Goal: Task Accomplishment & Management: Manage account settings

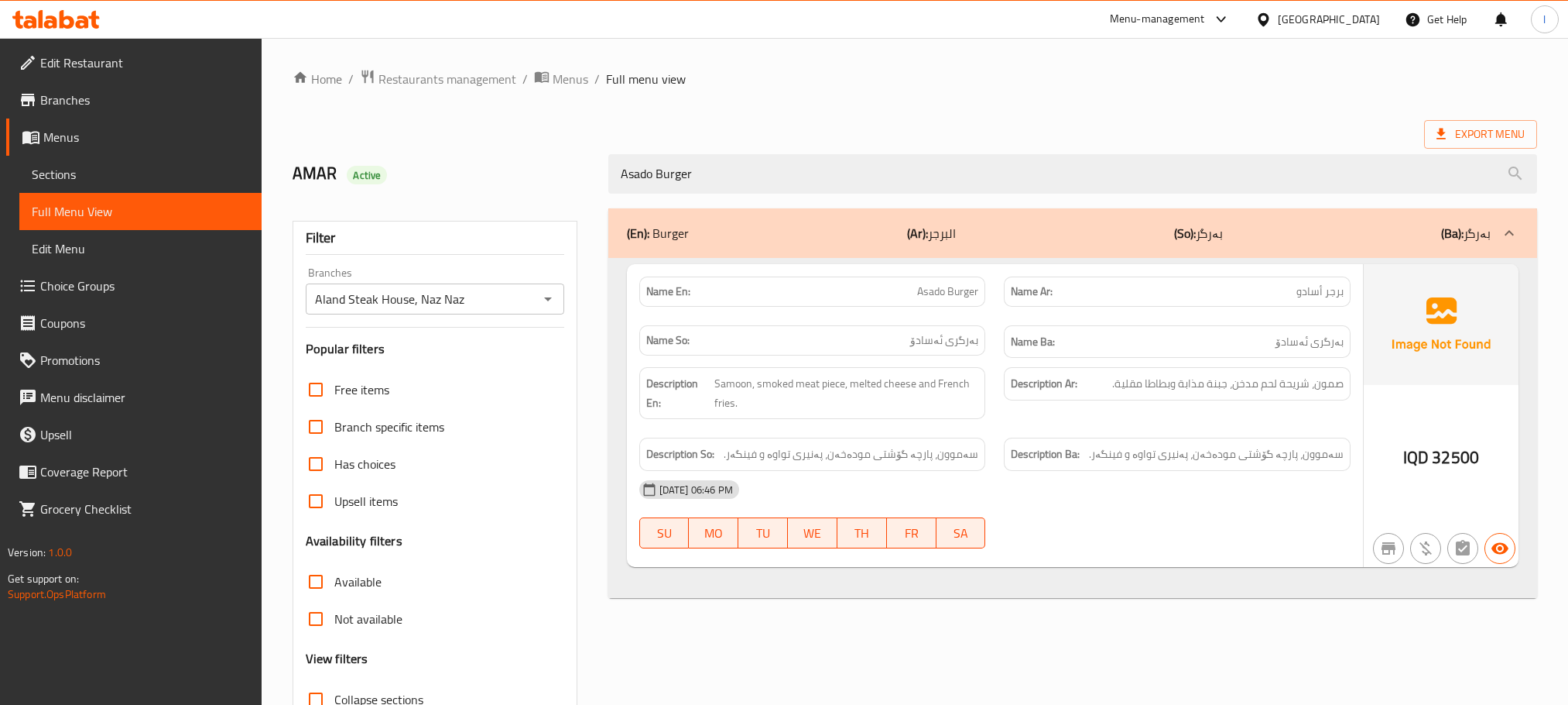
scroll to position [121, 0]
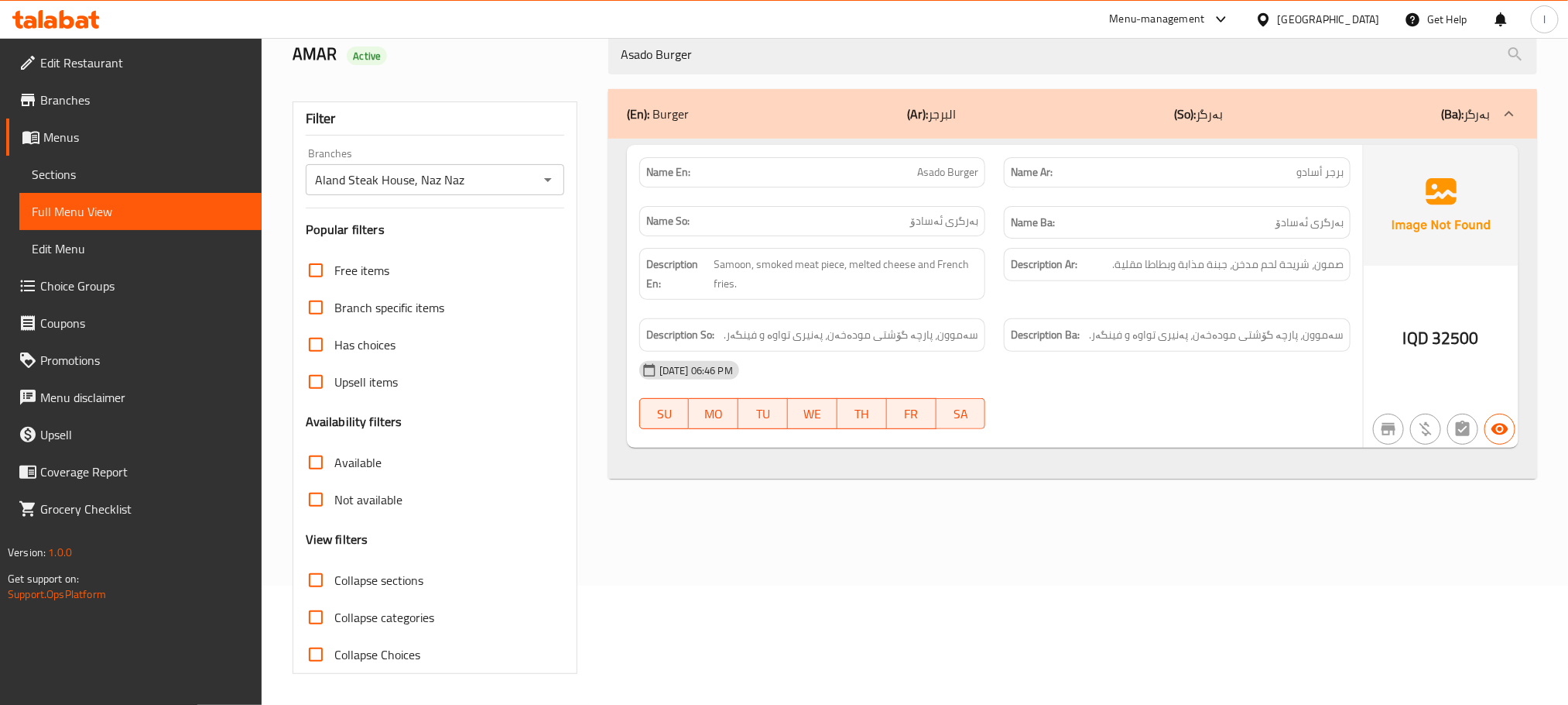
click at [80, 21] on icon at bounding box center [83, 22] width 13 height 13
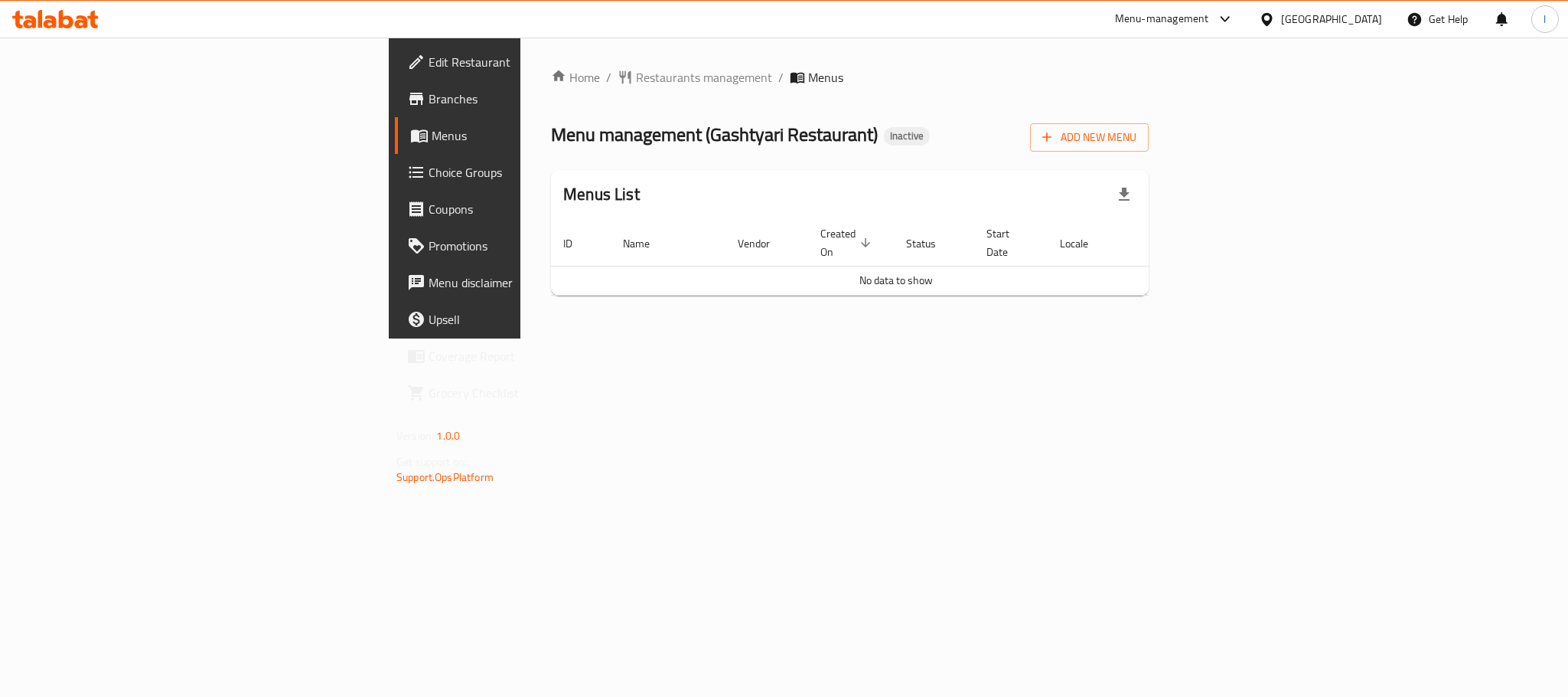
click at [429, 106] on span "Branches" at bounding box center [533, 98] width 210 height 18
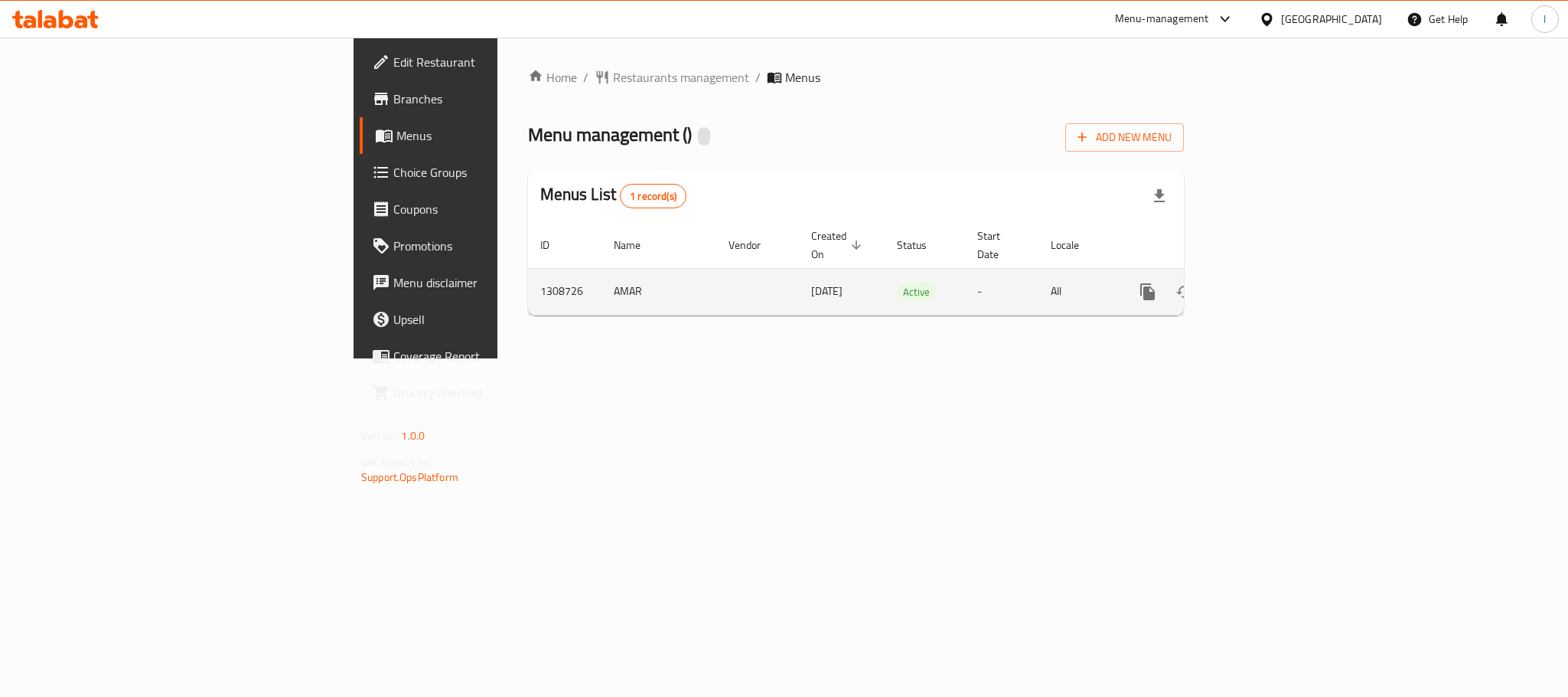
click at [1276, 284] on link "enhanced table" at bounding box center [1257, 291] width 37 height 37
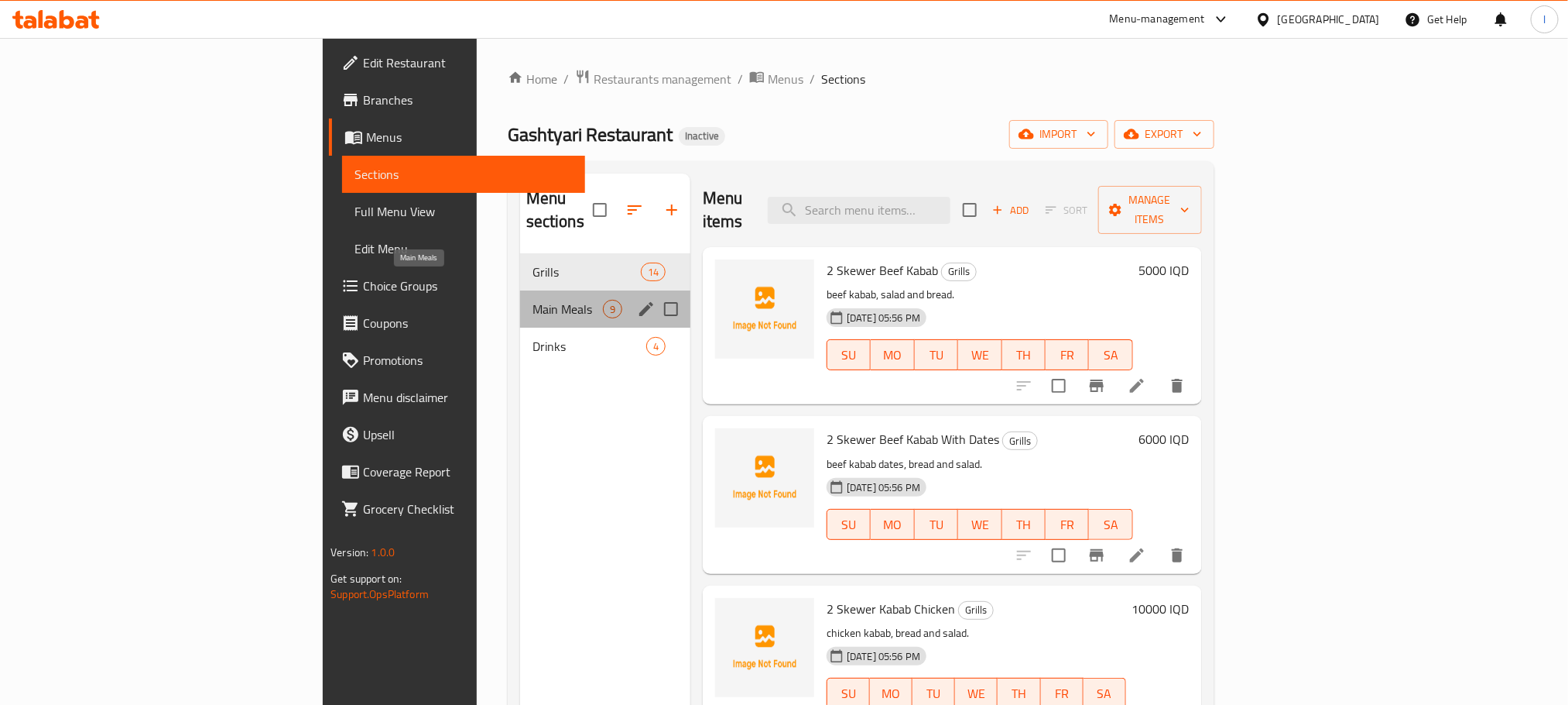
click at [533, 300] on span "Main Meals" at bounding box center [567, 309] width 70 height 18
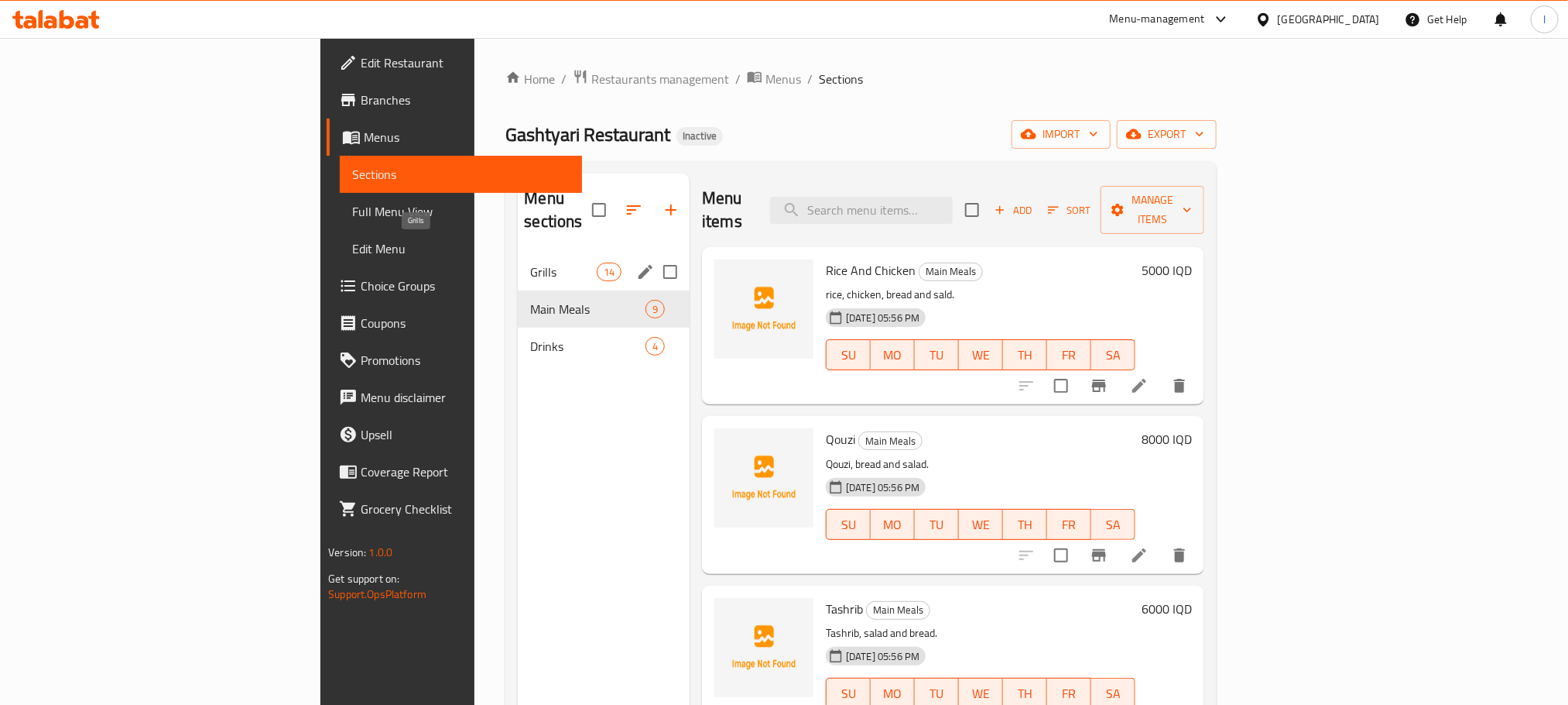
click at [530, 263] on span "Grills" at bounding box center [562, 271] width 65 height 18
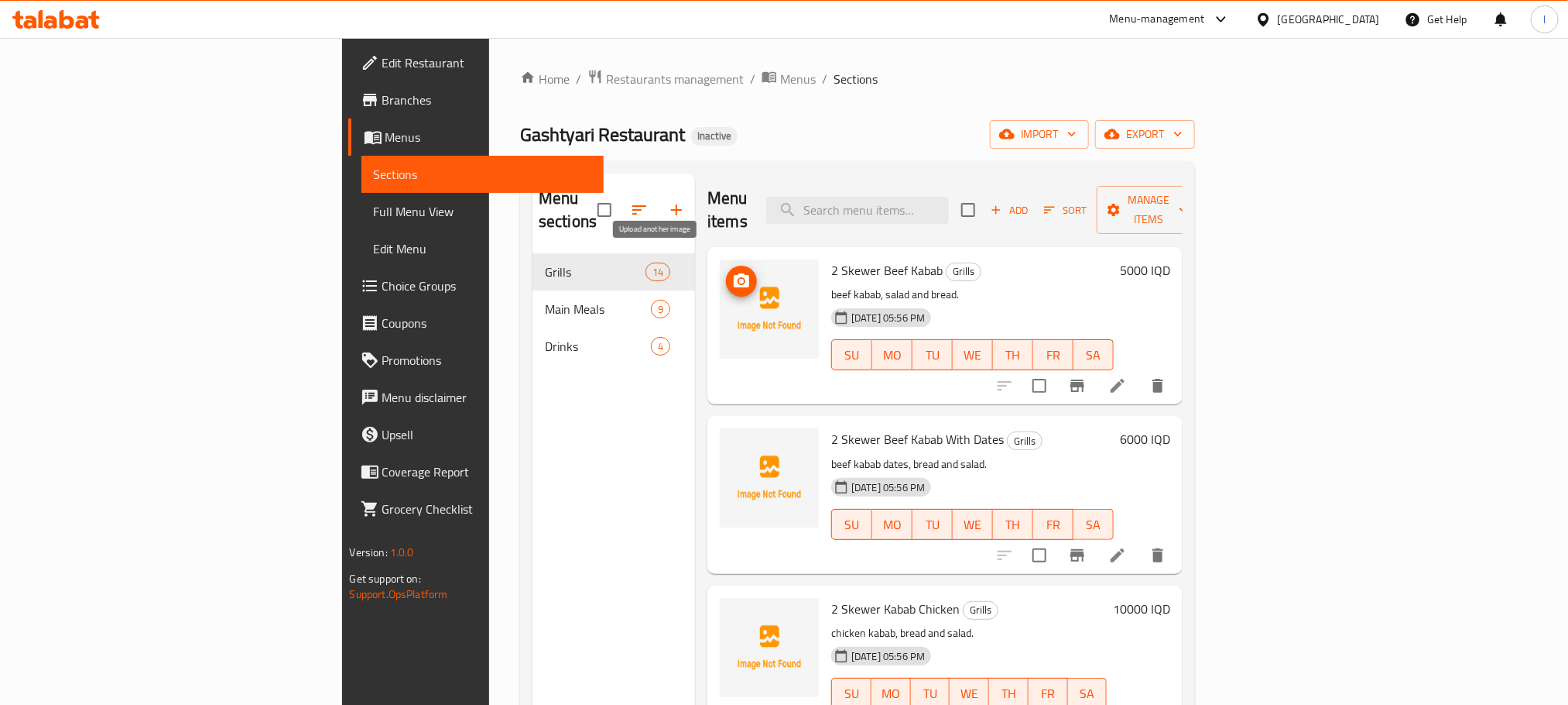
click at [733, 272] on icon "upload picture" at bounding box center [741, 281] width 18 height 18
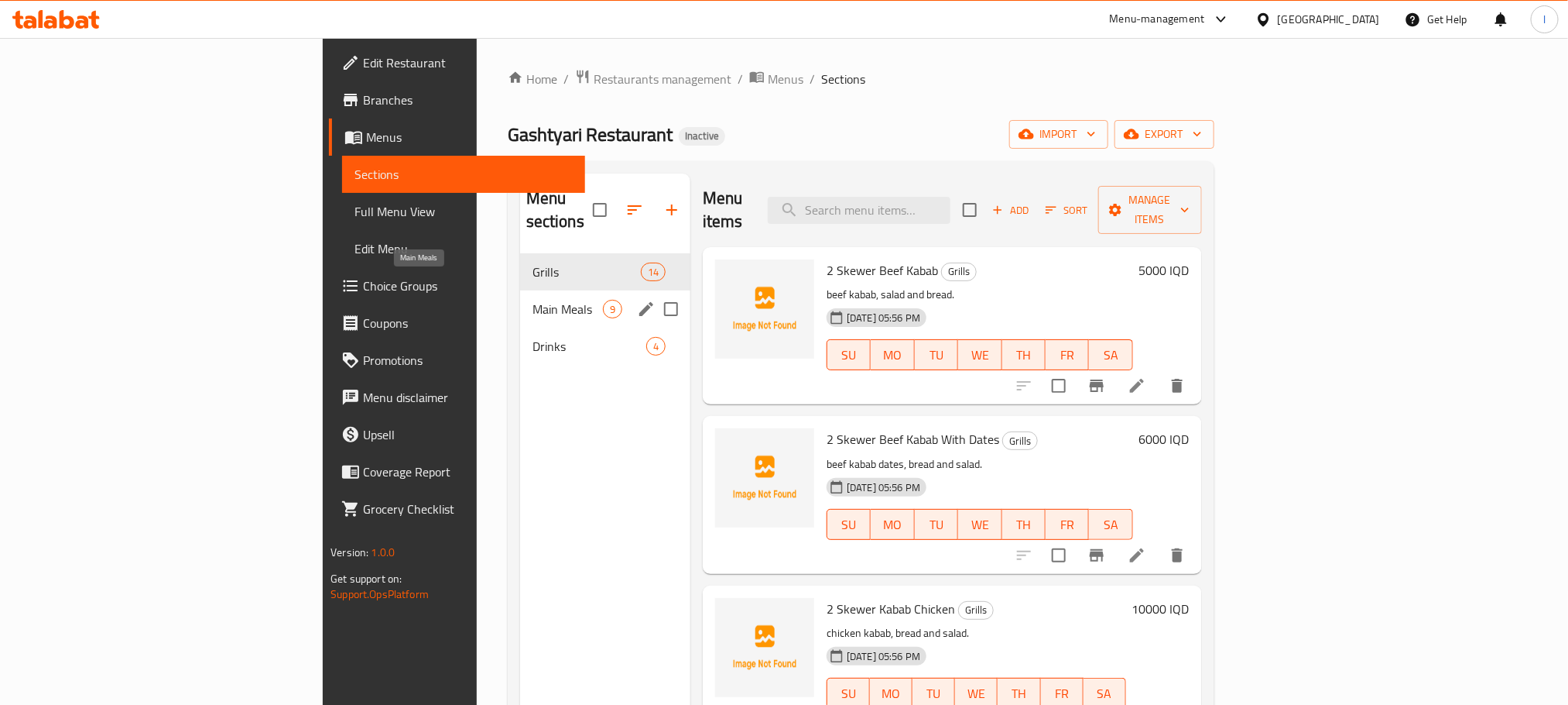
click at [533, 300] on span "Main Meals" at bounding box center [567, 309] width 70 height 18
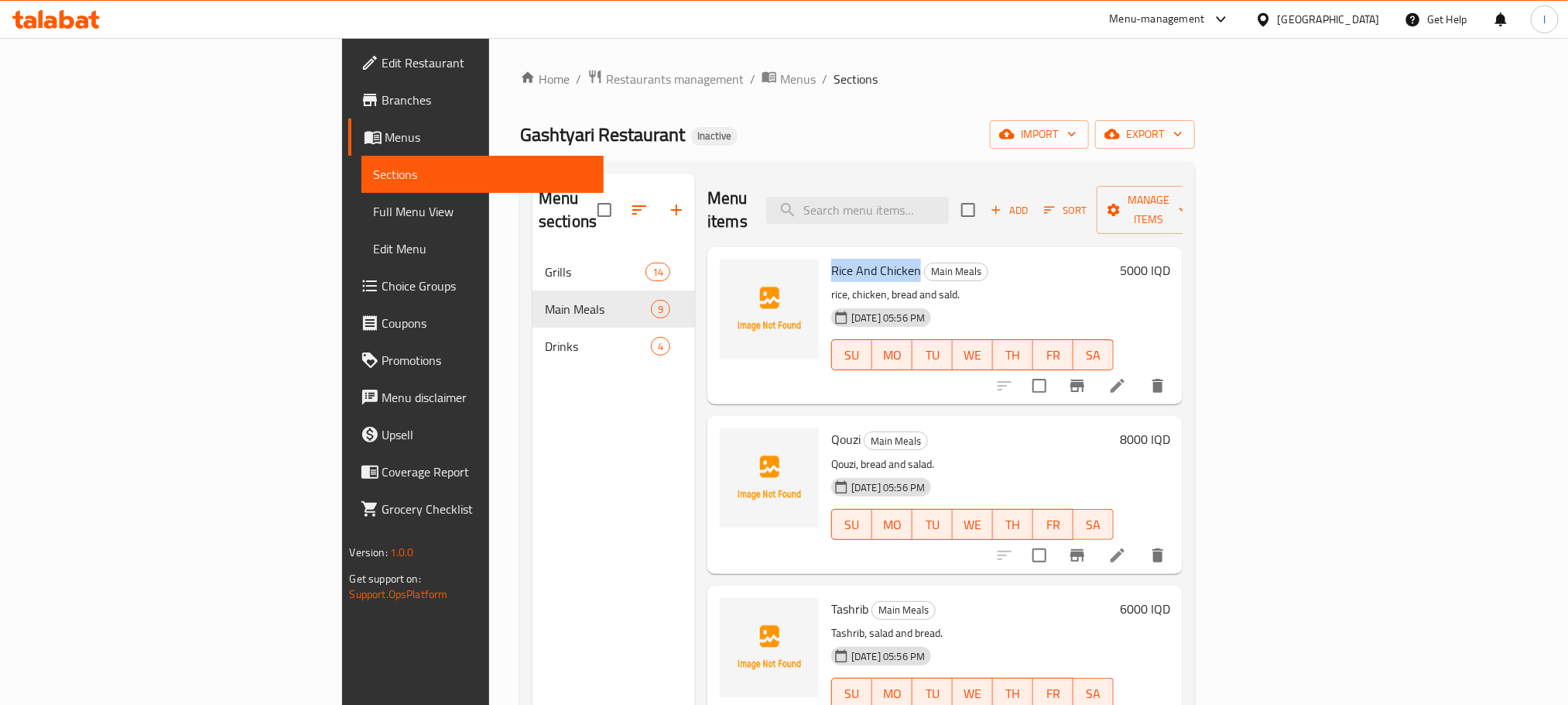
drag, startPoint x: 834, startPoint y: 241, endPoint x: 743, endPoint y: 249, distance: 91.4
click at [825, 253] on div "Rice And Chicken Main Meals rice, chicken, bread and sald. 28-08-2025 05:56 PM …" at bounding box center [972, 325] width 295 height 145
copy span "Rice And Chicken"
click at [733, 272] on icon "upload picture" at bounding box center [741, 281] width 18 height 18
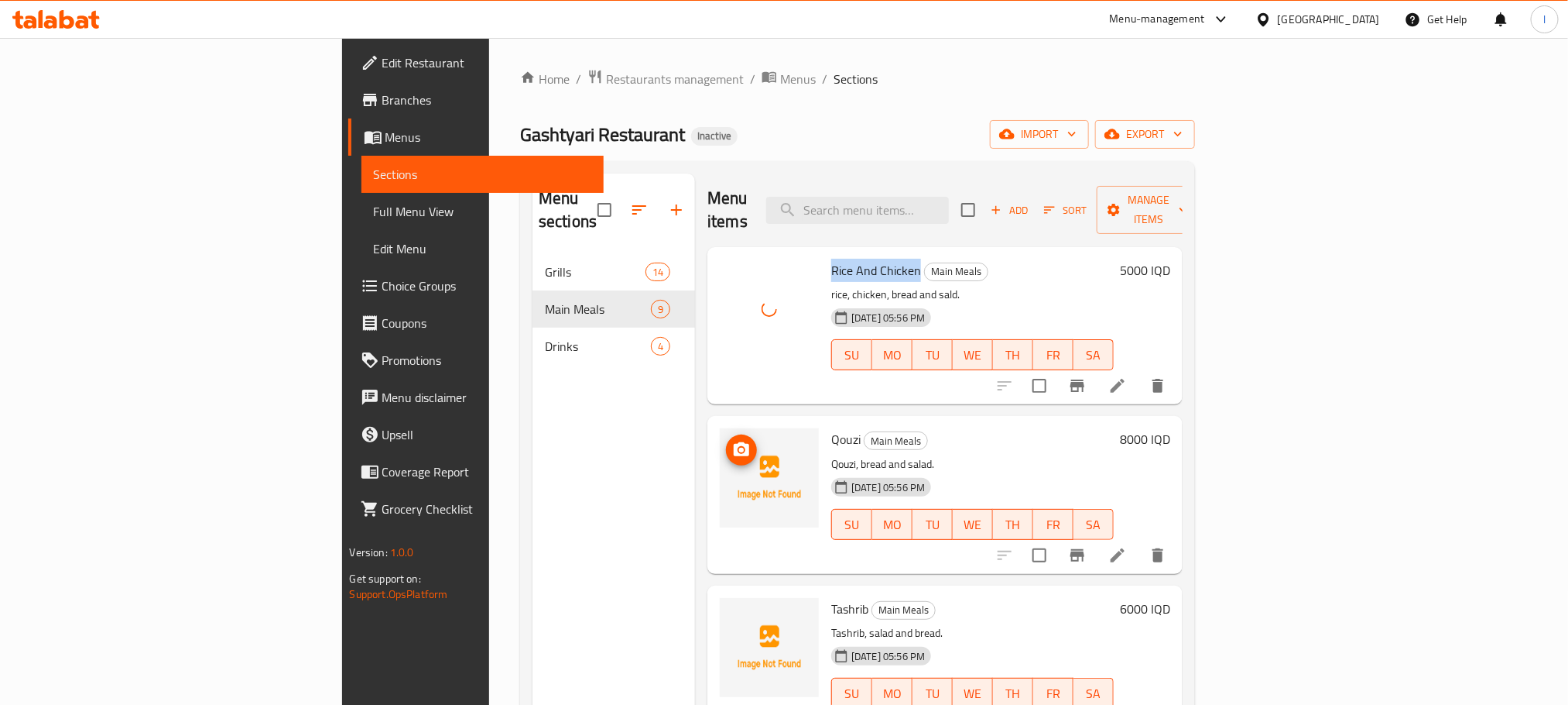
click at [733, 441] on icon "upload picture" at bounding box center [741, 449] width 18 height 18
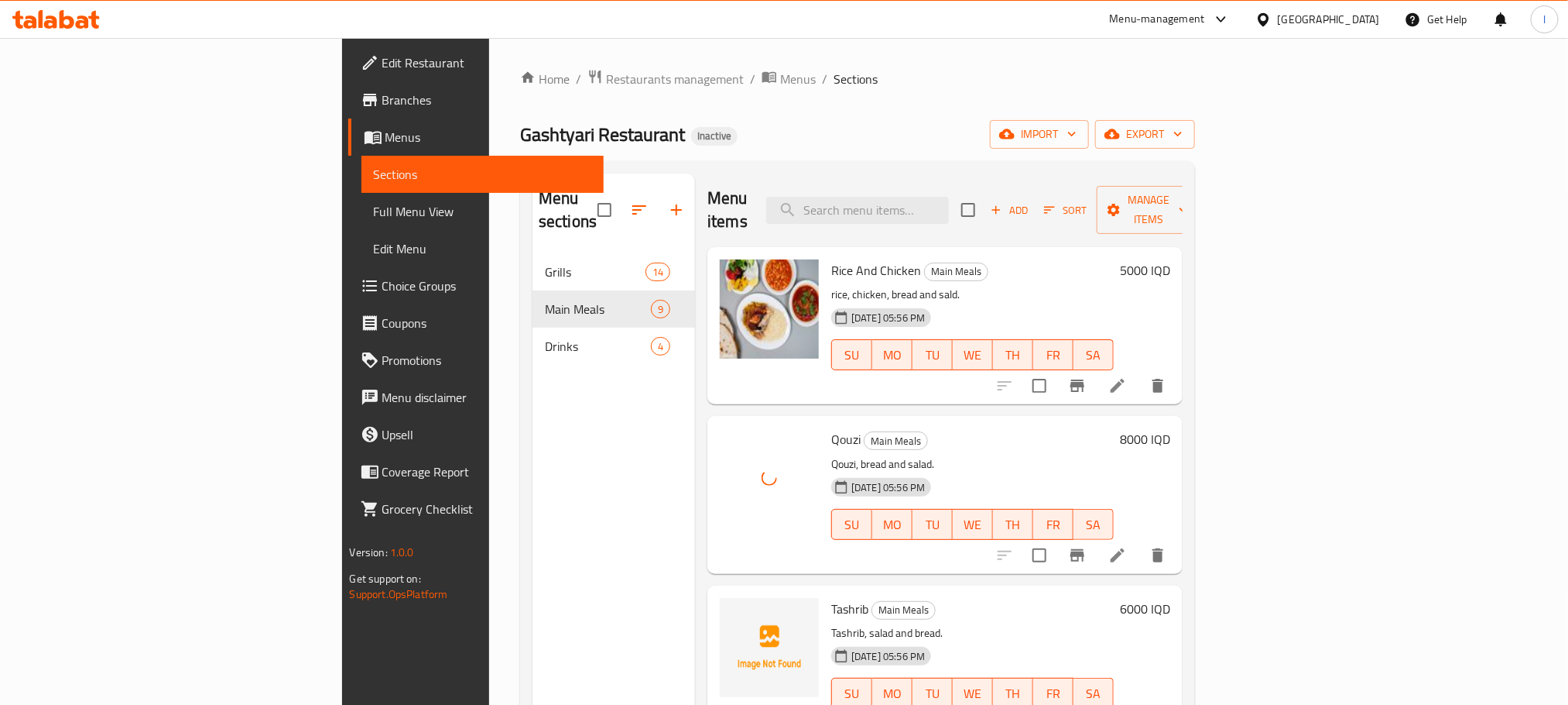
click at [1053, 455] on p "Qouzi, bread and salad." at bounding box center [973, 465] width 283 height 19
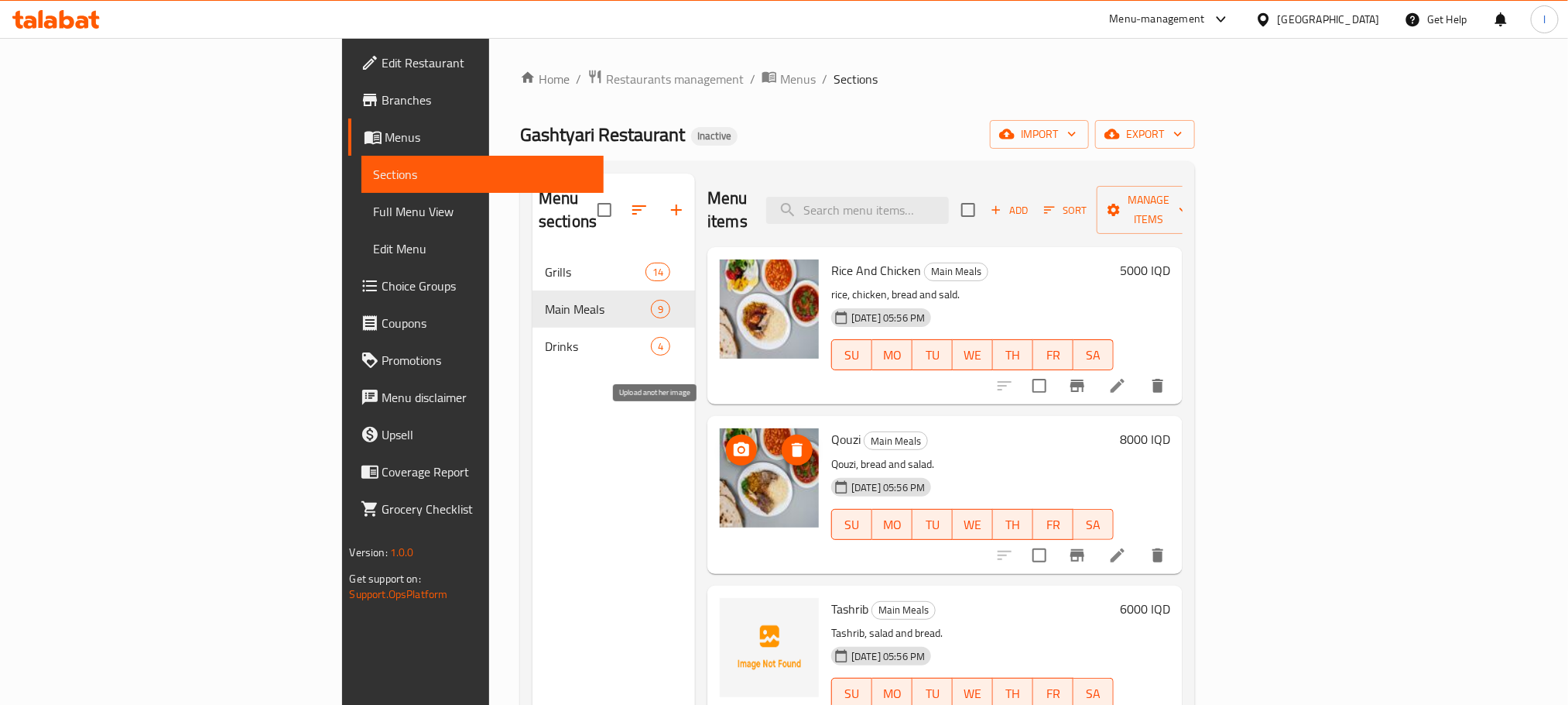
click at [733, 441] on icon "upload picture" at bounding box center [741, 449] width 18 height 18
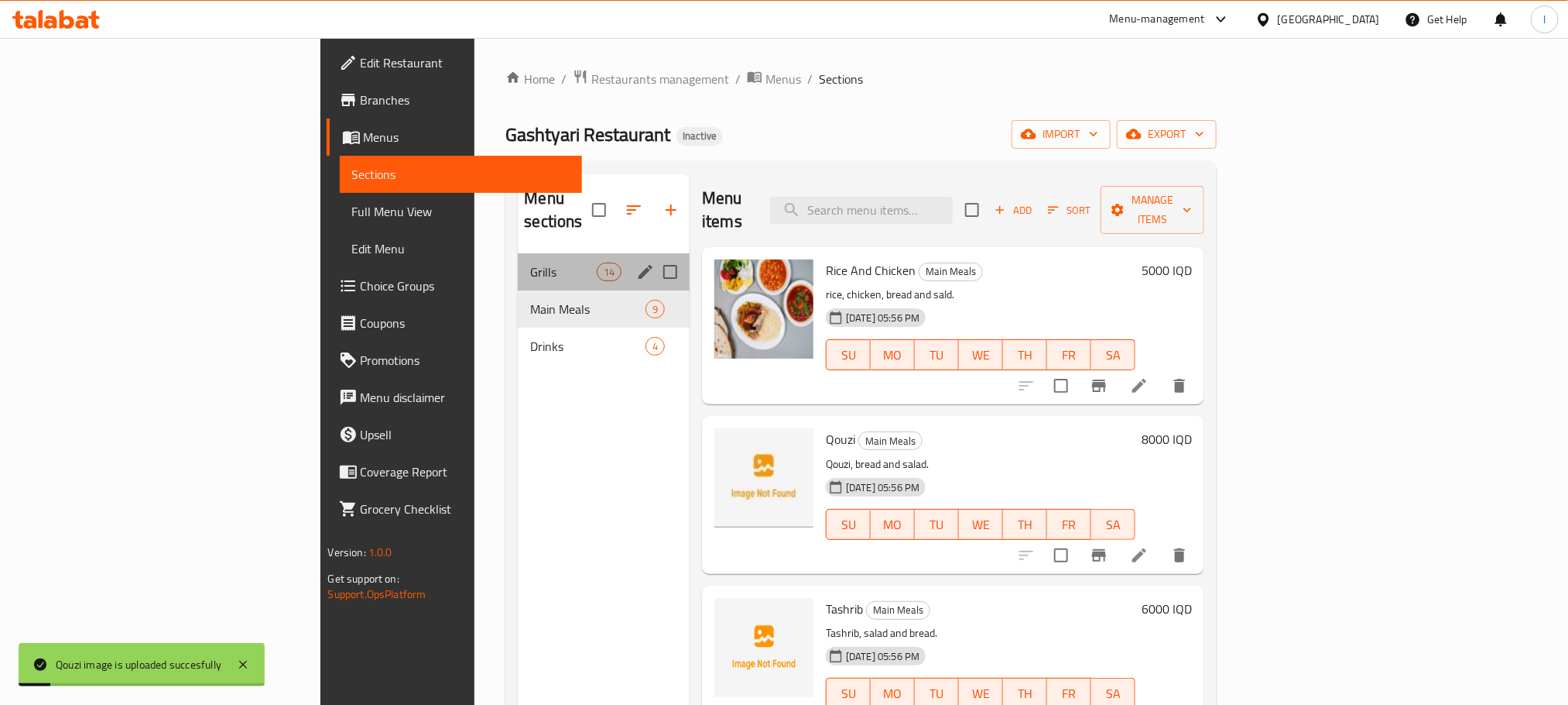
click at [518, 259] on div "Grills 14" at bounding box center [604, 271] width 172 height 38
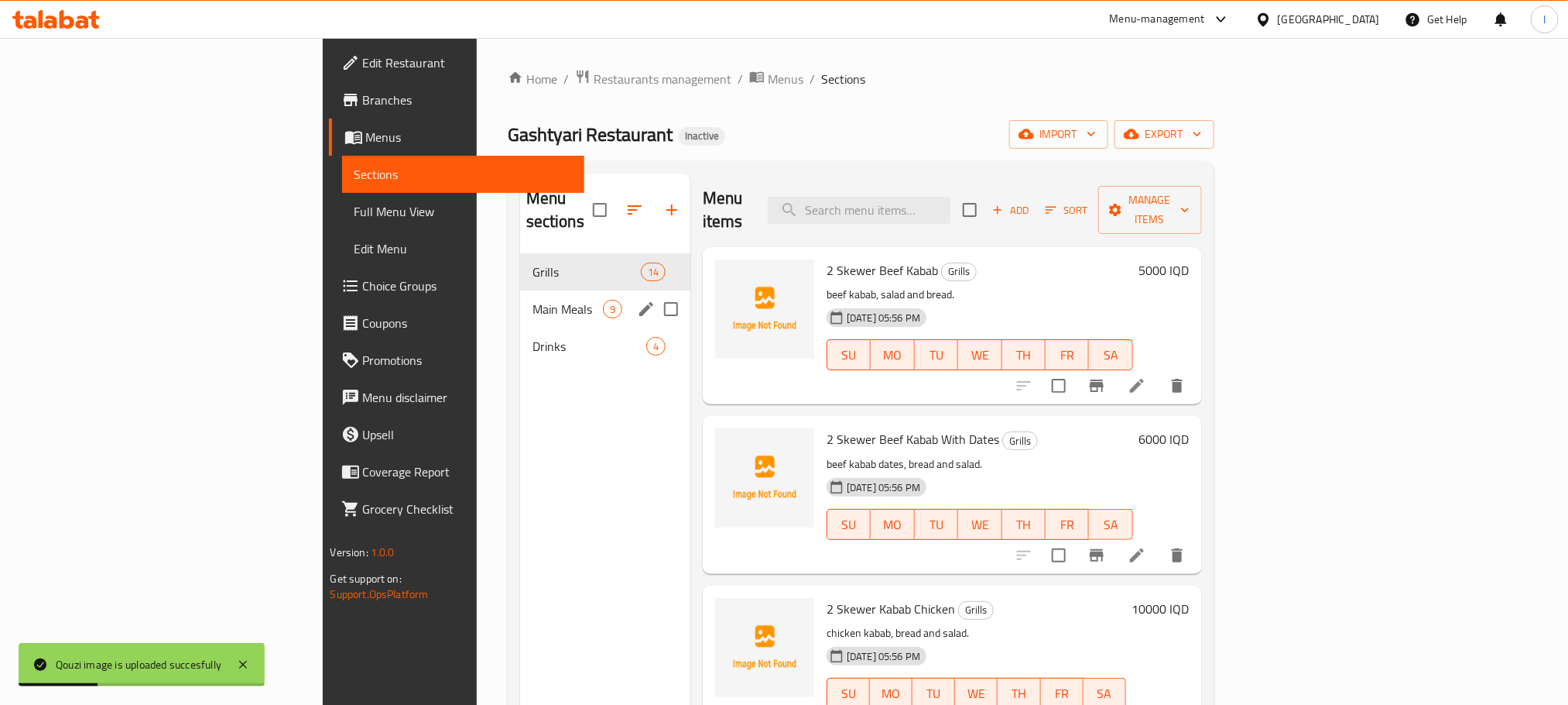
click at [533, 300] on span "Main Meals" at bounding box center [567, 309] width 70 height 18
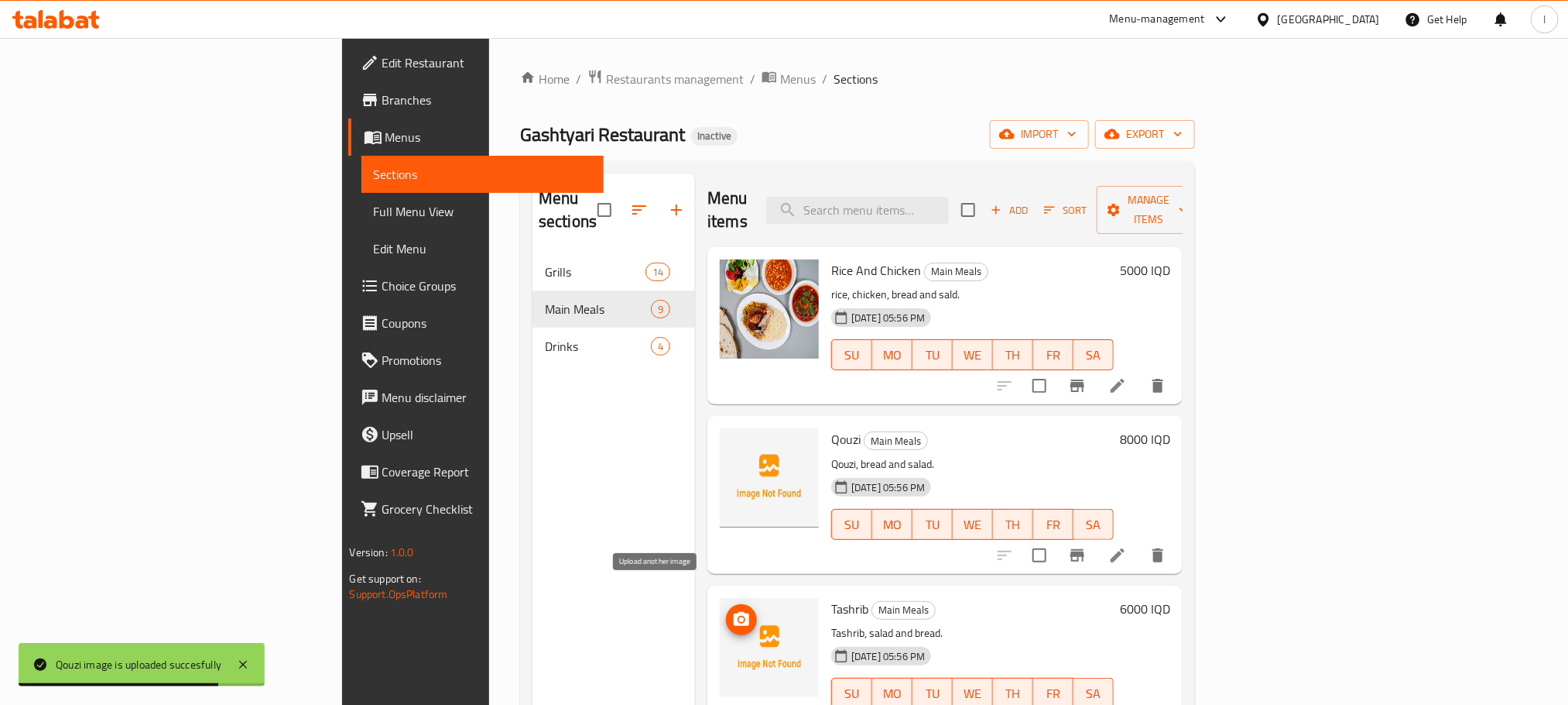
click at [734, 612] on icon "upload picture" at bounding box center [741, 618] width 15 height 13
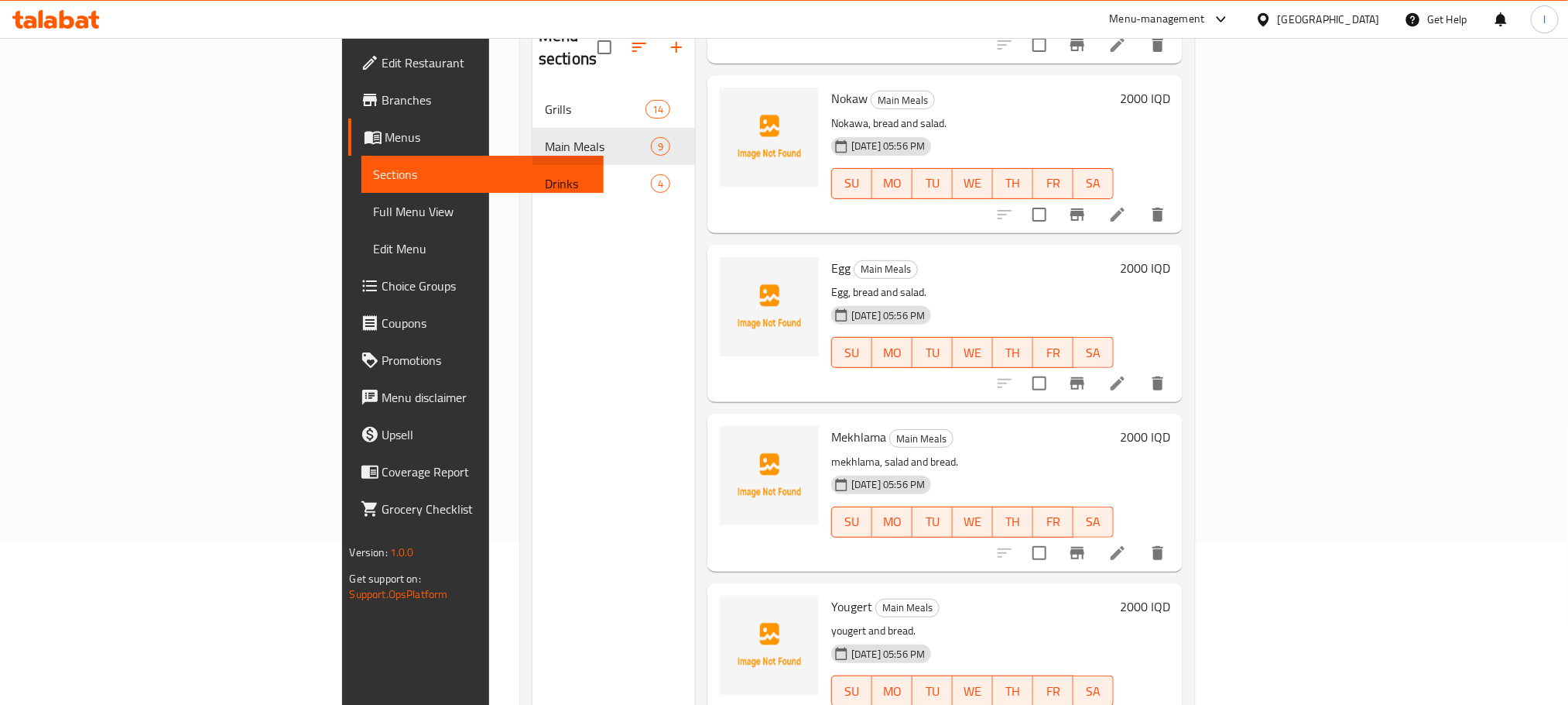
scroll to position [216, 0]
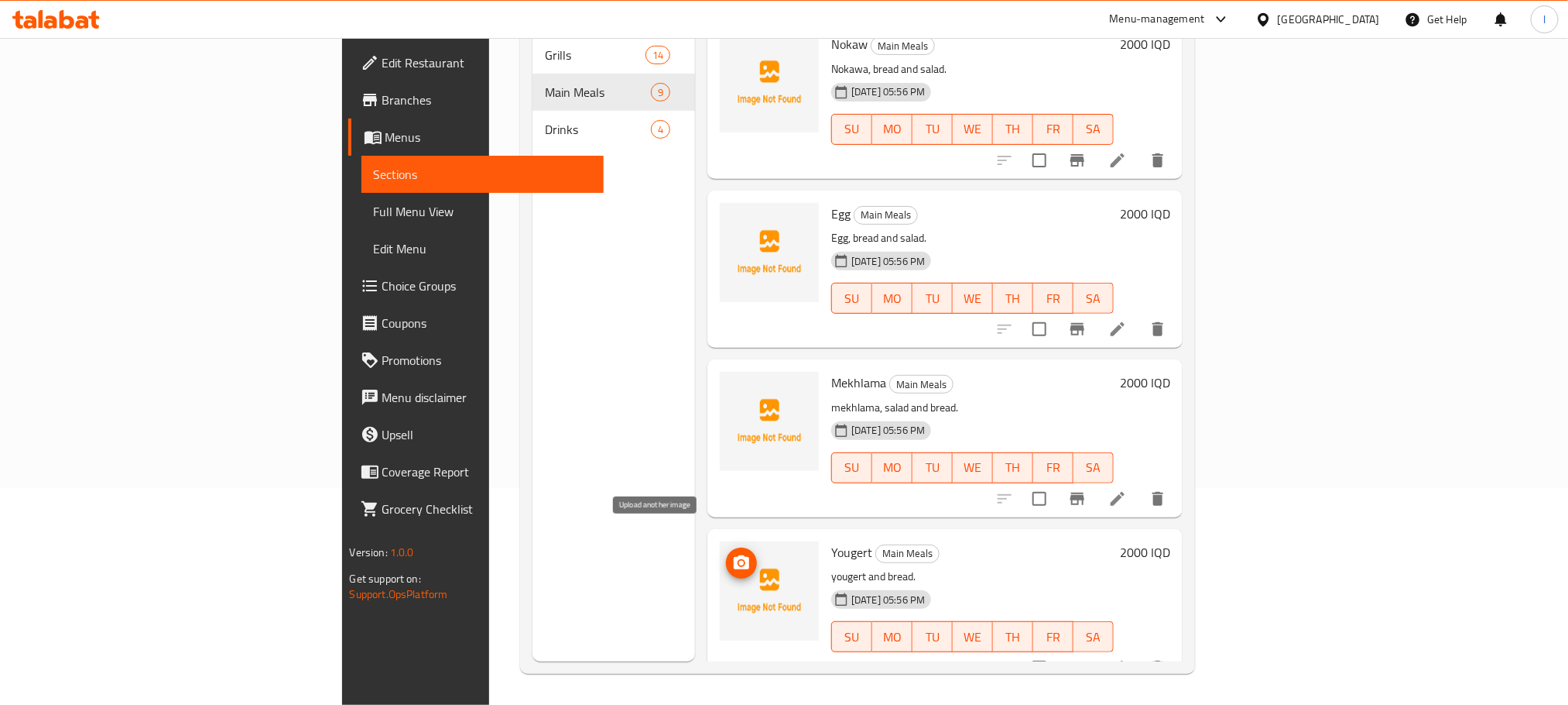
click at [734, 555] on icon "upload picture" at bounding box center [741, 562] width 15 height 13
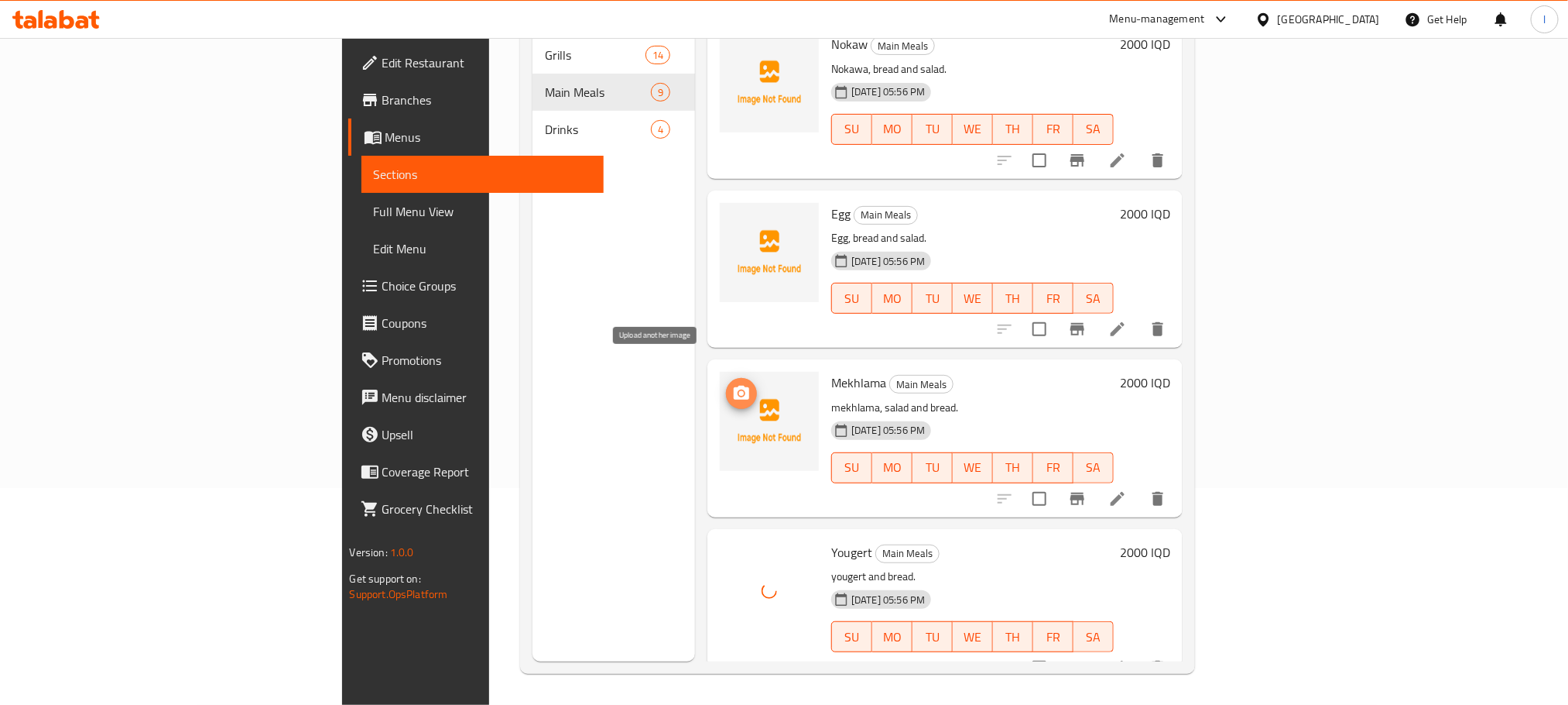
click at [726, 378] on button "upload picture" at bounding box center [741, 393] width 31 height 31
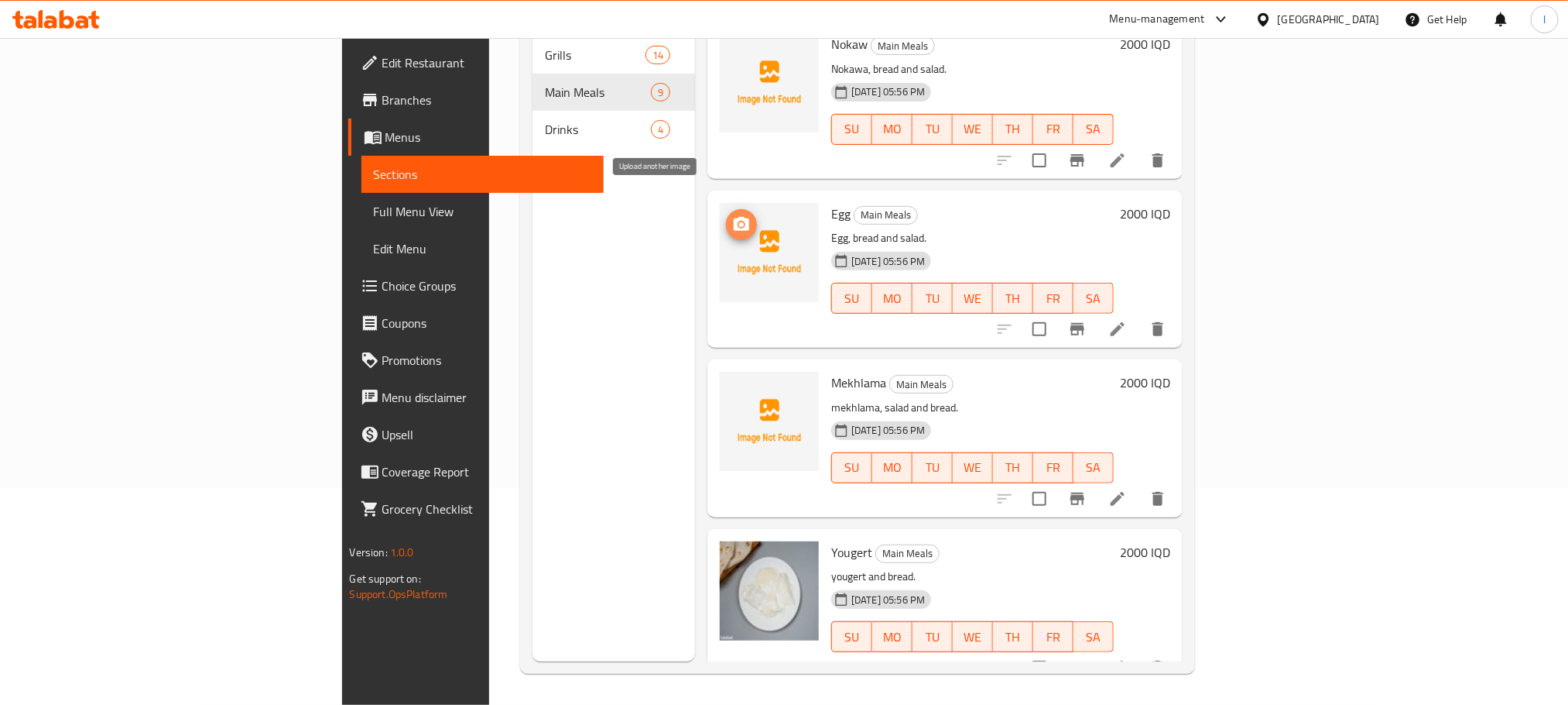
click at [733, 215] on icon "upload picture" at bounding box center [741, 224] width 18 height 18
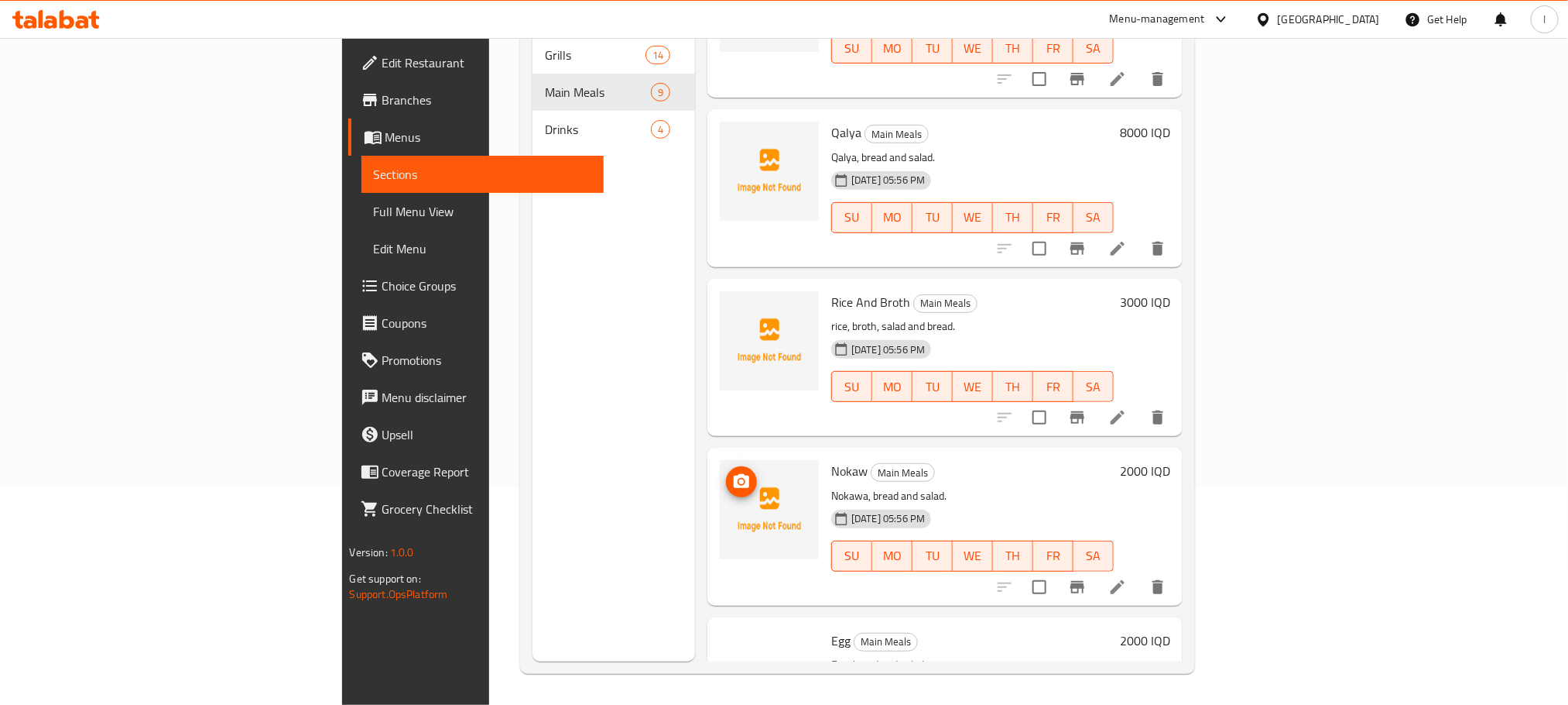
click at [734, 474] on icon "upload picture" at bounding box center [741, 481] width 15 height 13
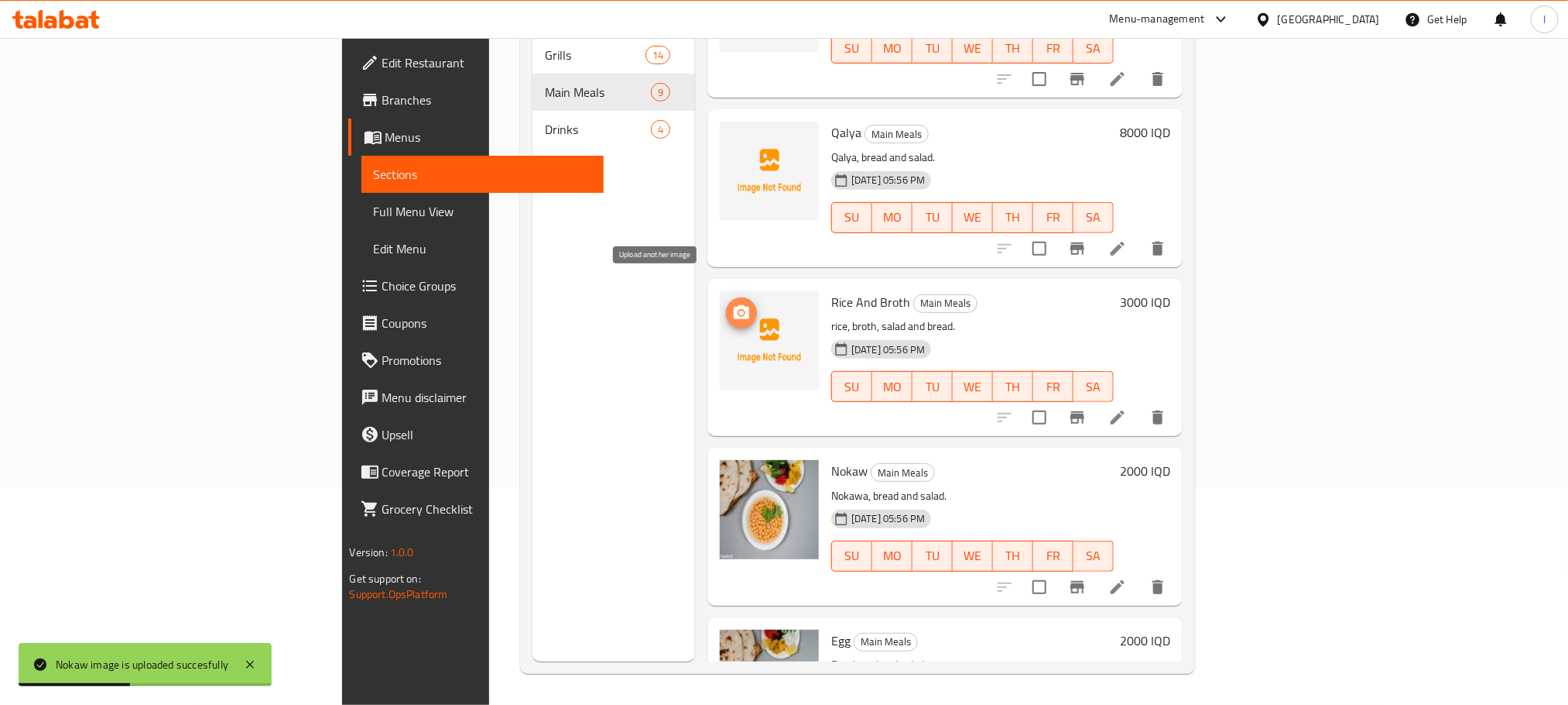
click at [734, 305] on icon "upload picture" at bounding box center [741, 312] width 15 height 13
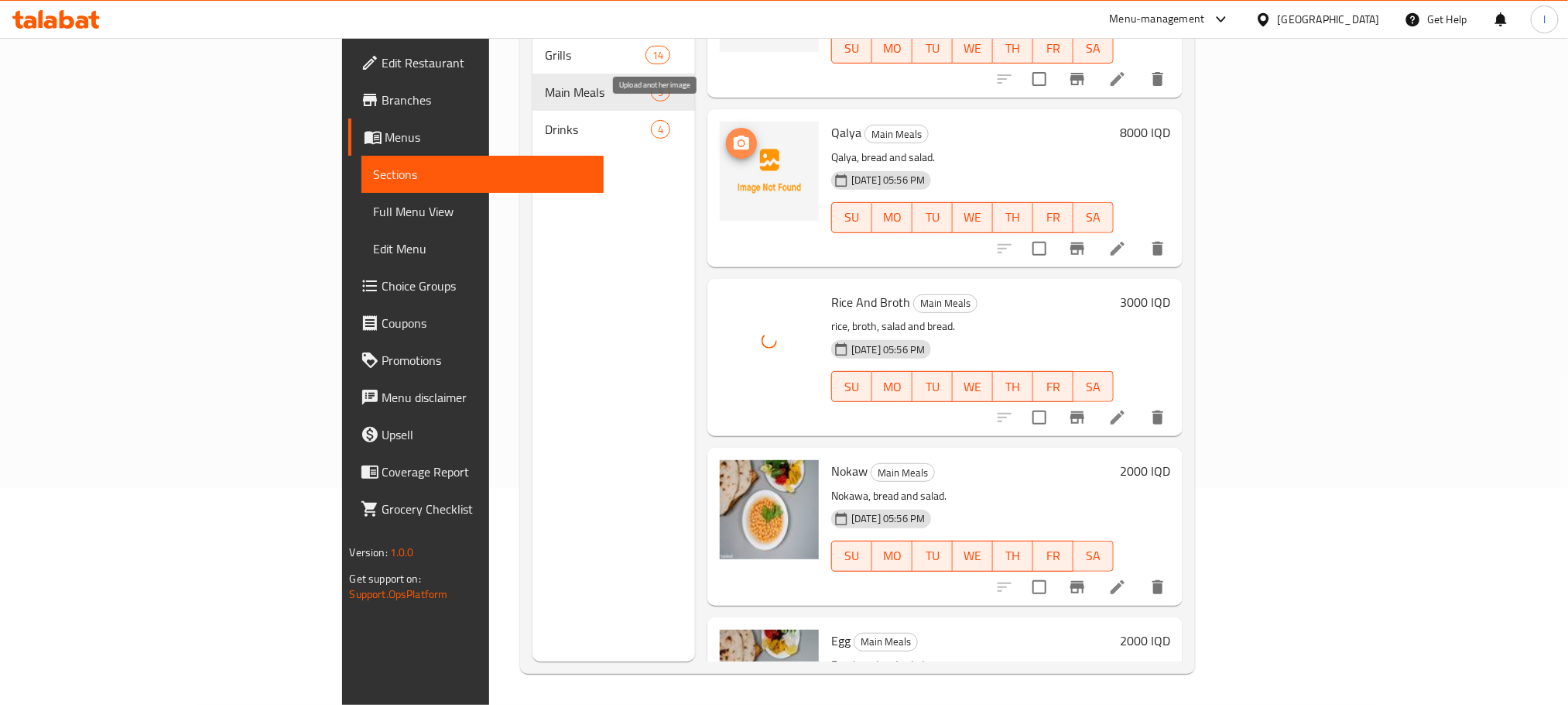
click at [734, 136] on icon "upload picture" at bounding box center [741, 142] width 15 height 13
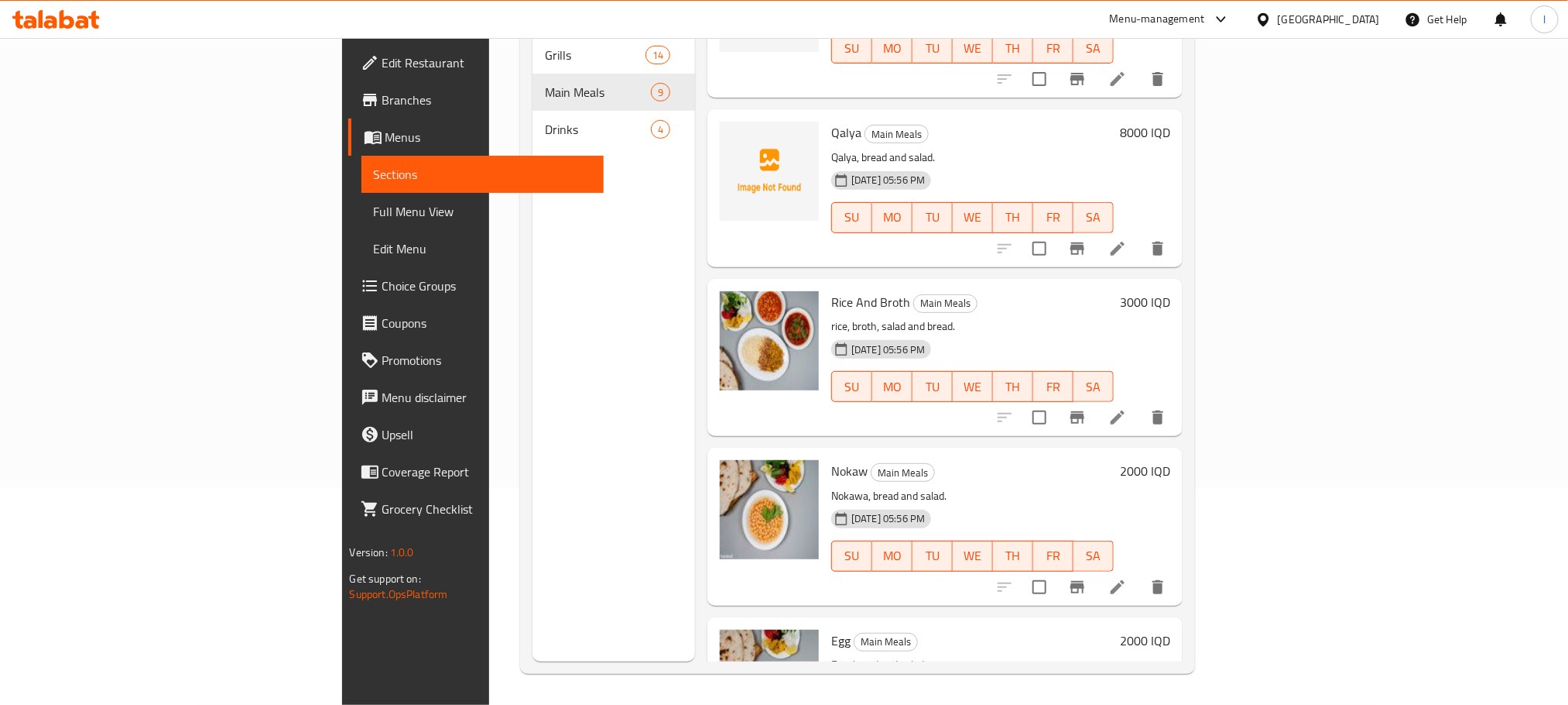
scroll to position [3, 0]
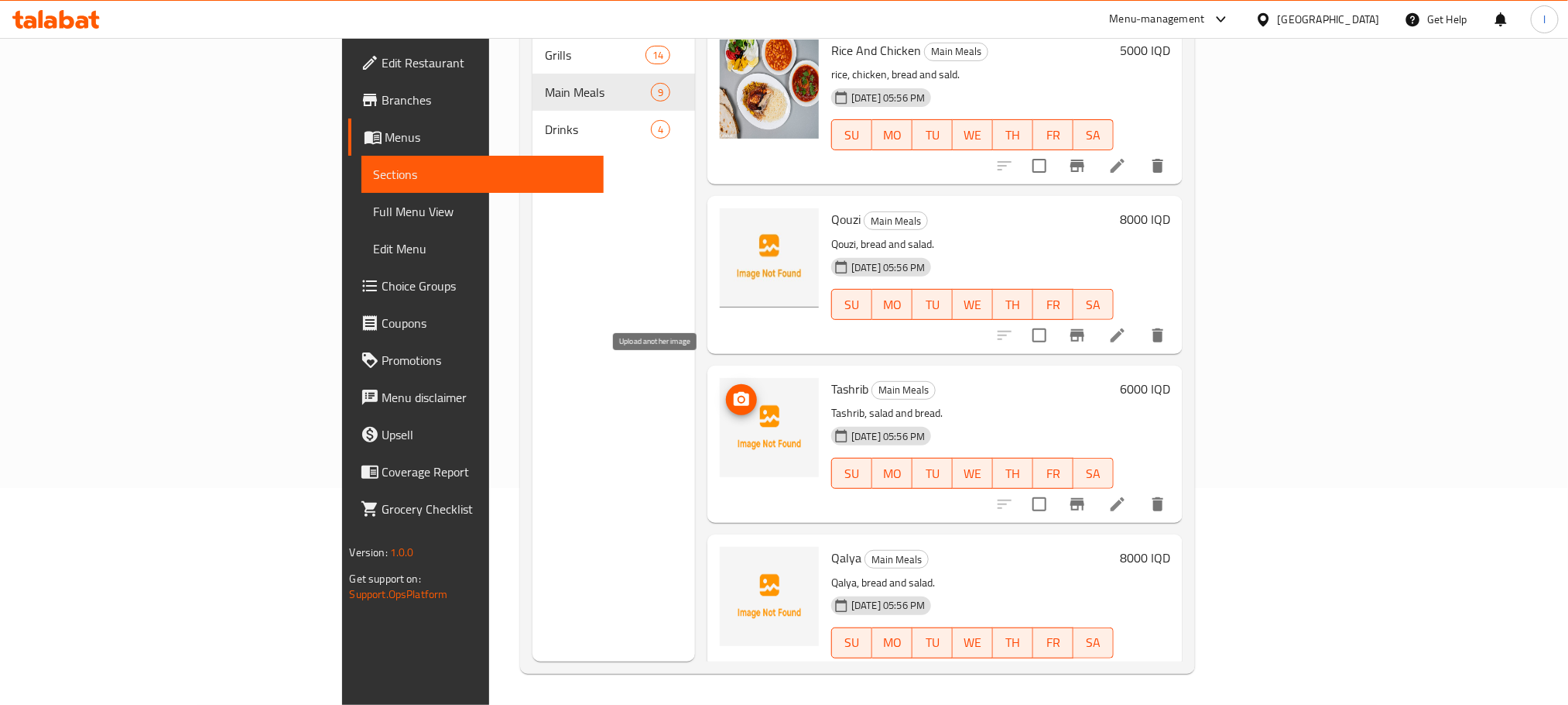
click at [733, 390] on icon "upload picture" at bounding box center [741, 399] width 18 height 18
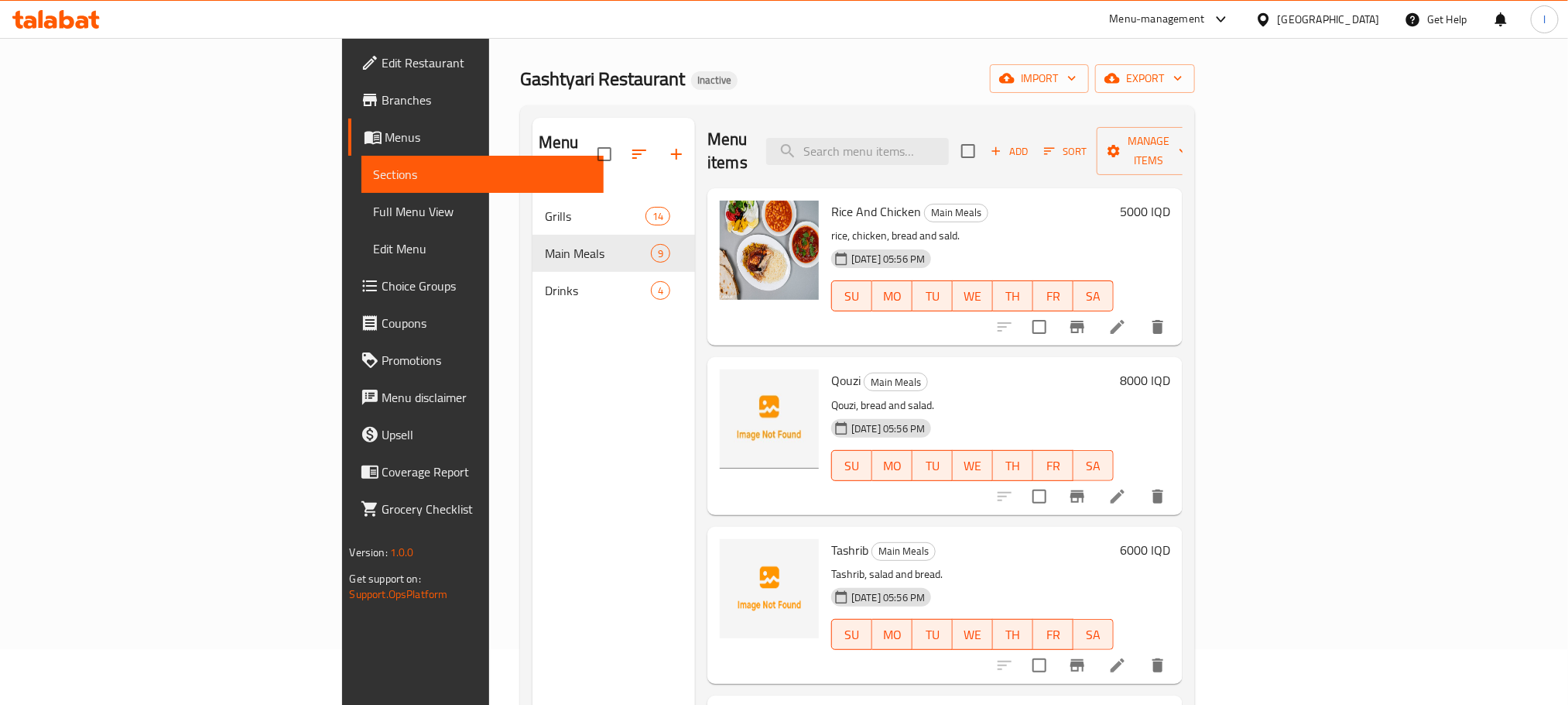
scroll to position [0, 0]
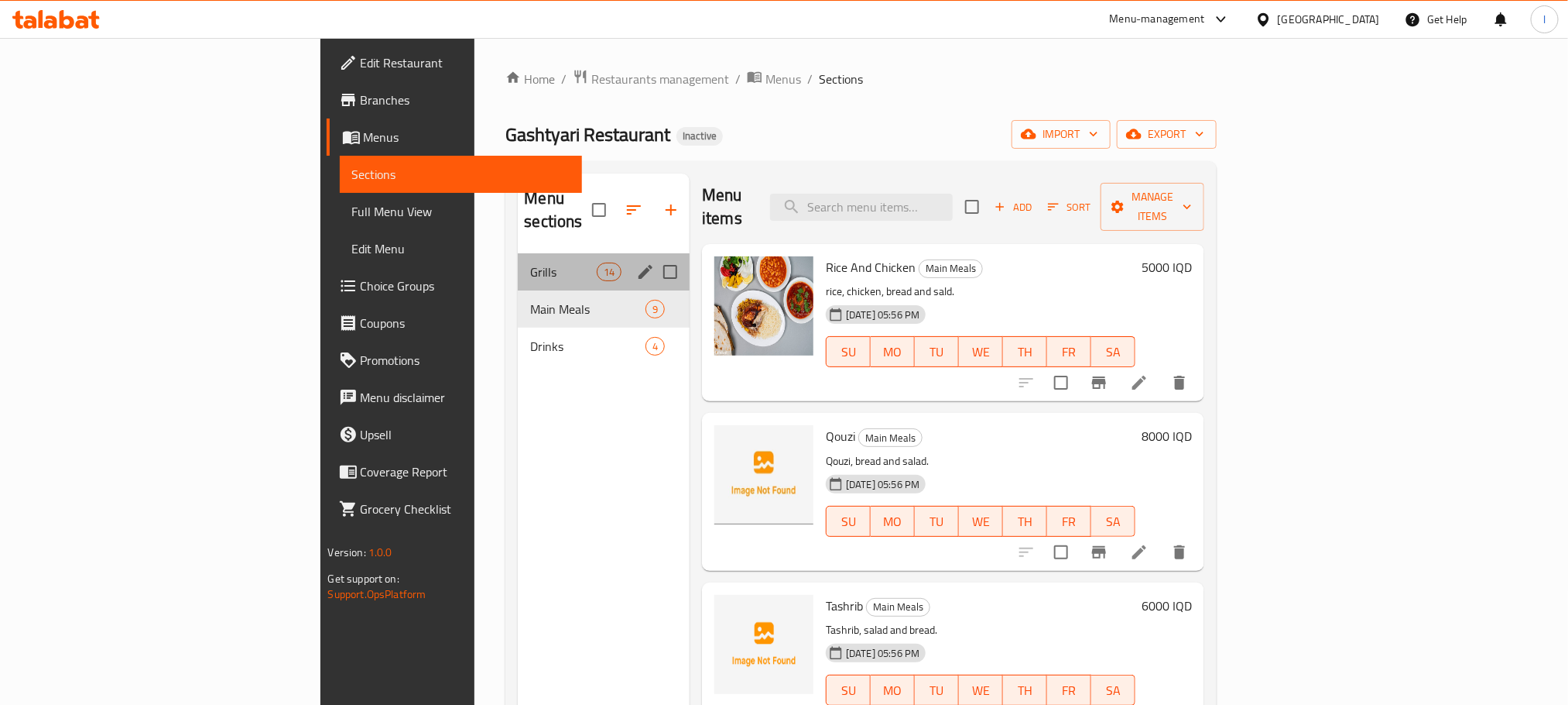
click at [518, 265] on div "Grills 14" at bounding box center [604, 271] width 172 height 38
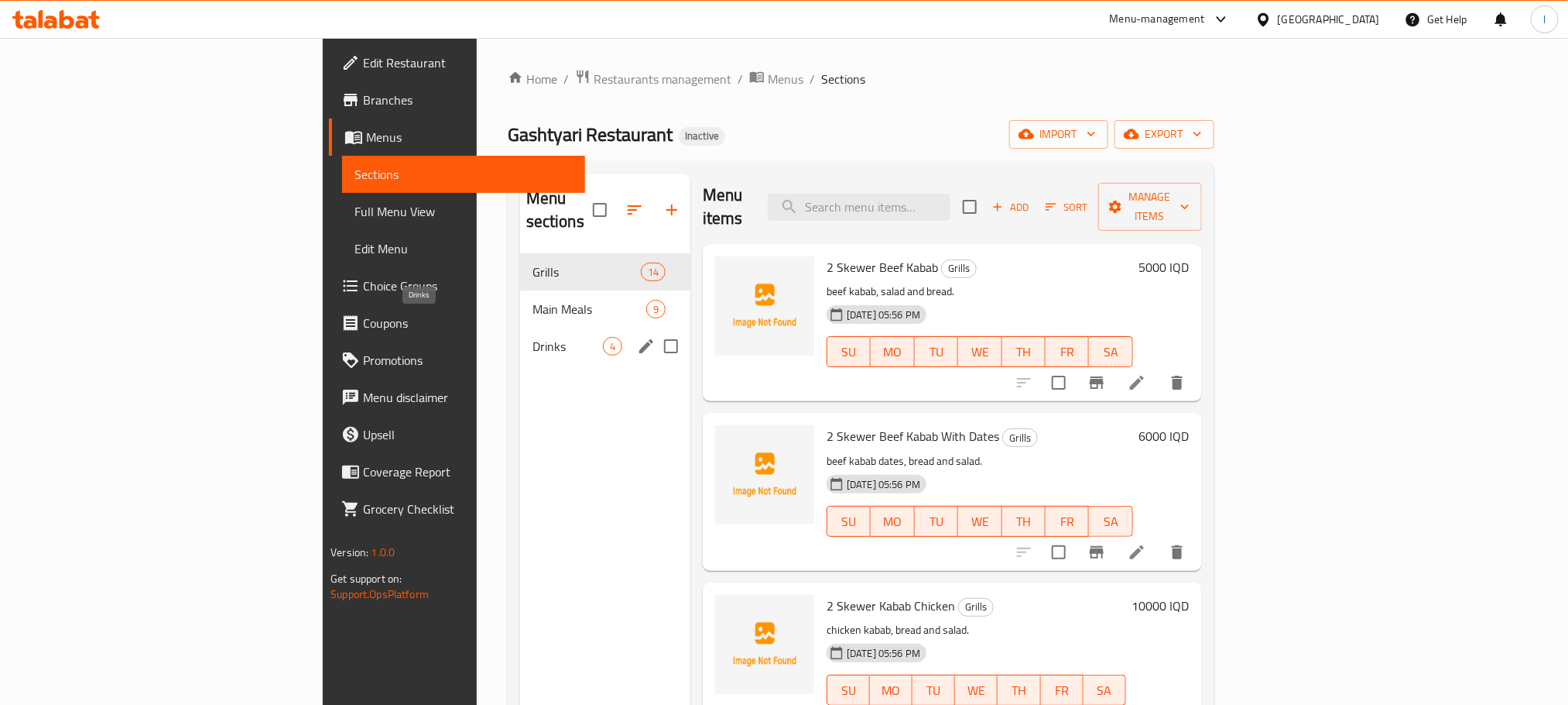
click at [533, 337] on span "Drinks" at bounding box center [567, 345] width 70 height 18
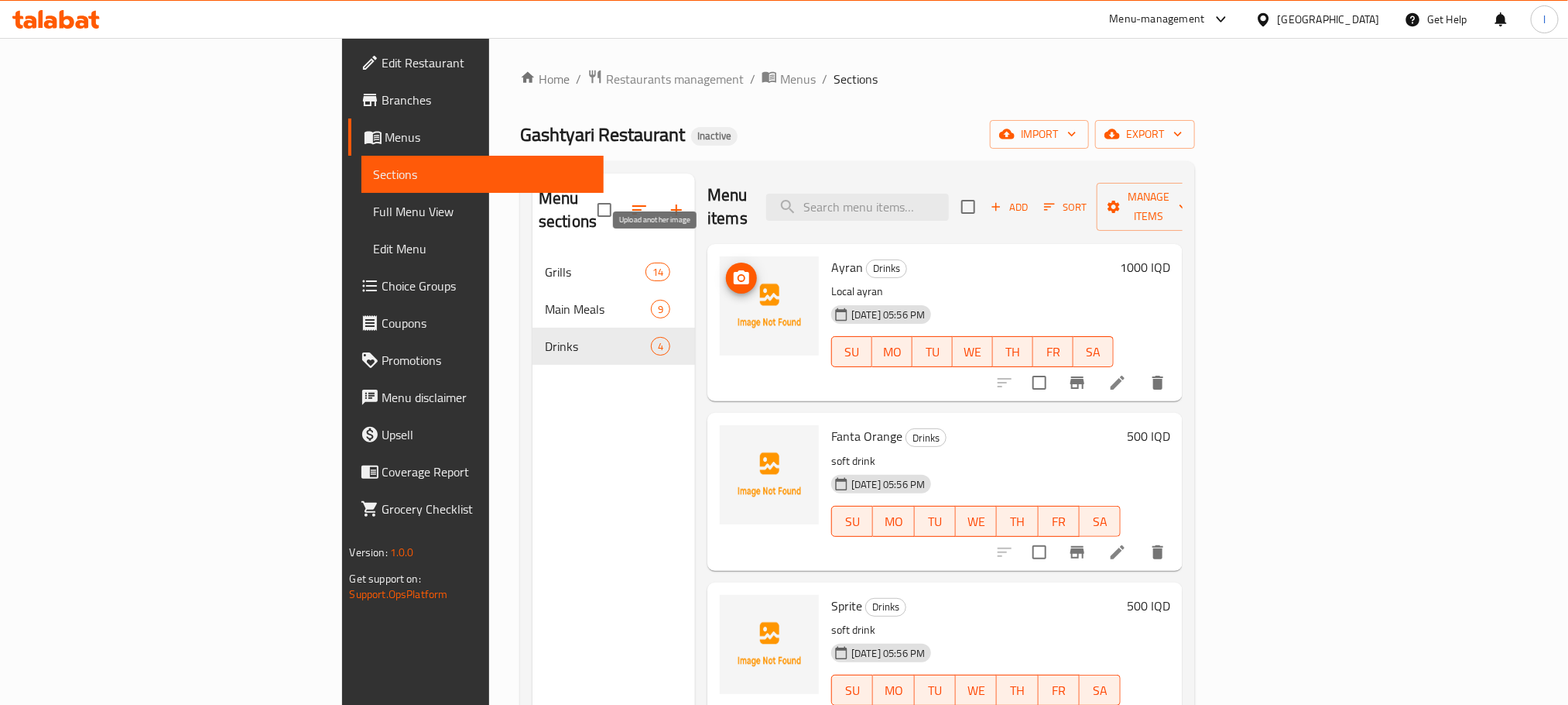
click at [726, 263] on button "upload picture" at bounding box center [741, 278] width 31 height 31
click at [733, 438] on icon "upload picture" at bounding box center [741, 446] width 18 height 18
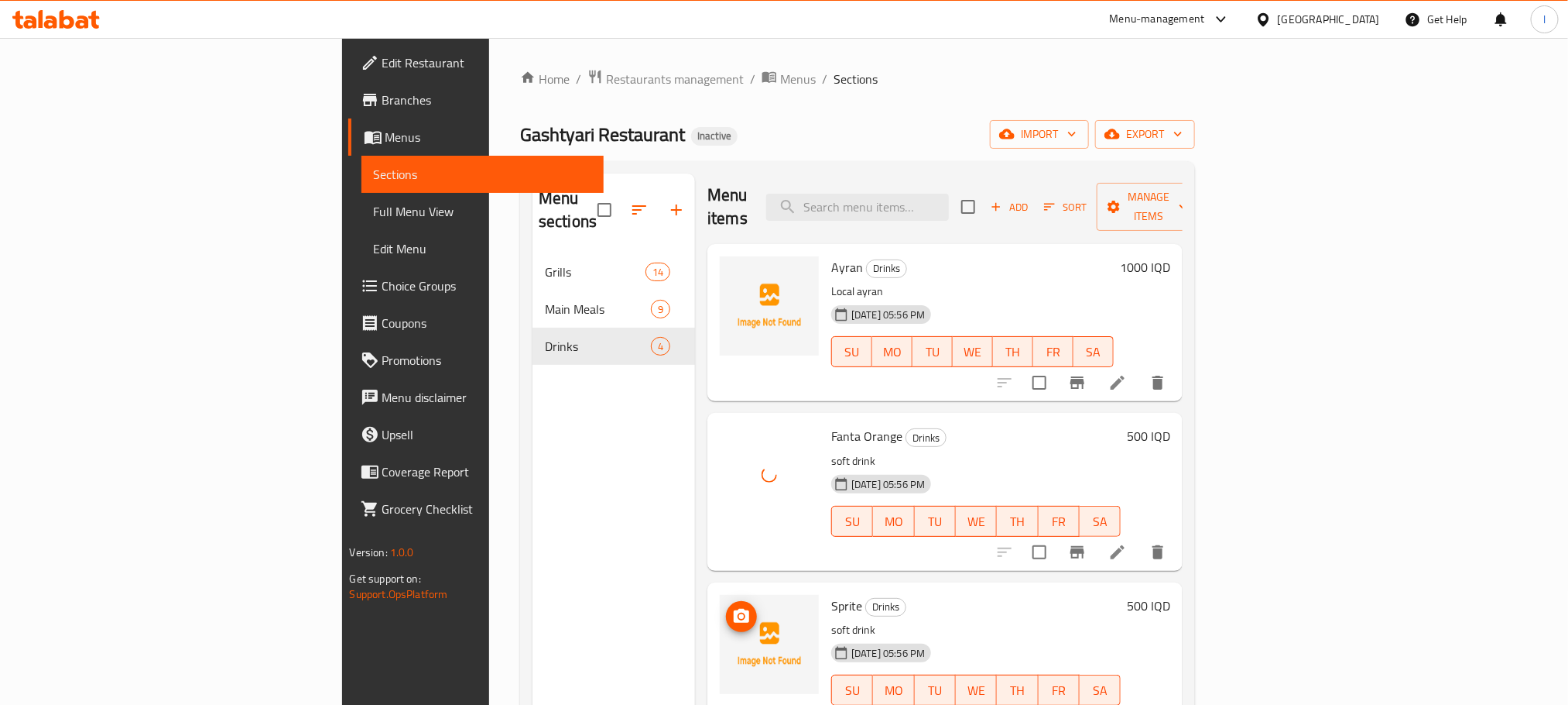
scroll to position [10, 0]
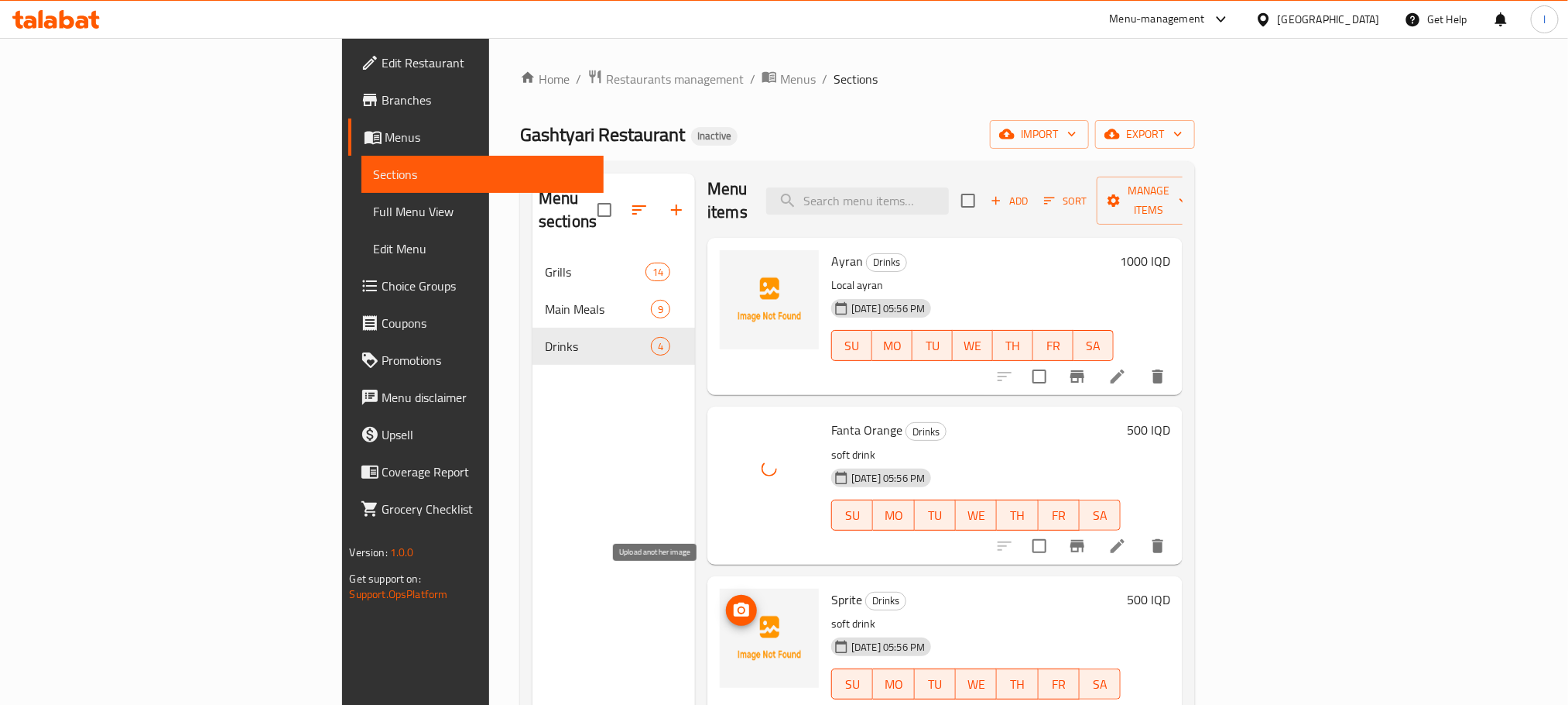
click at [739, 608] on circle "upload picture" at bounding box center [741, 610] width 5 height 5
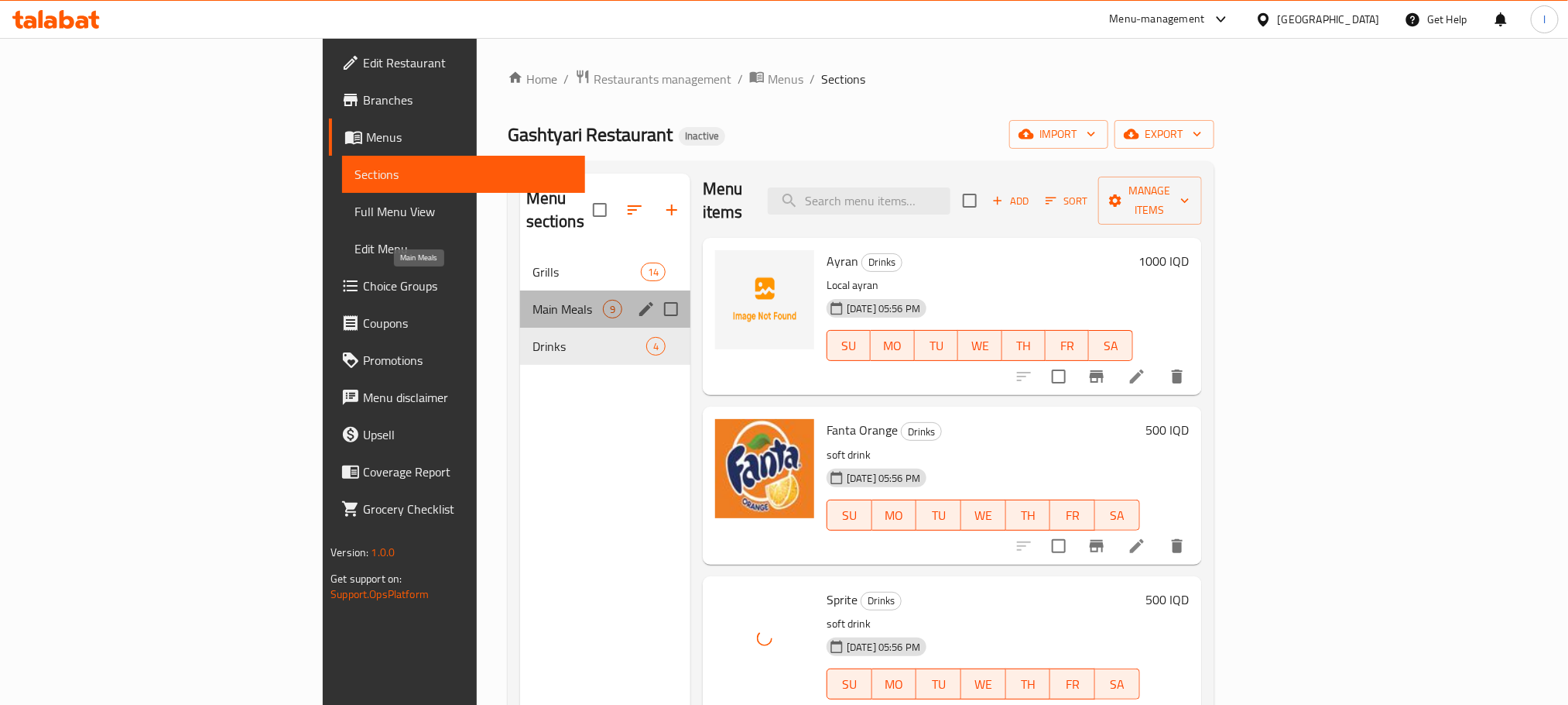
click at [533, 300] on span "Main Meals" at bounding box center [567, 309] width 70 height 18
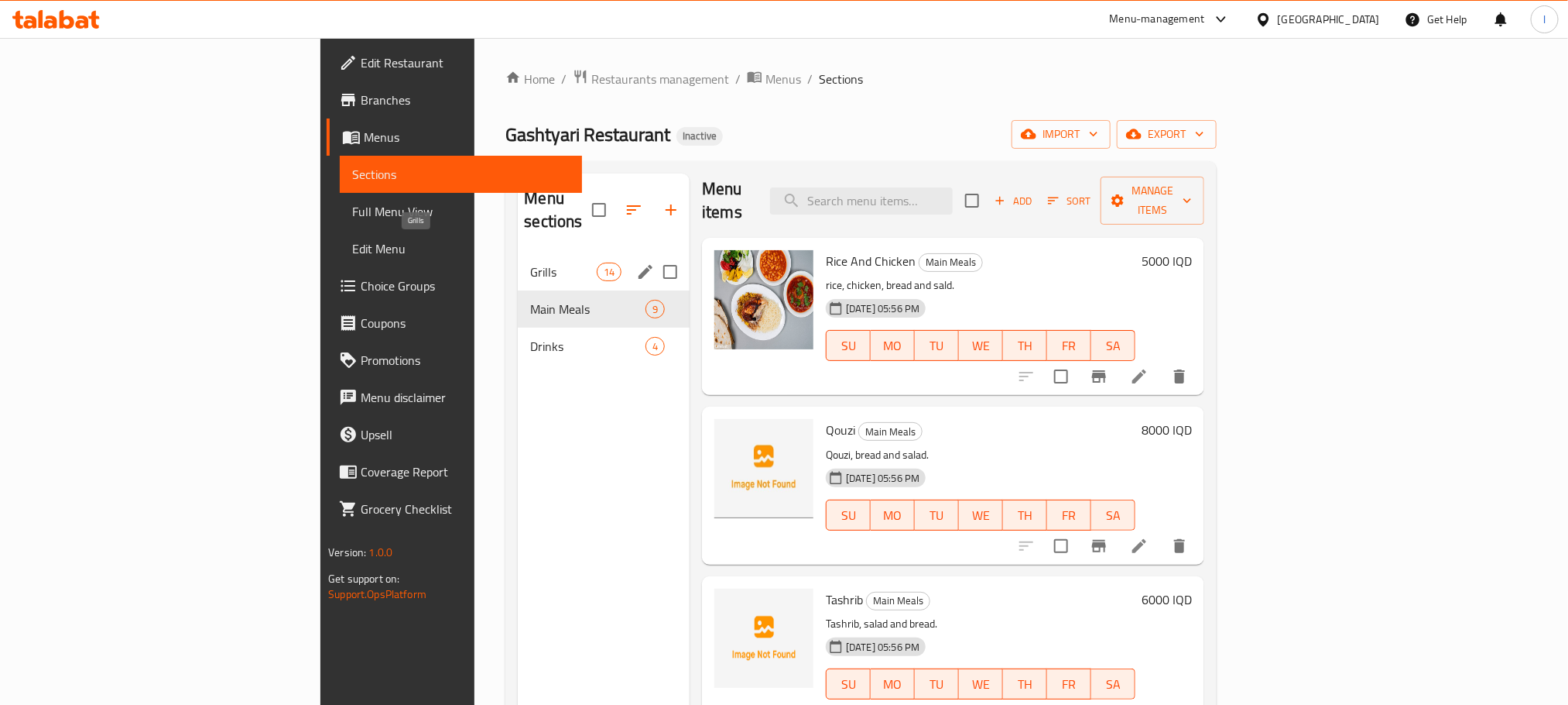
click at [530, 263] on span "Grills" at bounding box center [562, 271] width 65 height 18
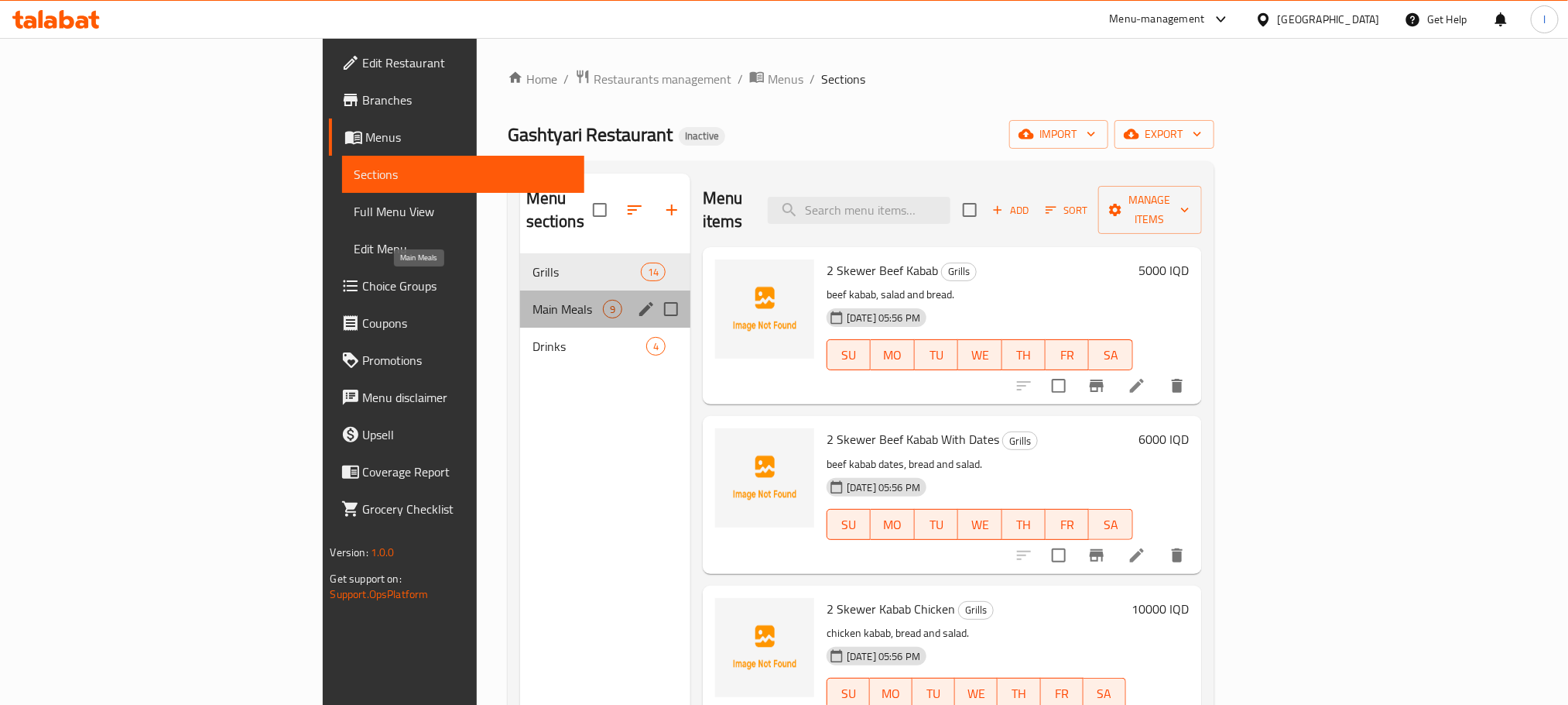
click at [533, 300] on span "Main Meals" at bounding box center [567, 309] width 70 height 18
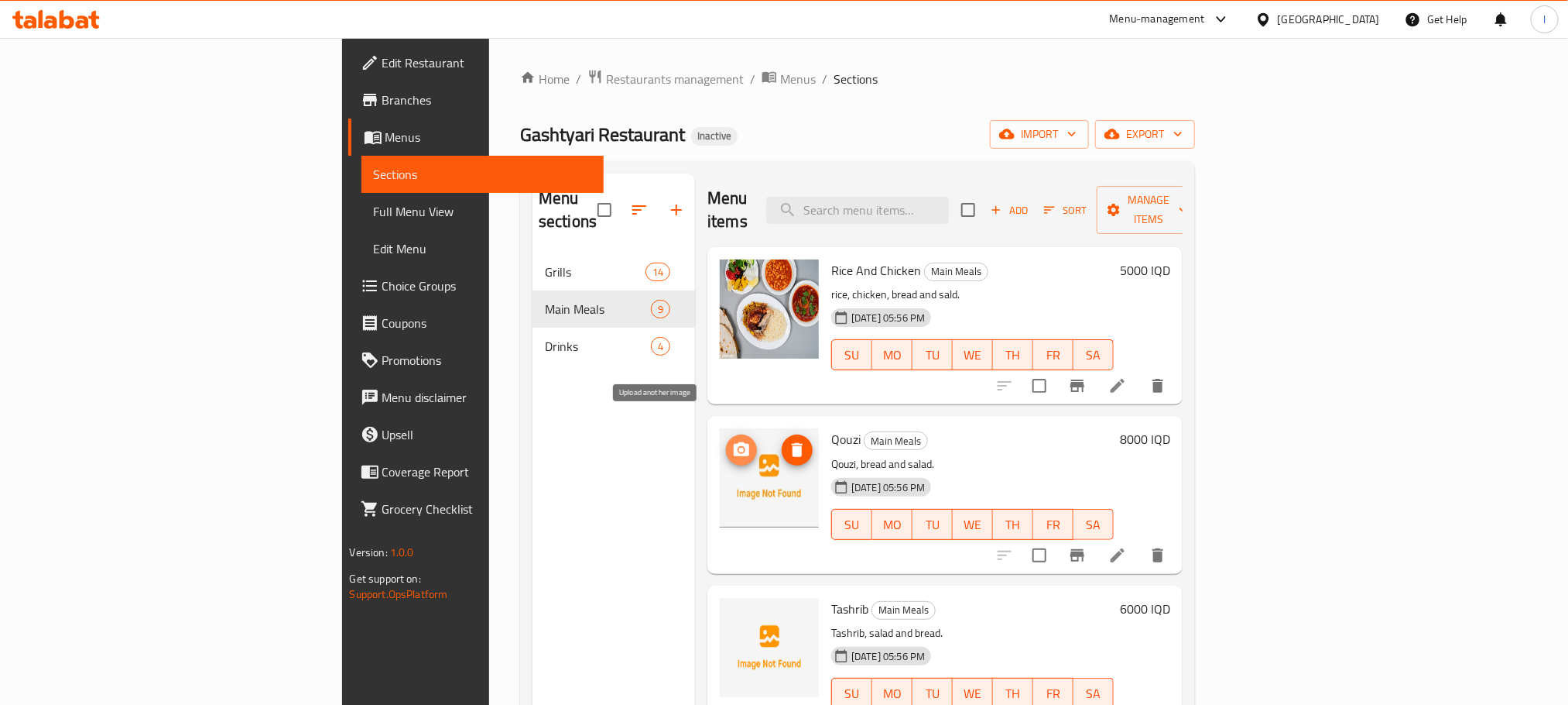
click at [734, 442] on icon "upload picture" at bounding box center [741, 449] width 15 height 13
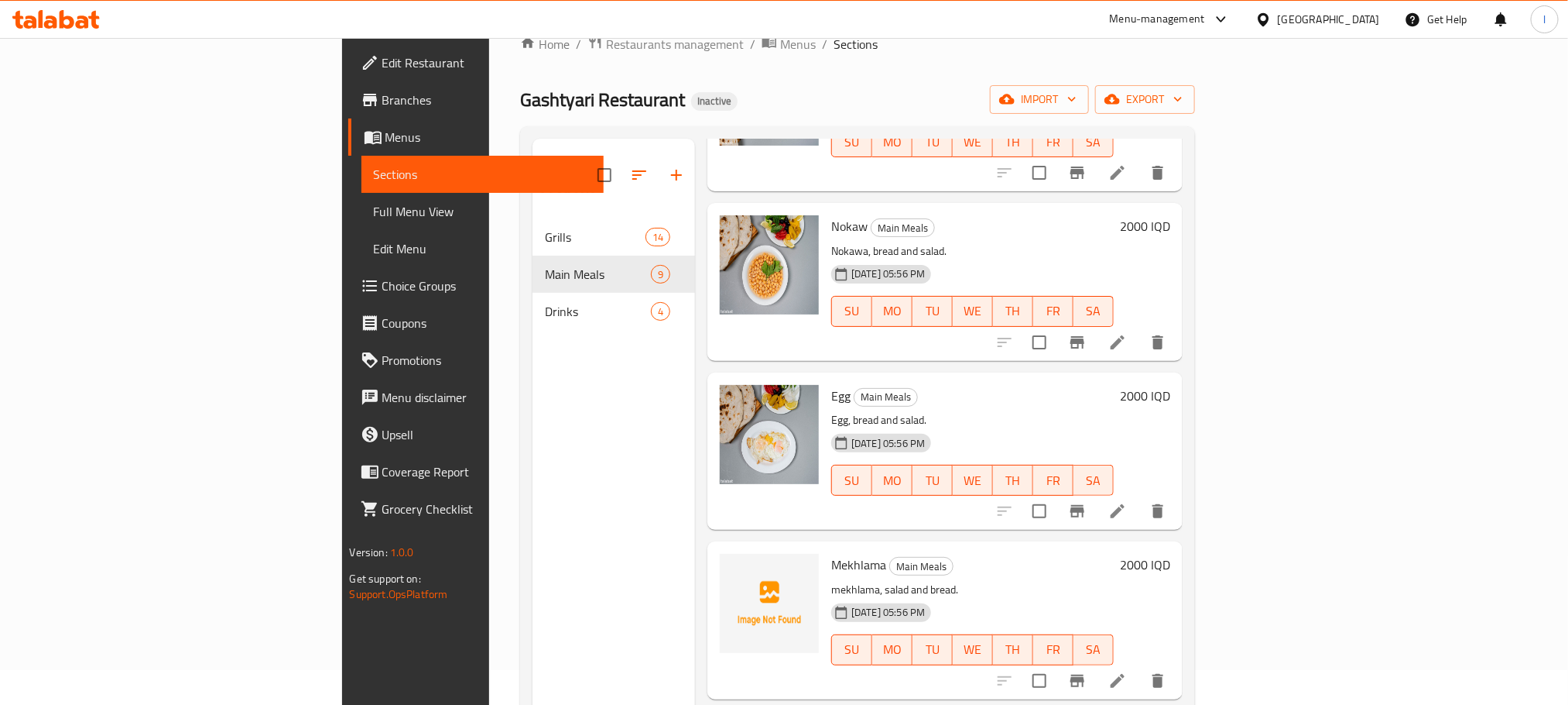
scroll to position [216, 0]
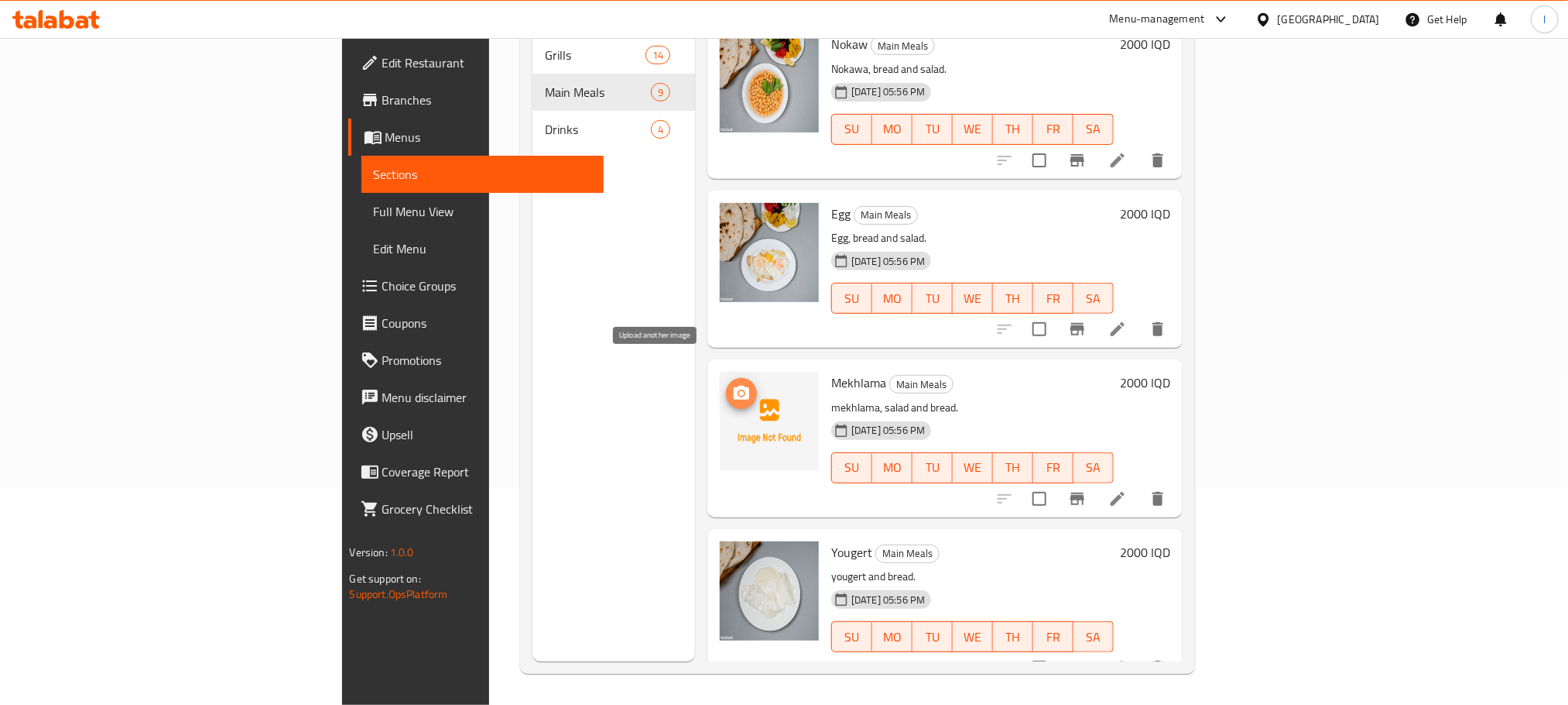
click at [726, 384] on span "upload picture" at bounding box center [741, 392] width 31 height 18
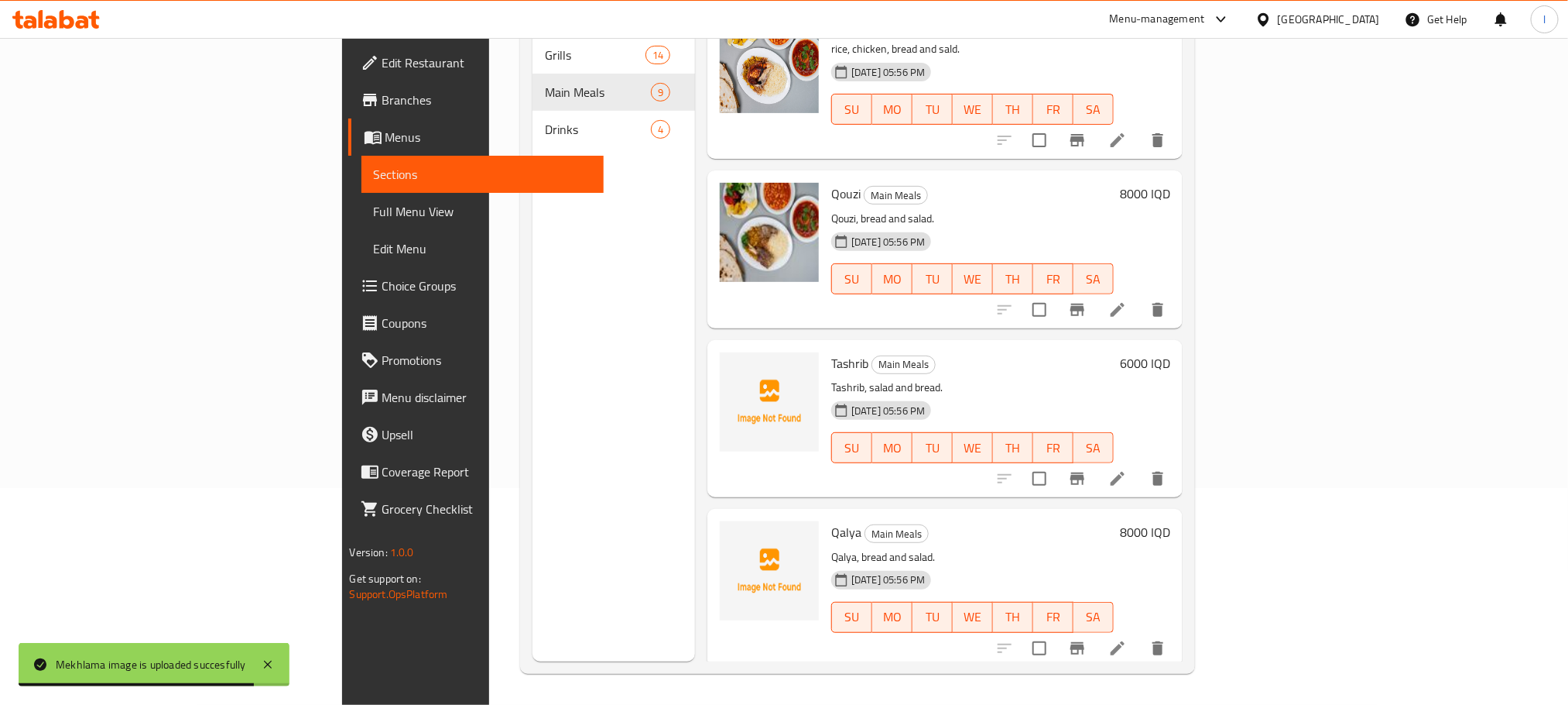
scroll to position [3, 0]
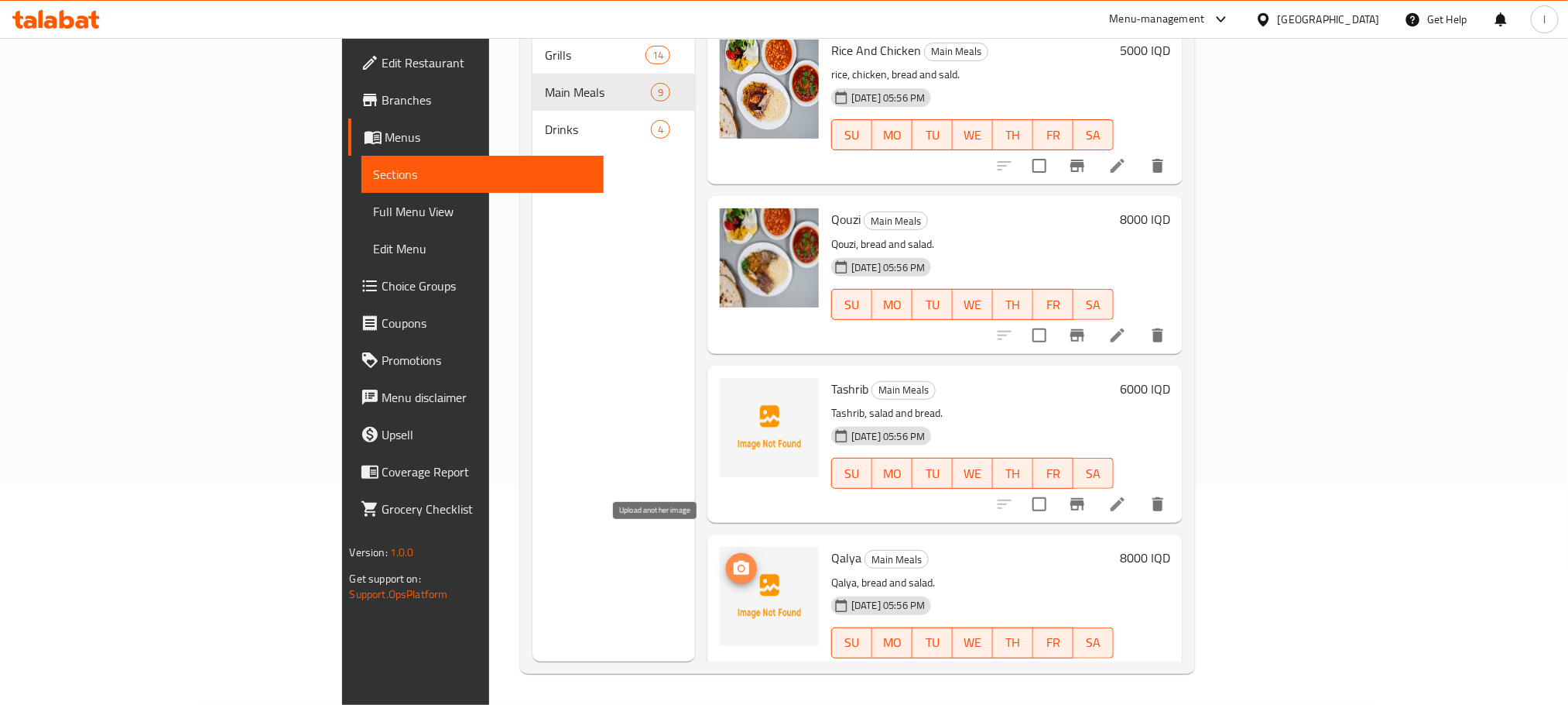
click at [734, 561] on icon "upload picture" at bounding box center [741, 567] width 15 height 13
click at [726, 553] on button "upload picture" at bounding box center [741, 568] width 31 height 31
drag, startPoint x: 773, startPoint y: 532, endPoint x: 749, endPoint y: 537, distance: 24.5
click at [832, 546] on span "Qalya" at bounding box center [846, 558] width 30 height 23
copy span "Qalya"
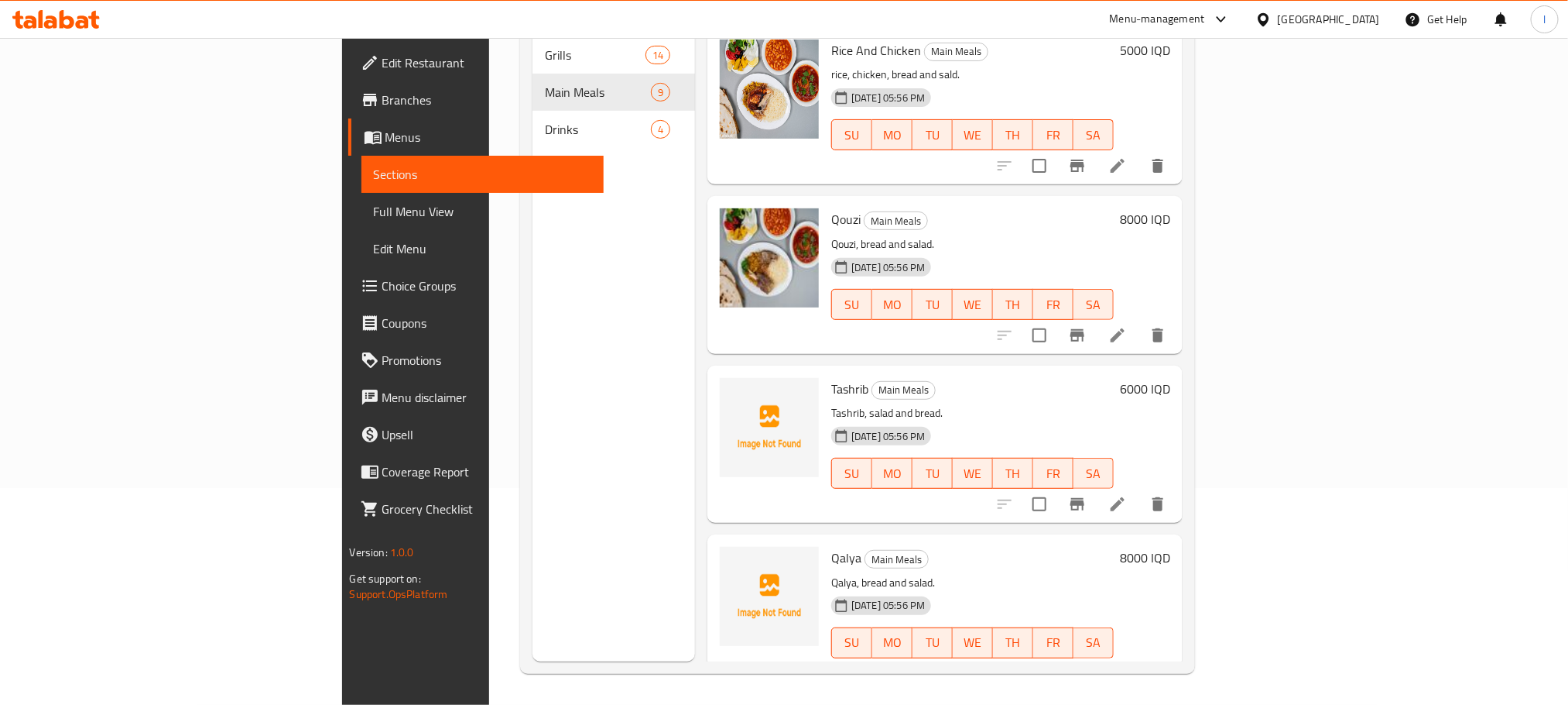
click at [533, 233] on div "Menu sections Grills 14 Main Meals 9 Drinks 4" at bounding box center [613, 309] width 162 height 705
click at [533, 525] on div "Menu sections Grills 14 Main Meals 9 Drinks 4" at bounding box center [613, 309] width 162 height 705
click at [733, 390] on icon "upload picture" at bounding box center [741, 399] width 18 height 18
drag, startPoint x: 783, startPoint y: 360, endPoint x: 746, endPoint y: 360, distance: 37.0
click at [832, 377] on span "Tashrib" at bounding box center [850, 389] width 37 height 23
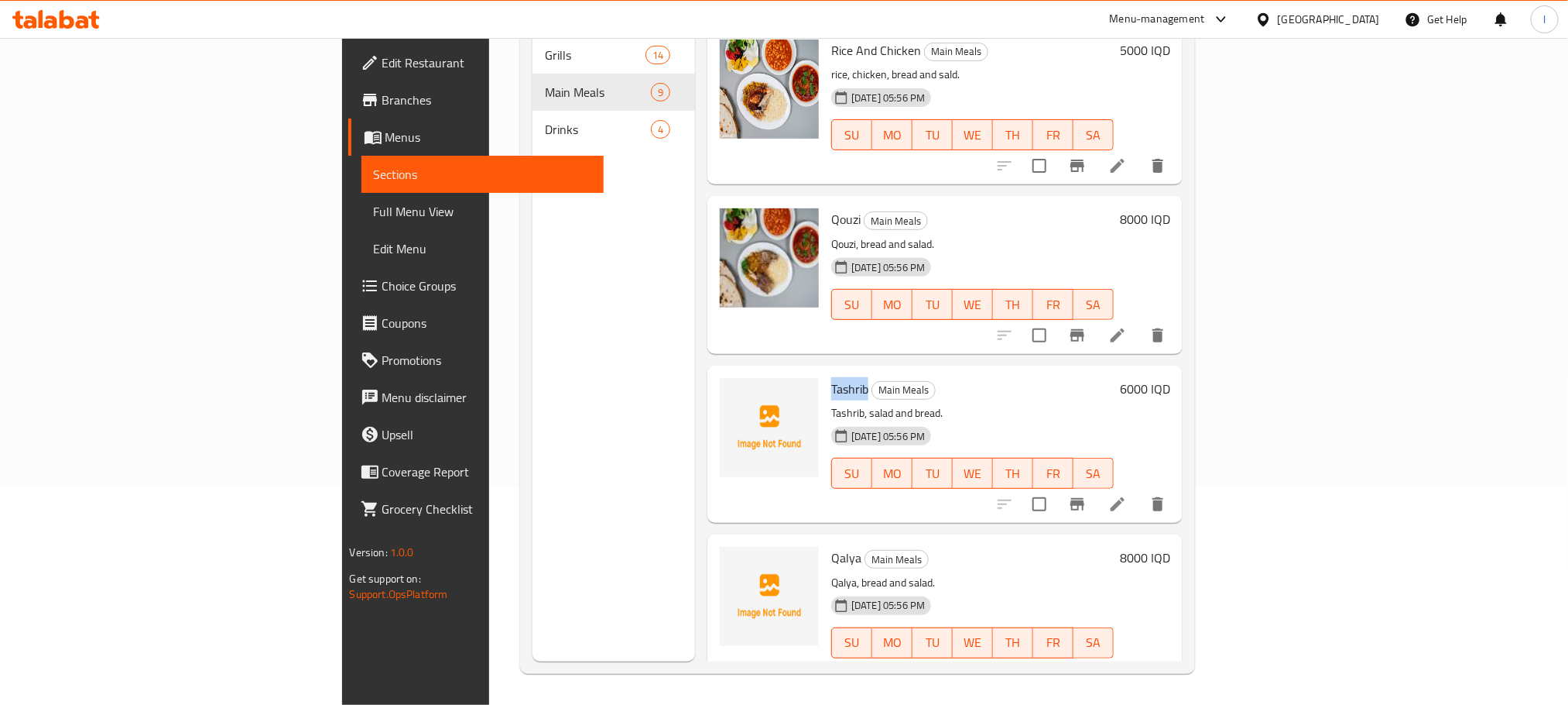
copy span "Tashrib"
click at [535, 530] on div "Menu sections Grills 14 Main Meals 9 Drinks 4" at bounding box center [613, 309] width 162 height 705
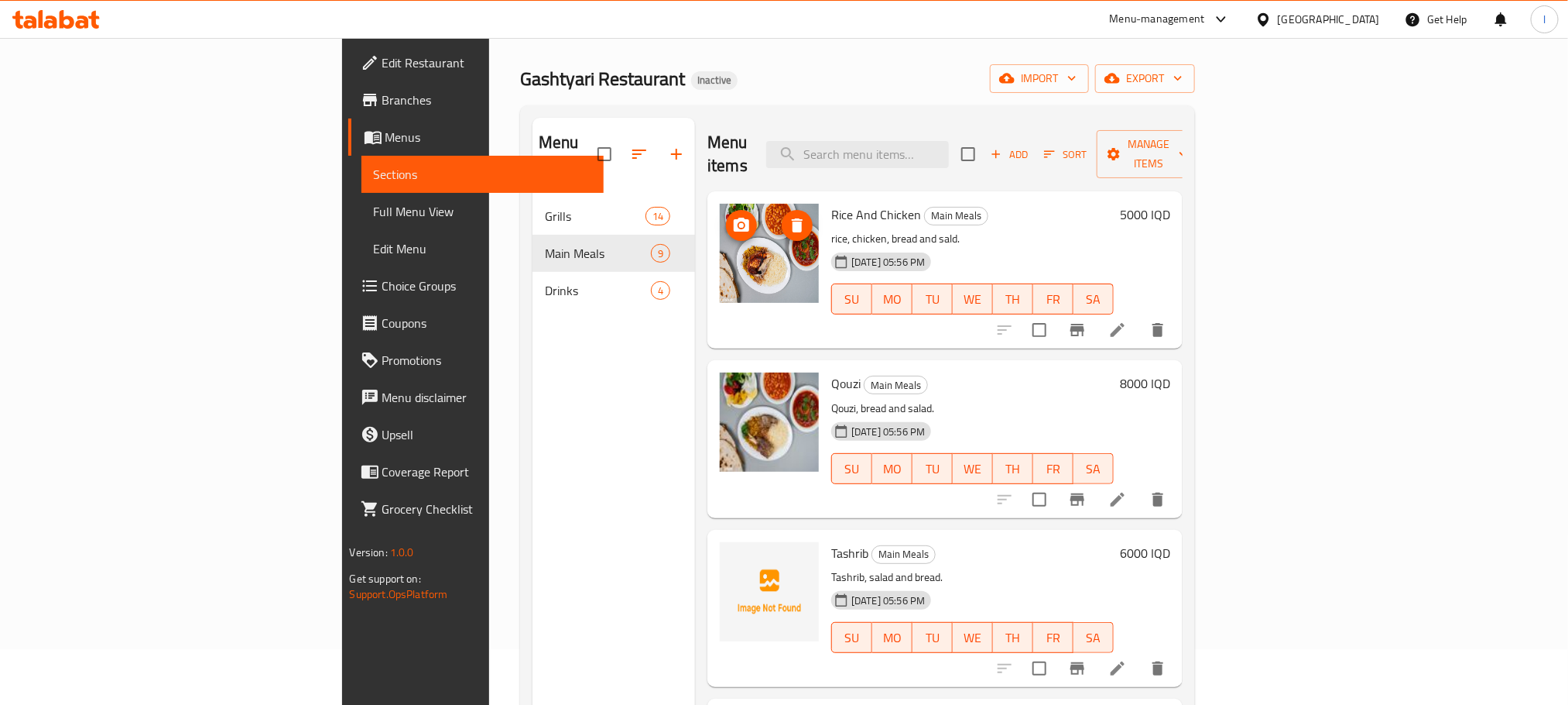
scroll to position [0, 0]
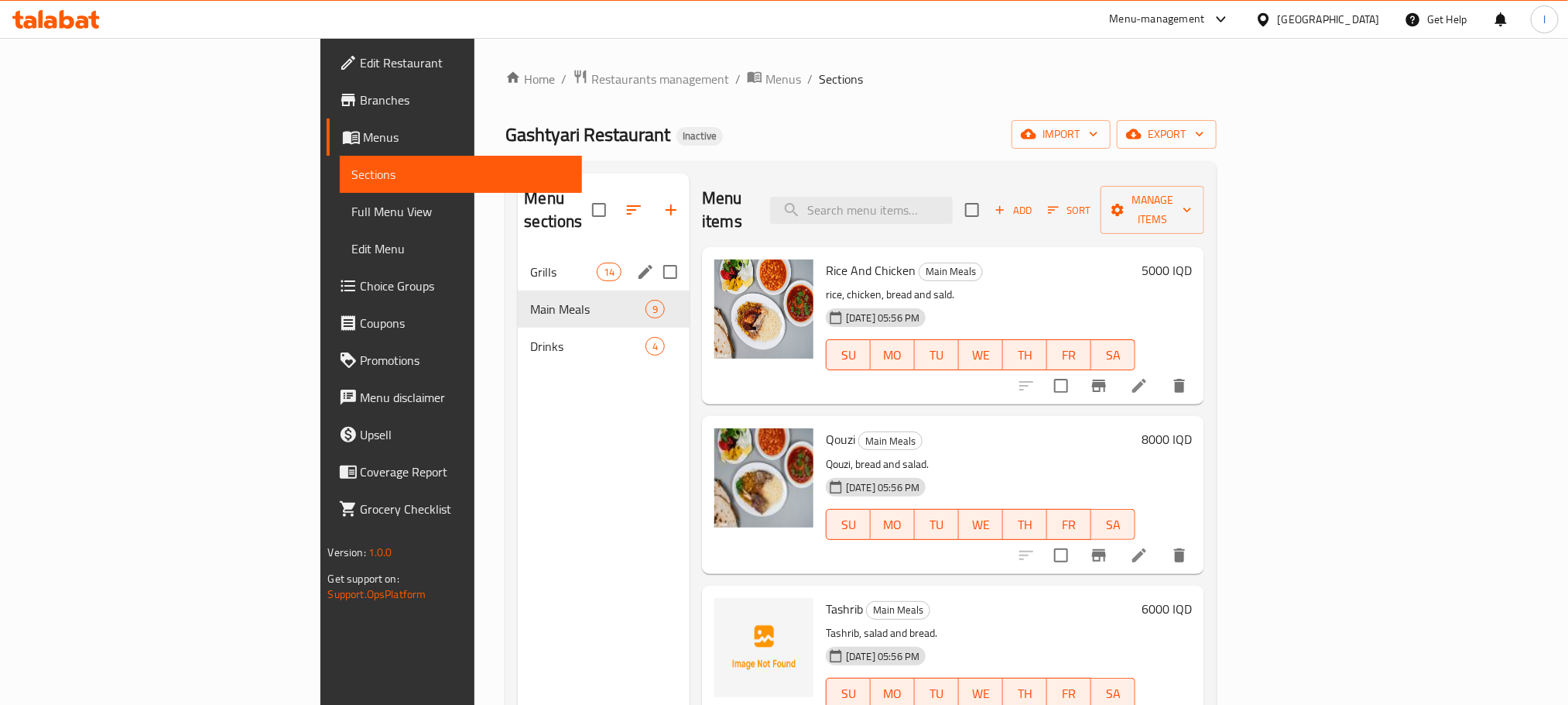
click at [530, 263] on span "Grills" at bounding box center [562, 271] width 65 height 18
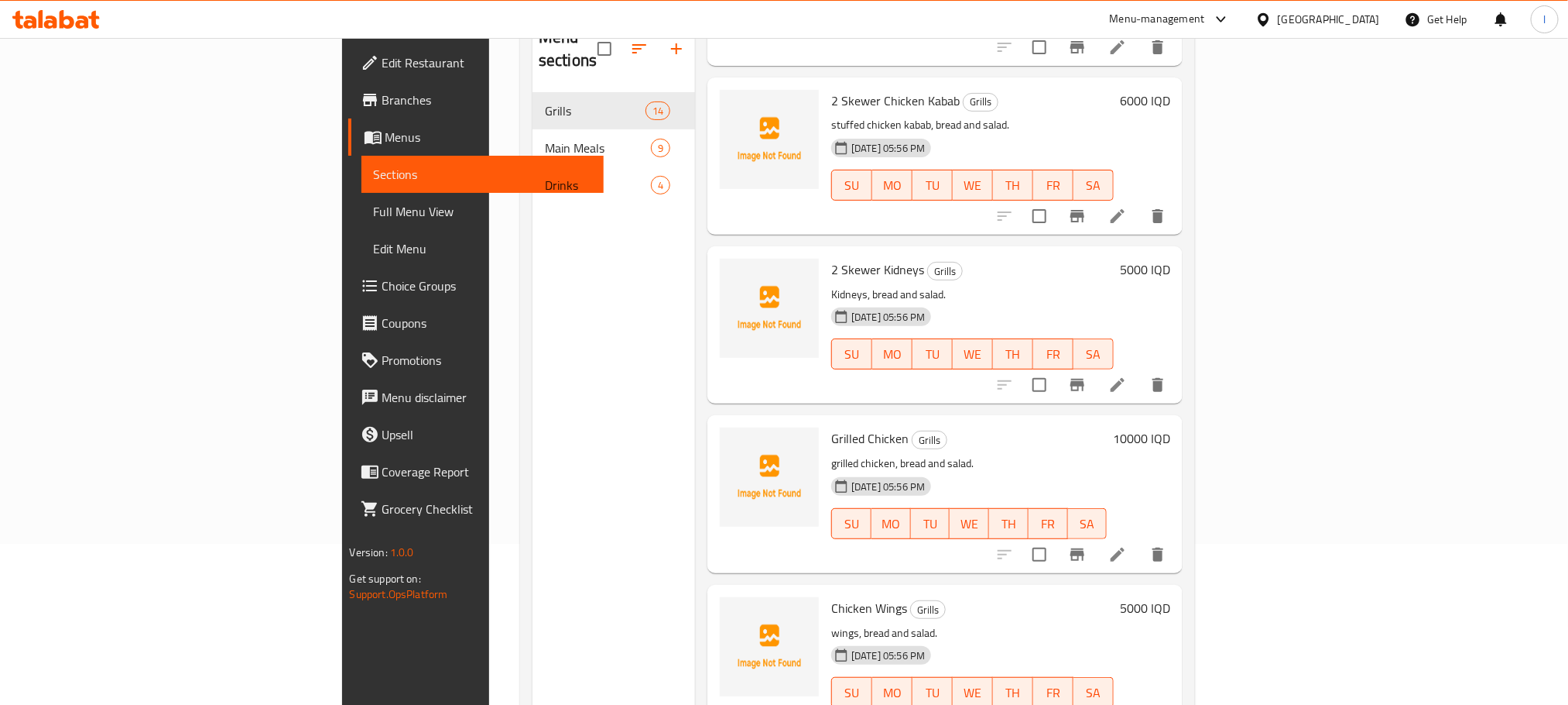
scroll to position [216, 0]
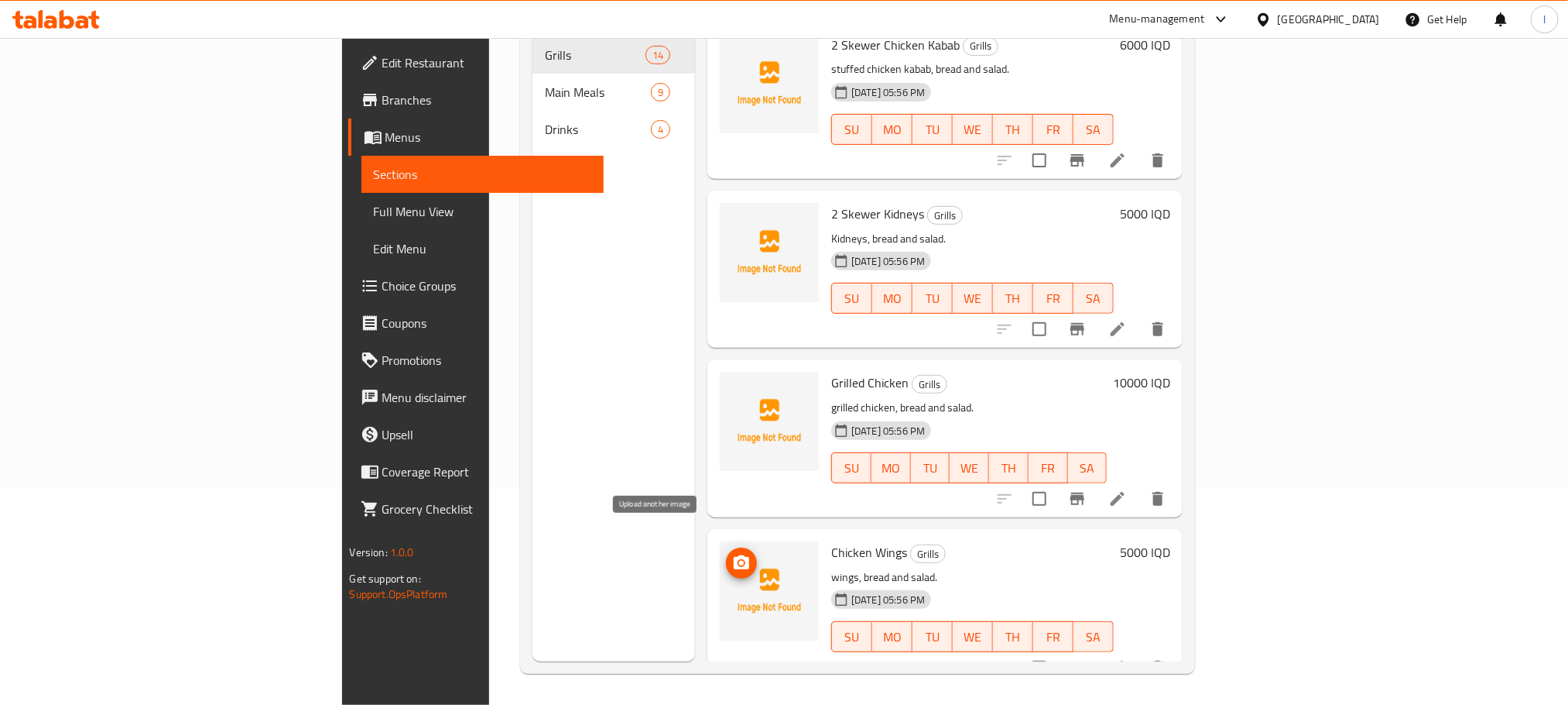
click at [726, 554] on span "upload picture" at bounding box center [741, 563] width 31 height 18
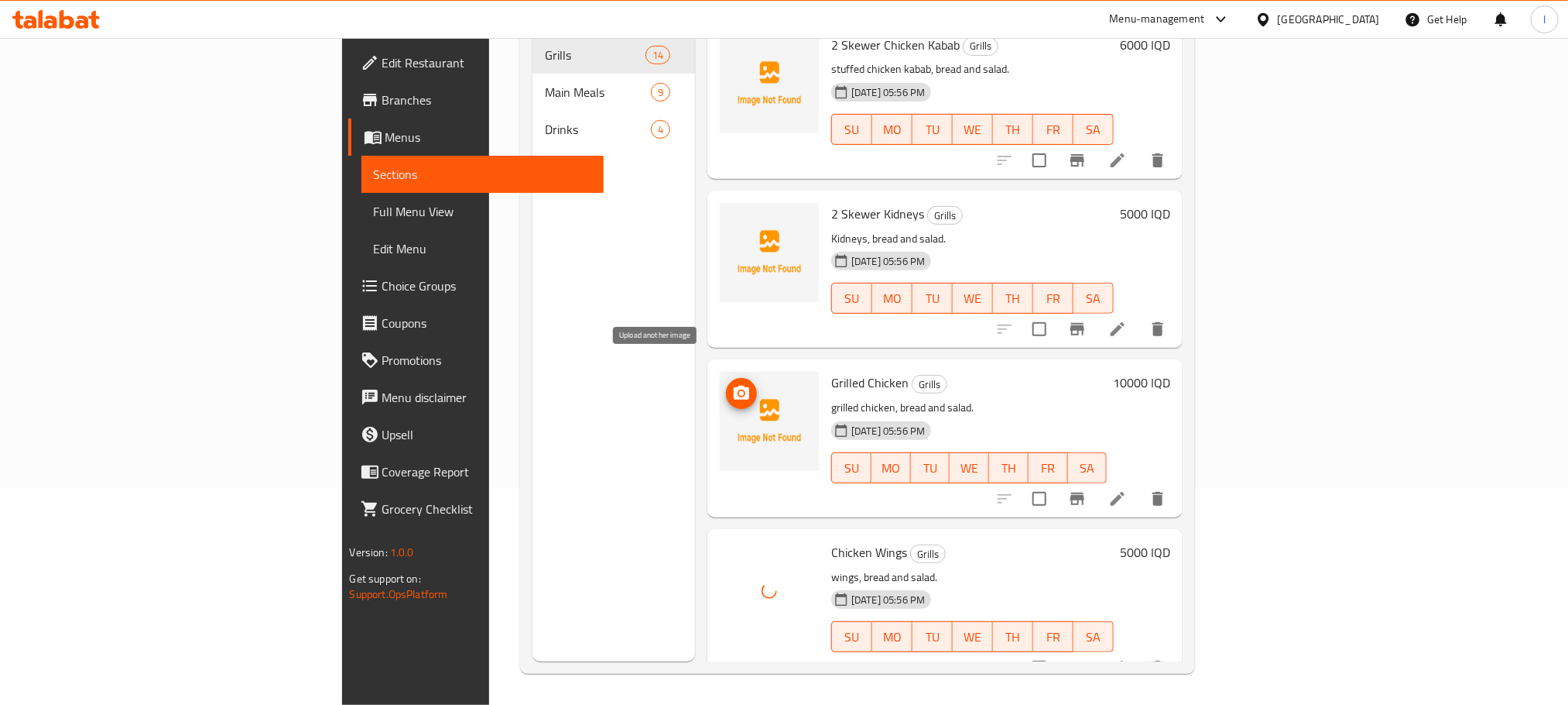
click at [733, 384] on icon "upload picture" at bounding box center [741, 392] width 18 height 18
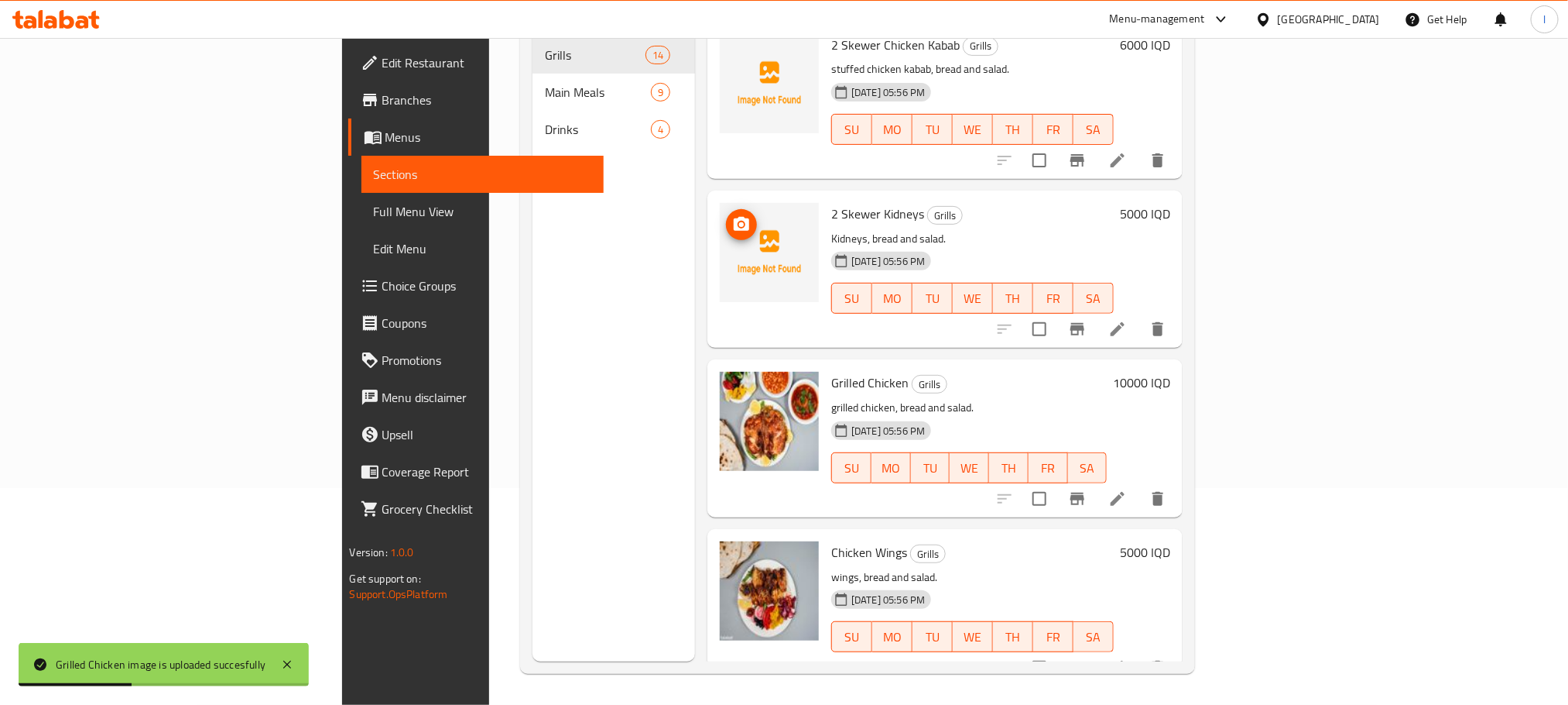
click at [733, 215] on icon "upload picture" at bounding box center [741, 224] width 18 height 18
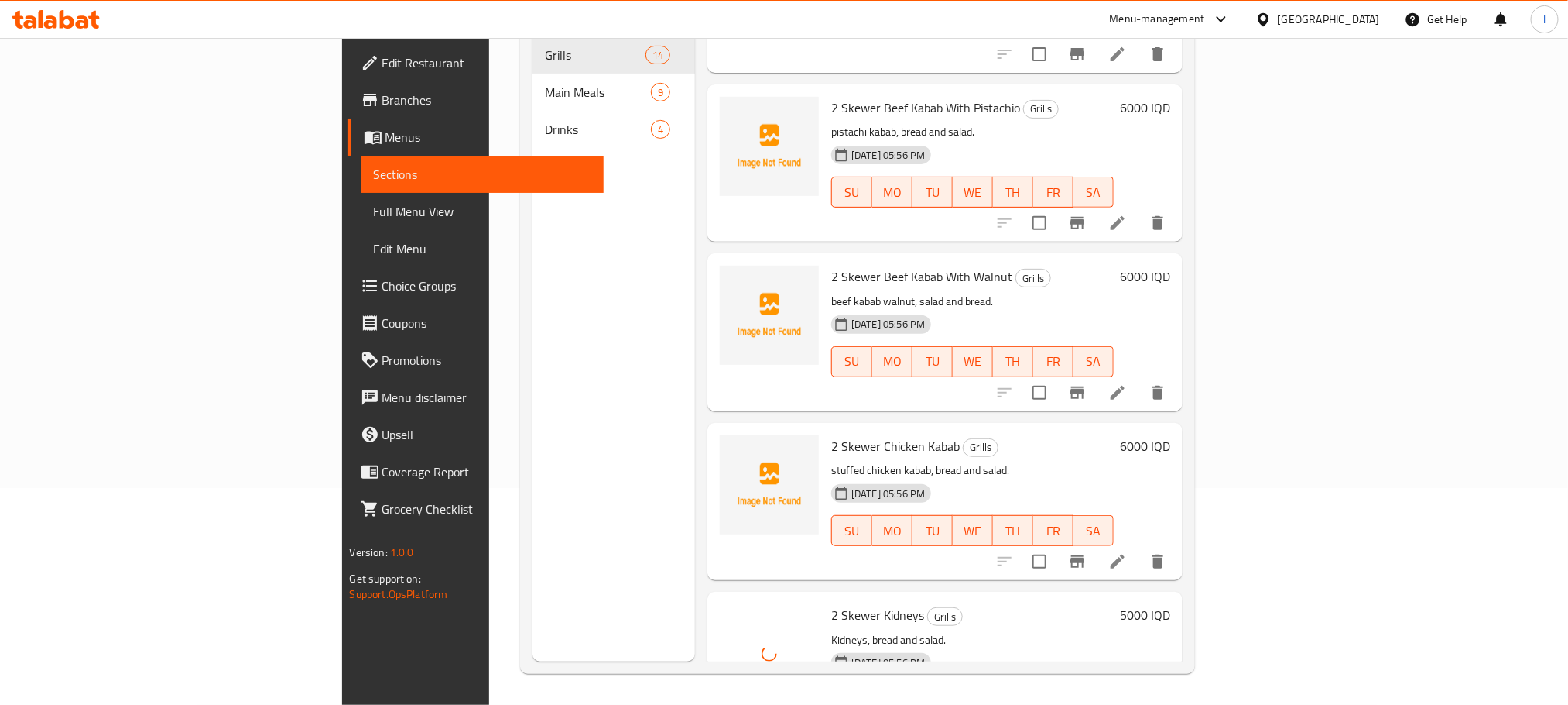
scroll to position [1273, 0]
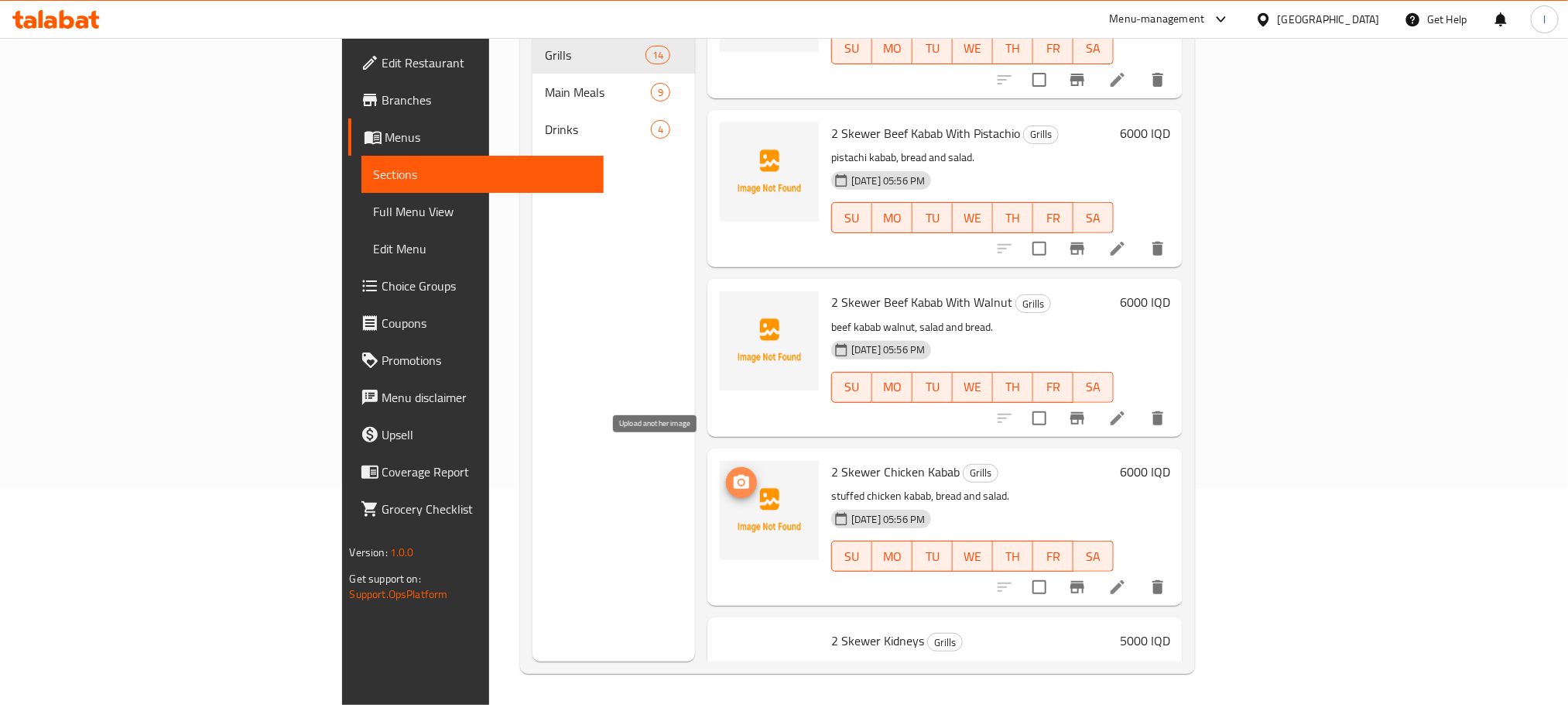
click at [733, 473] on icon "upload picture" at bounding box center [741, 482] width 18 height 18
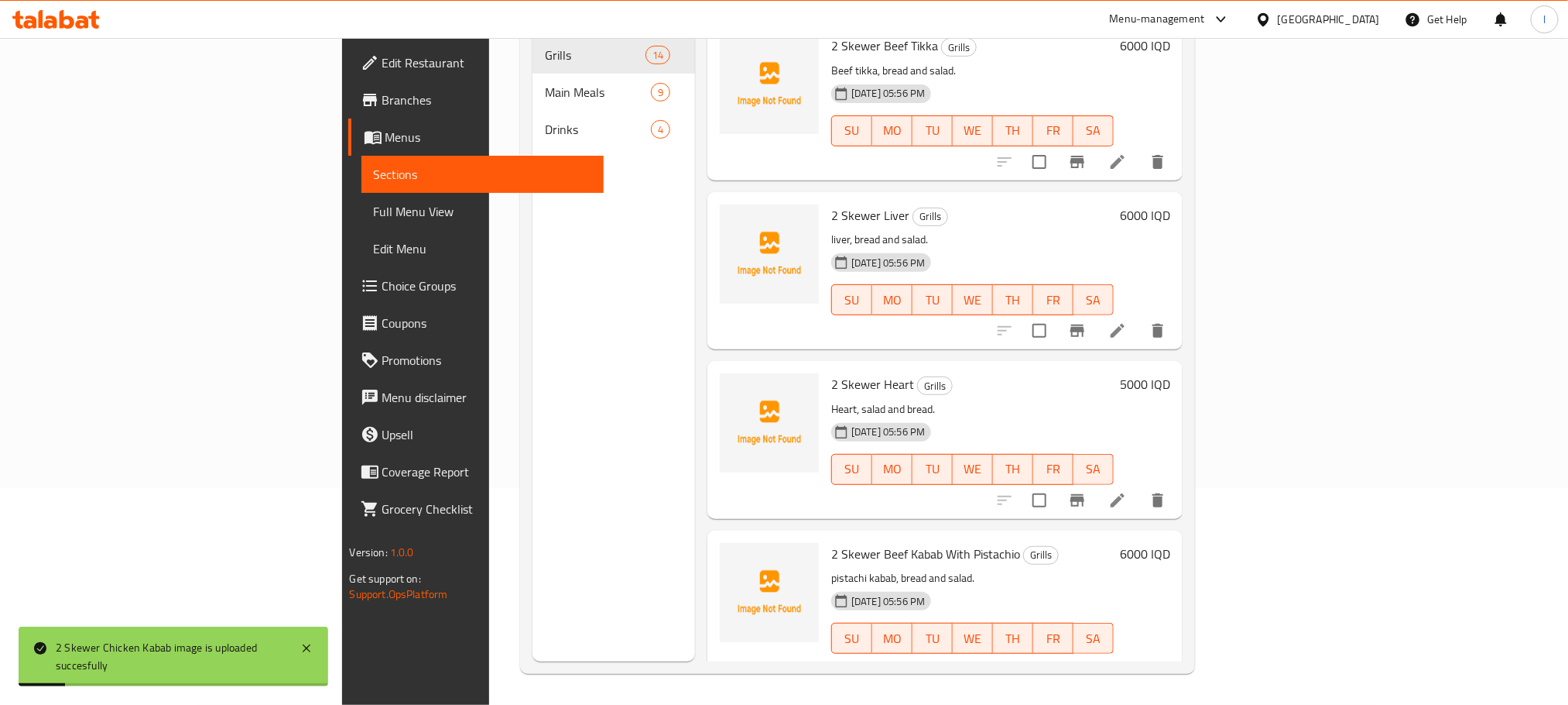
scroll to position [848, 0]
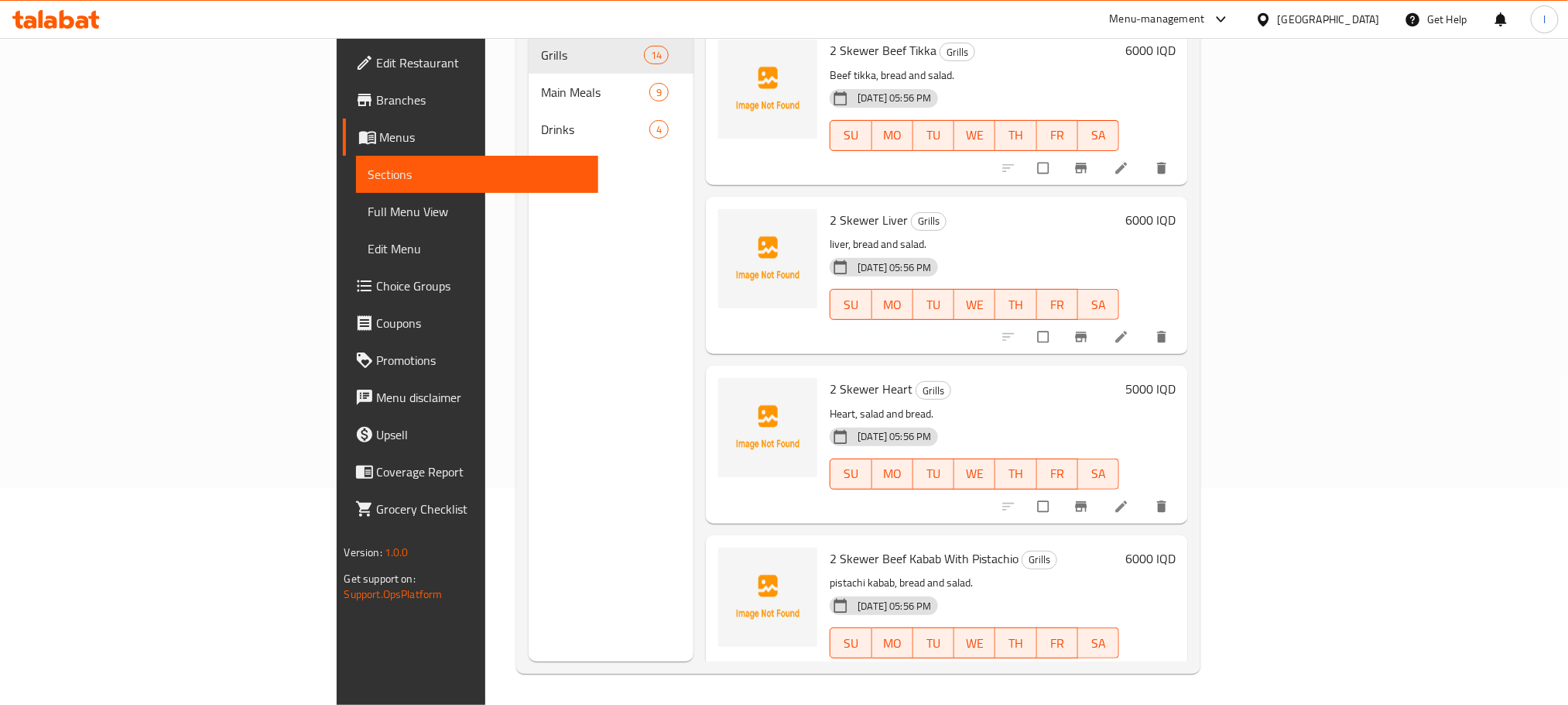
scroll to position [1273, 0]
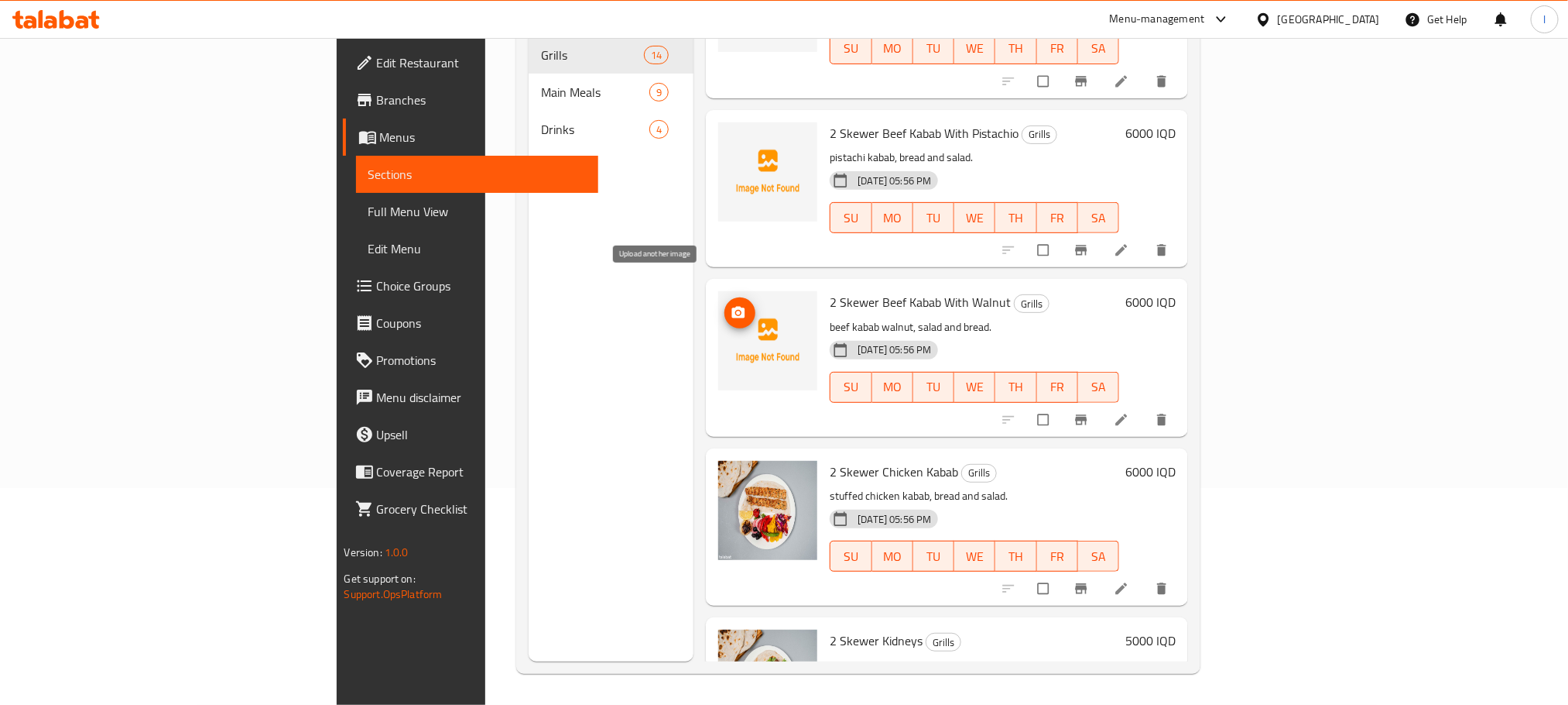
click at [733, 307] on icon "upload picture" at bounding box center [739, 313] width 13 height 12
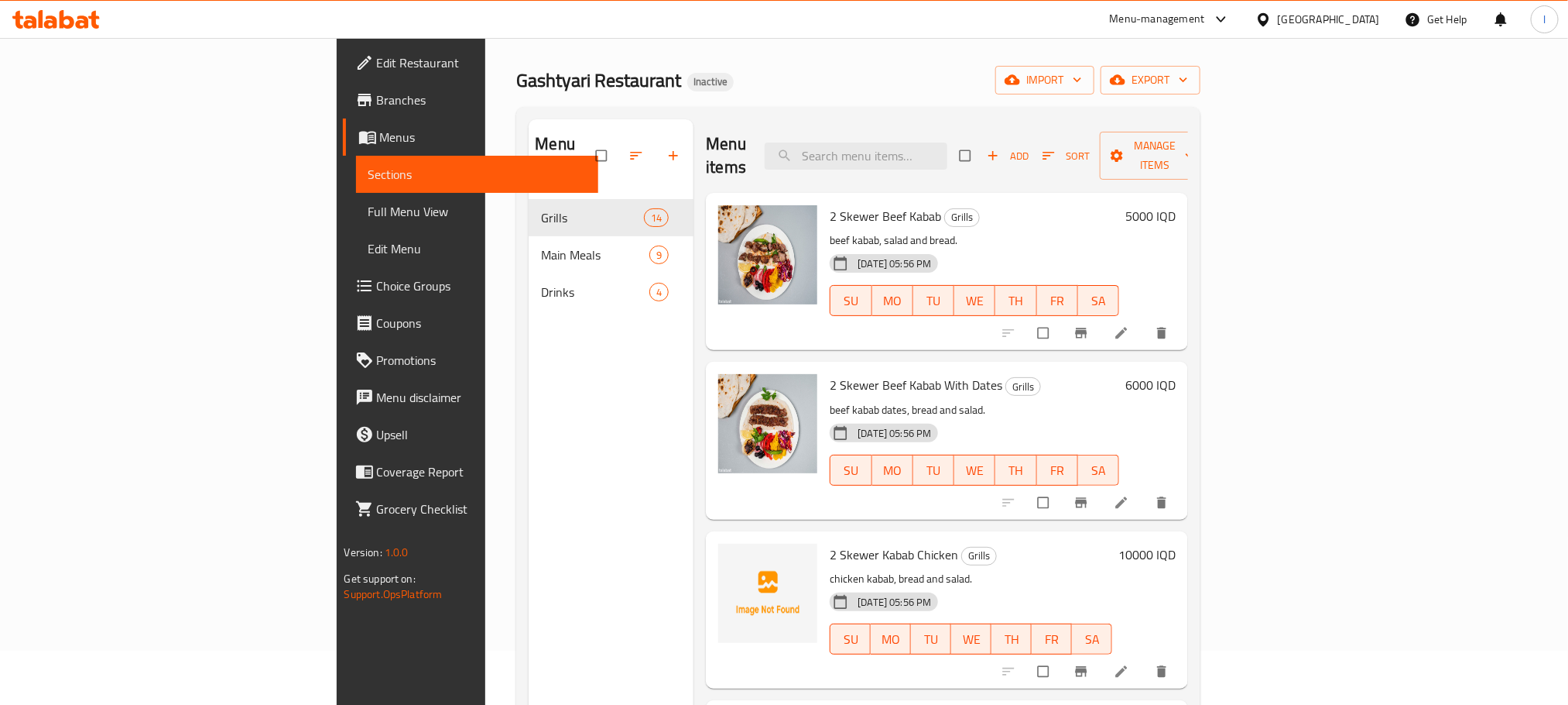
scroll to position [0, 0]
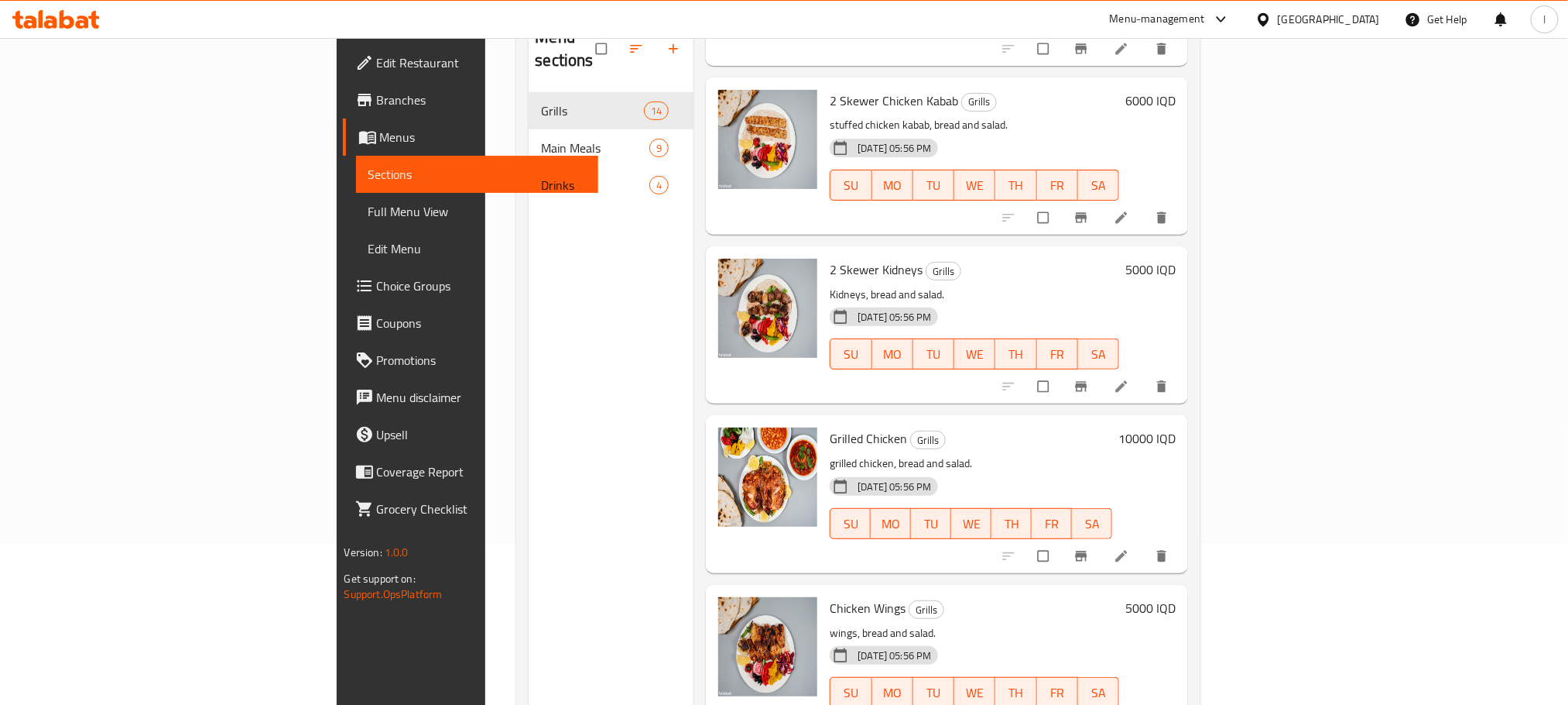
scroll to position [216, 0]
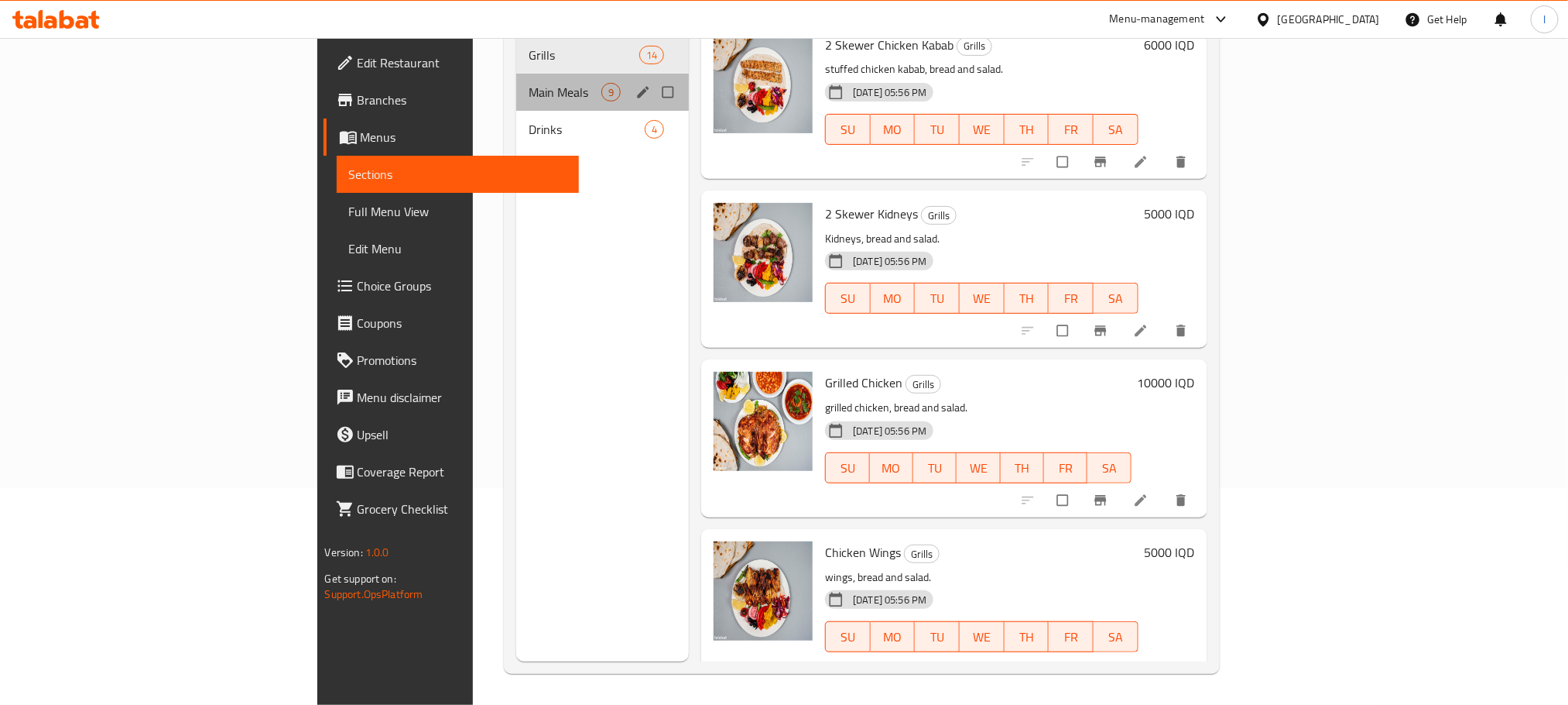
click at [516, 73] on div "Main Meals 9" at bounding box center [603, 91] width 173 height 38
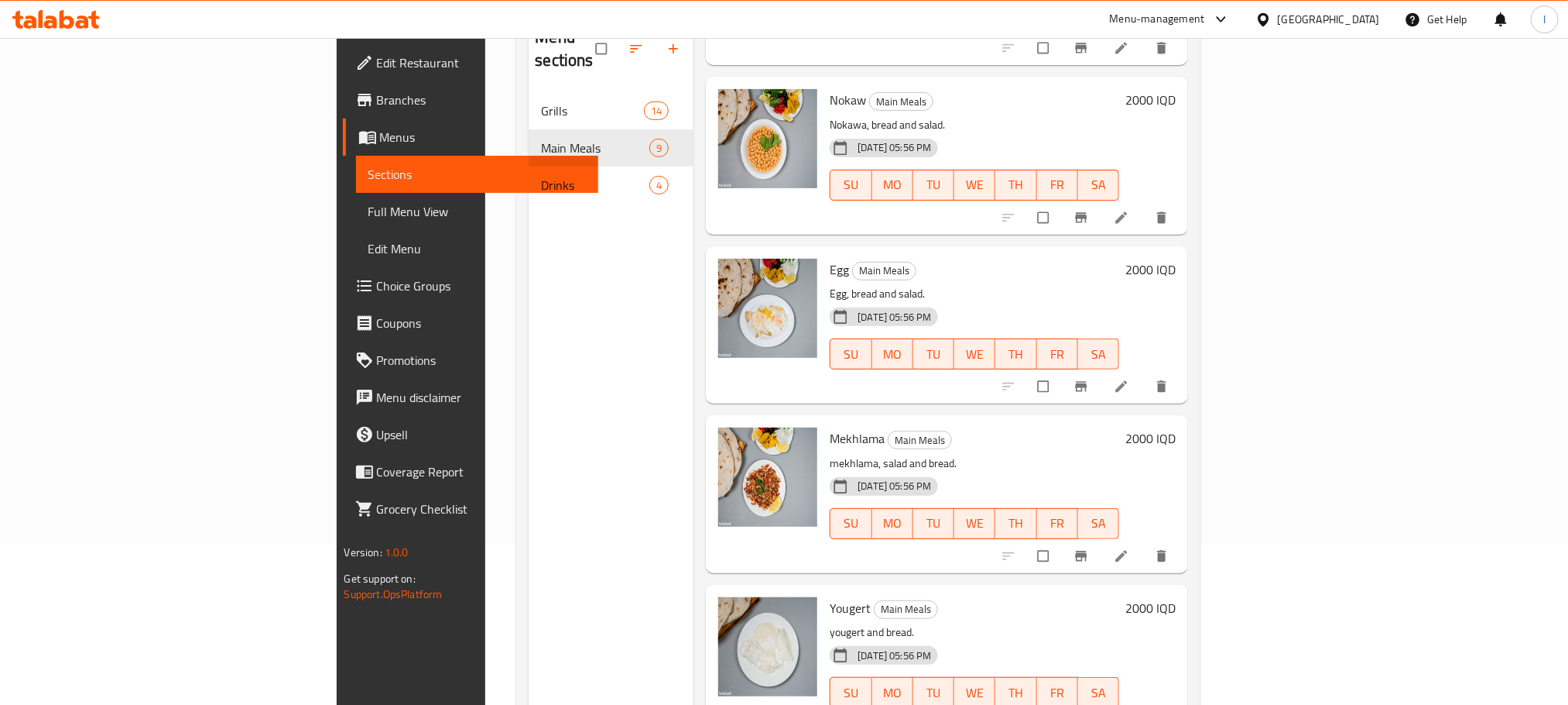
scroll to position [216, 0]
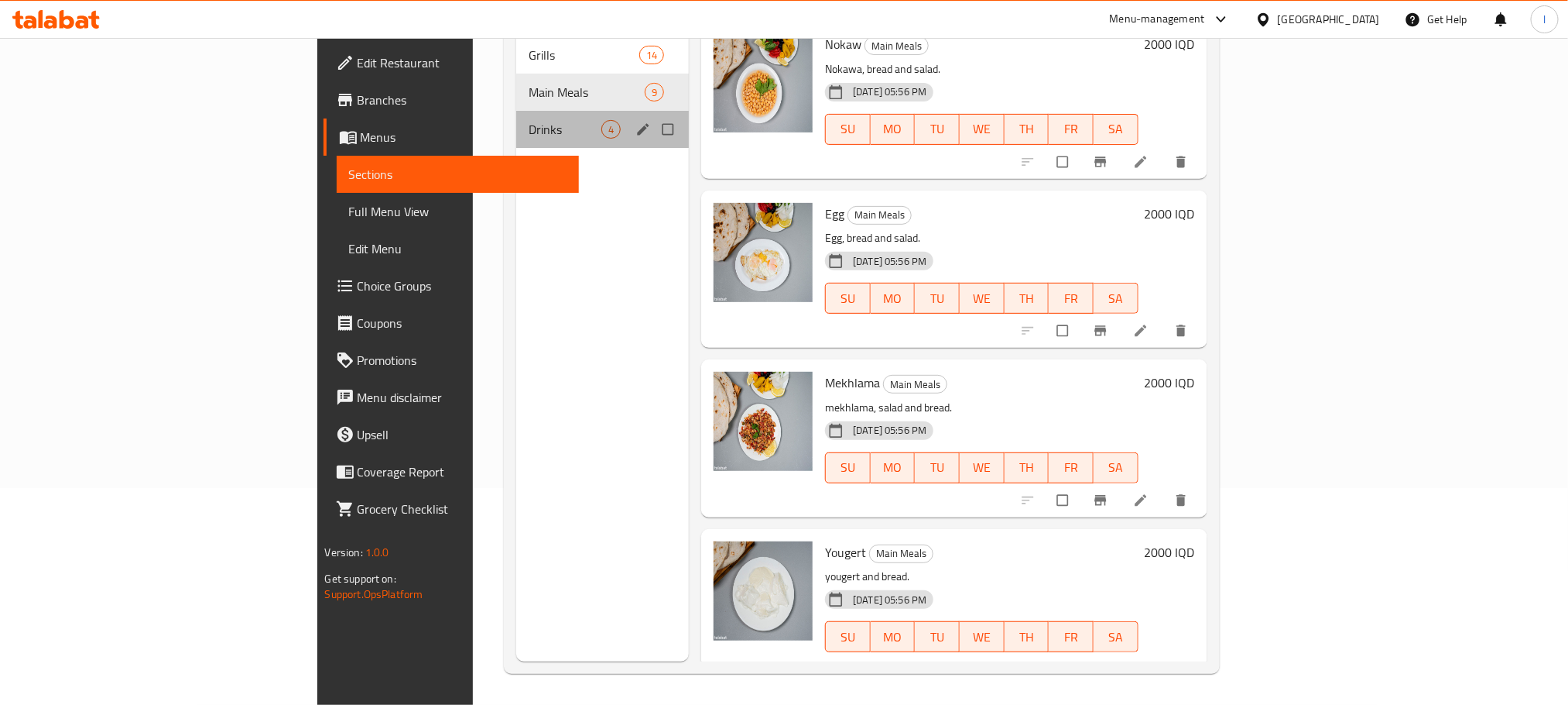
click at [516, 116] on div "Drinks 4" at bounding box center [603, 129] width 173 height 38
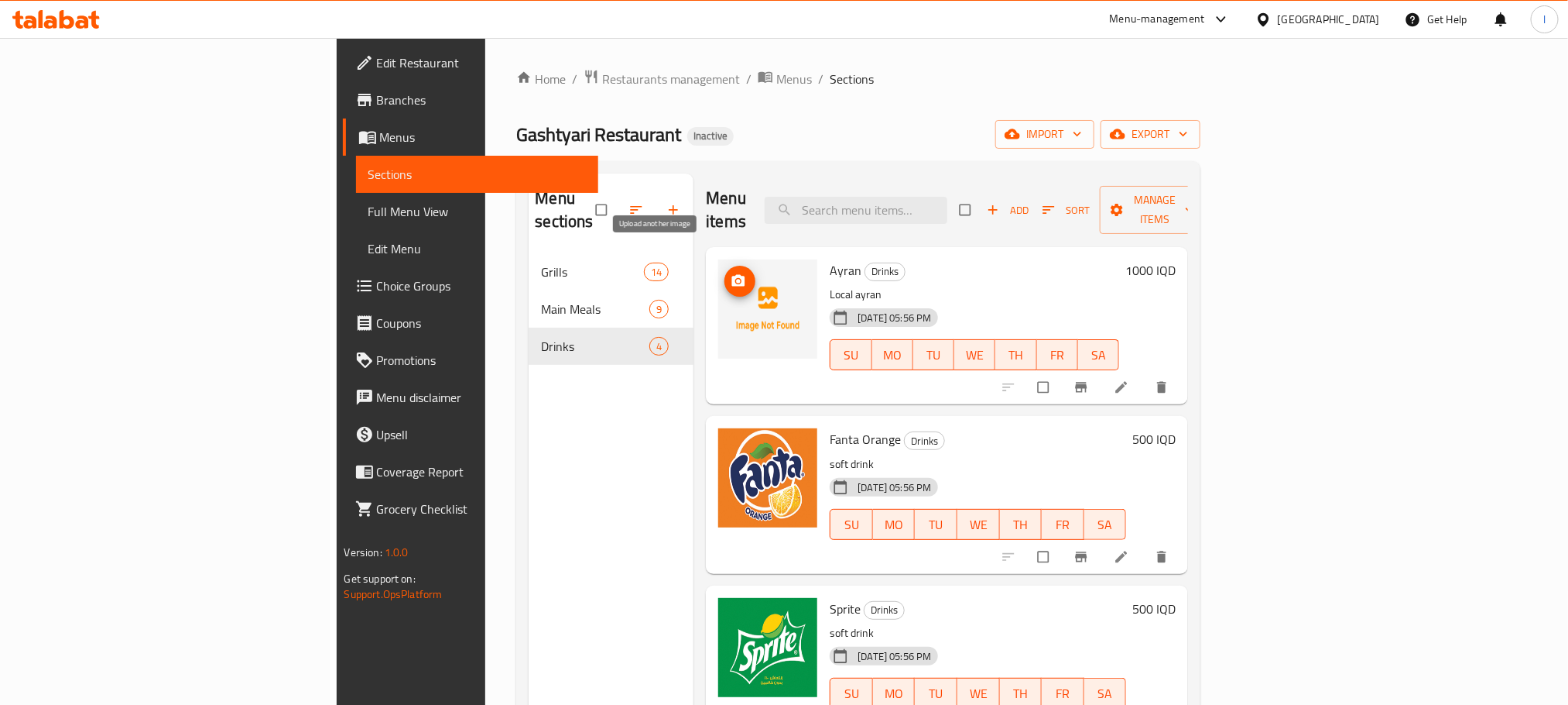
click at [725, 273] on span "upload picture" at bounding box center [740, 281] width 31 height 15
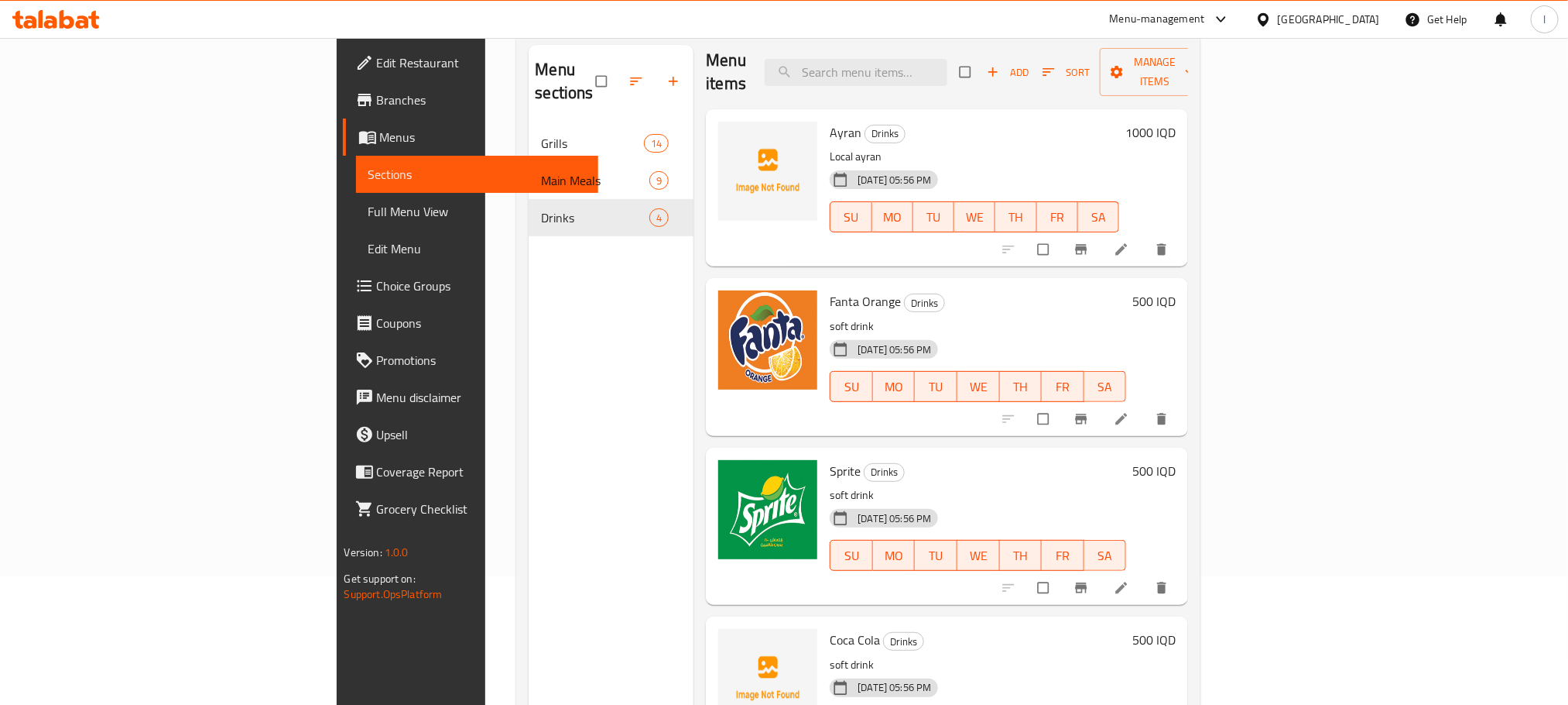
scroll to position [216, 0]
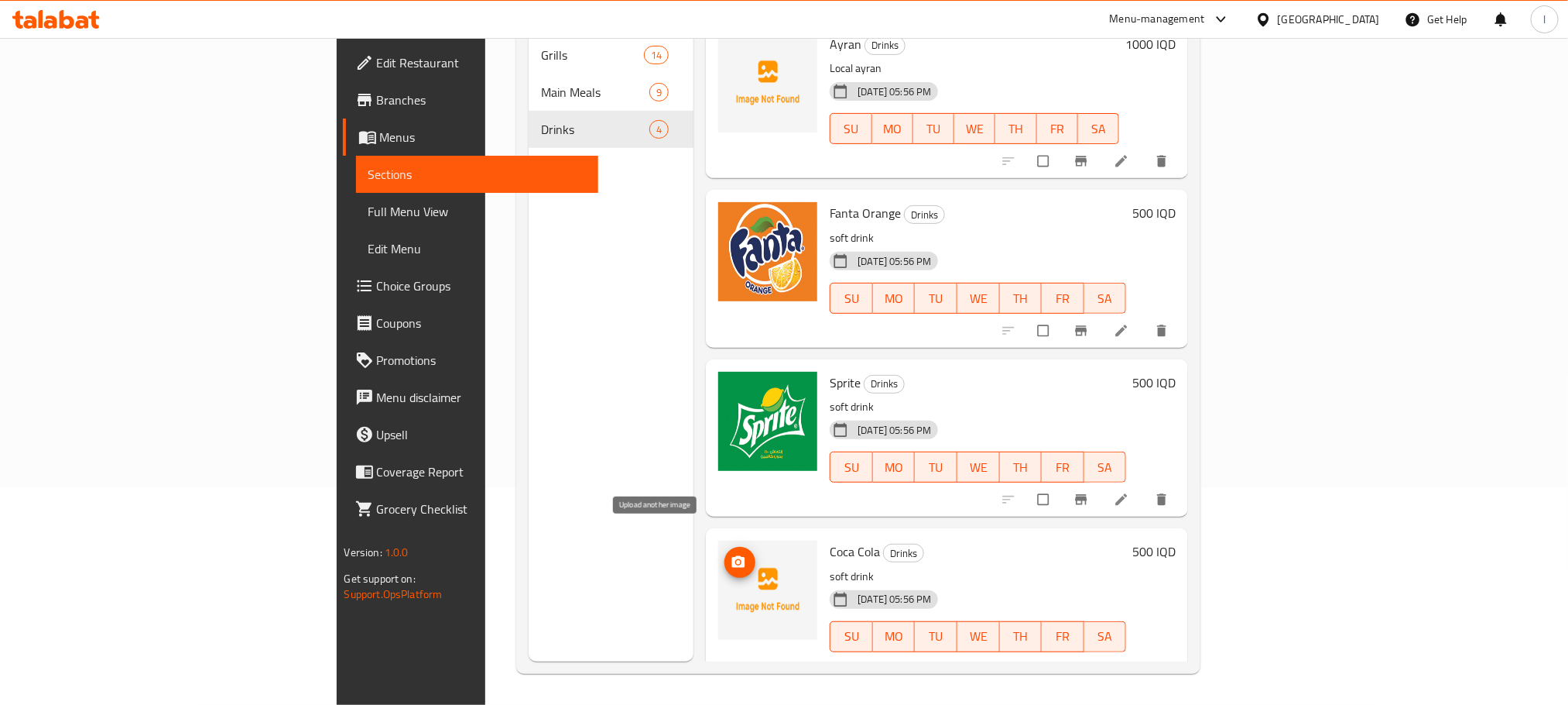
click at [733, 556] on icon "upload picture" at bounding box center [739, 562] width 13 height 12
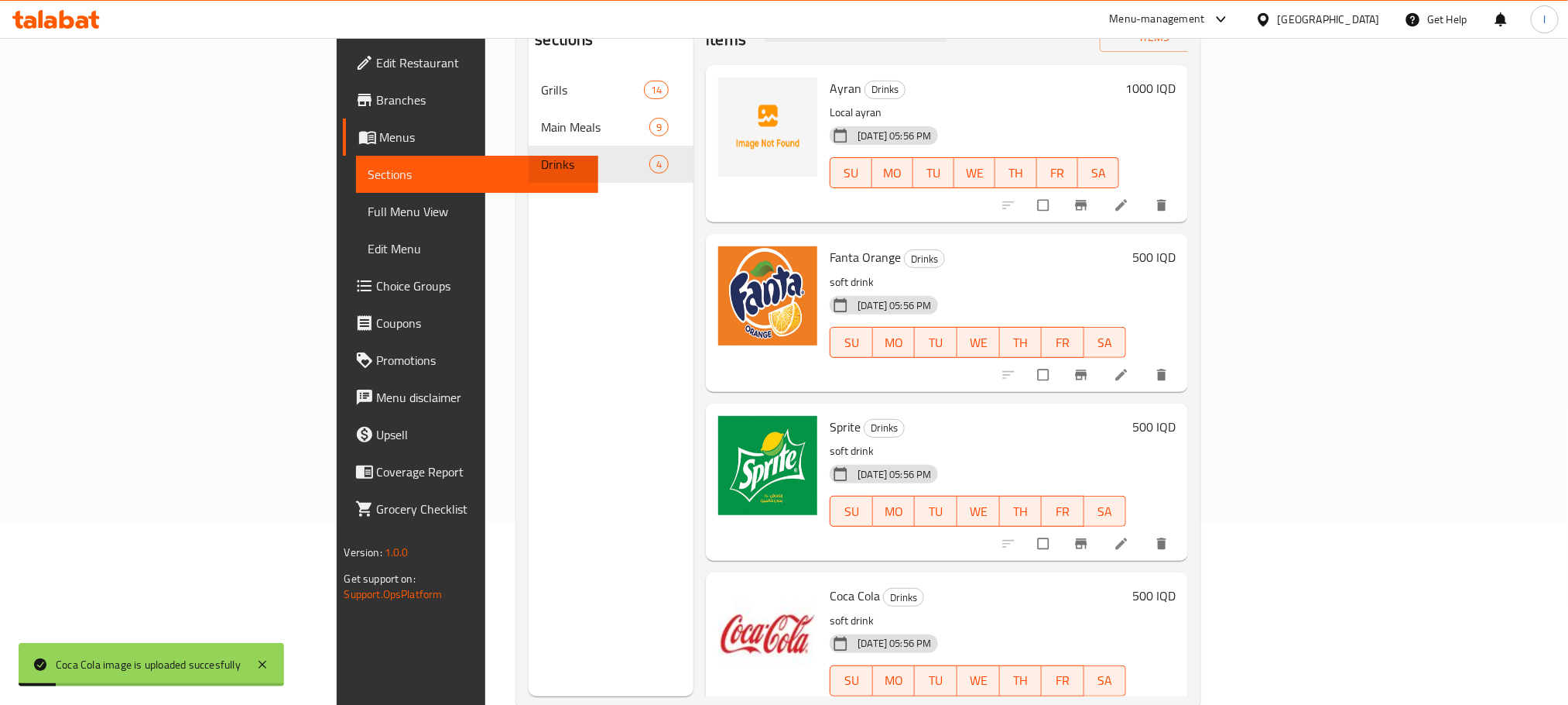
scroll to position [0, 0]
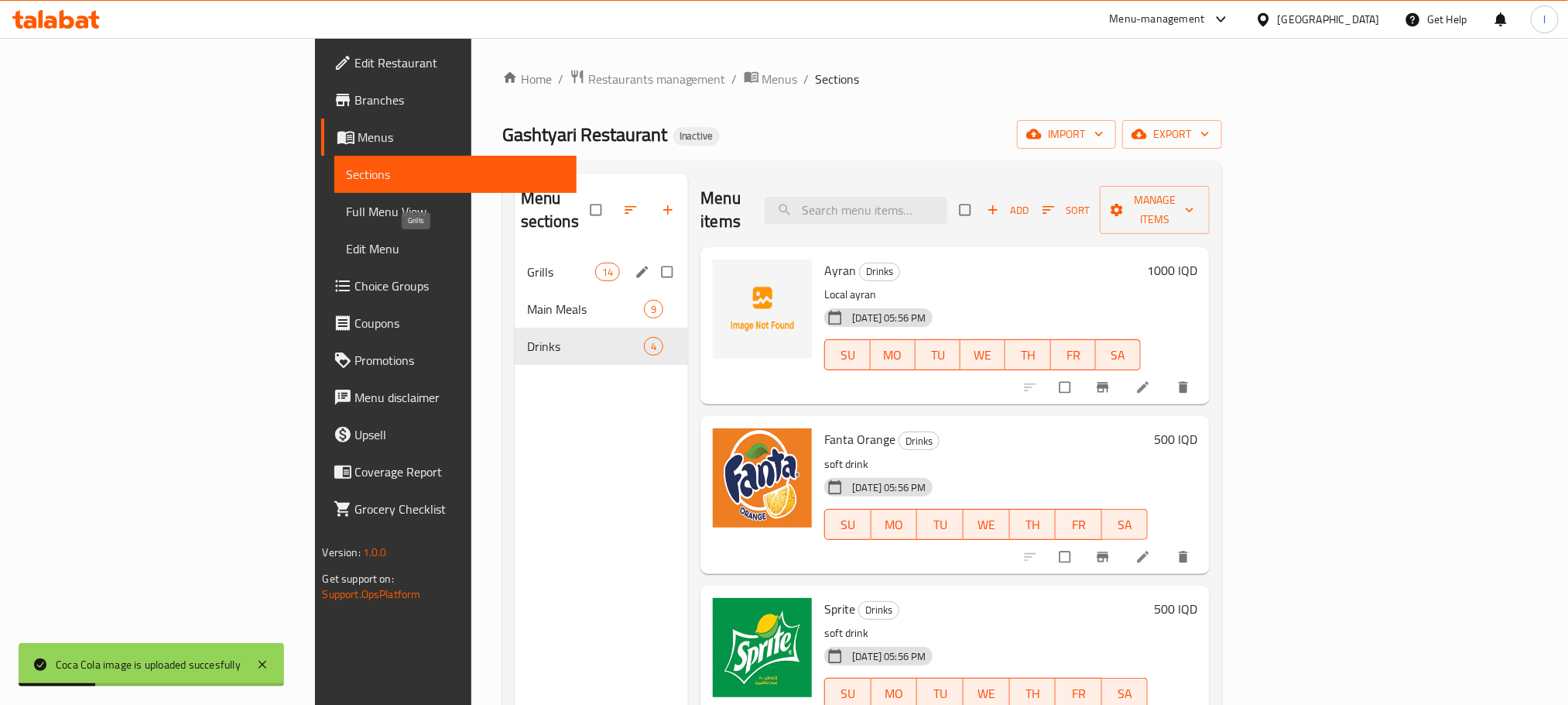
click at [527, 263] on span "Grills" at bounding box center [560, 271] width 68 height 18
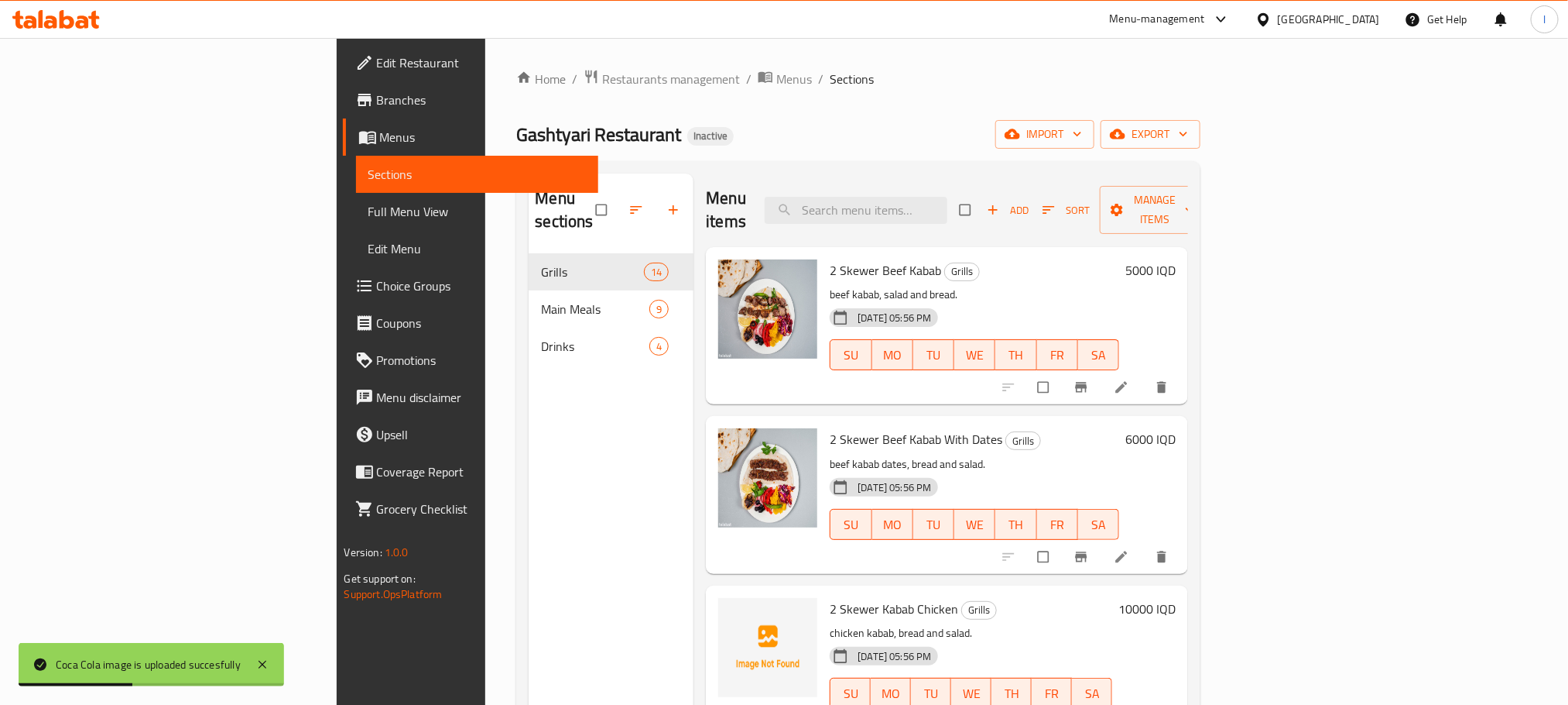
scroll to position [426, 0]
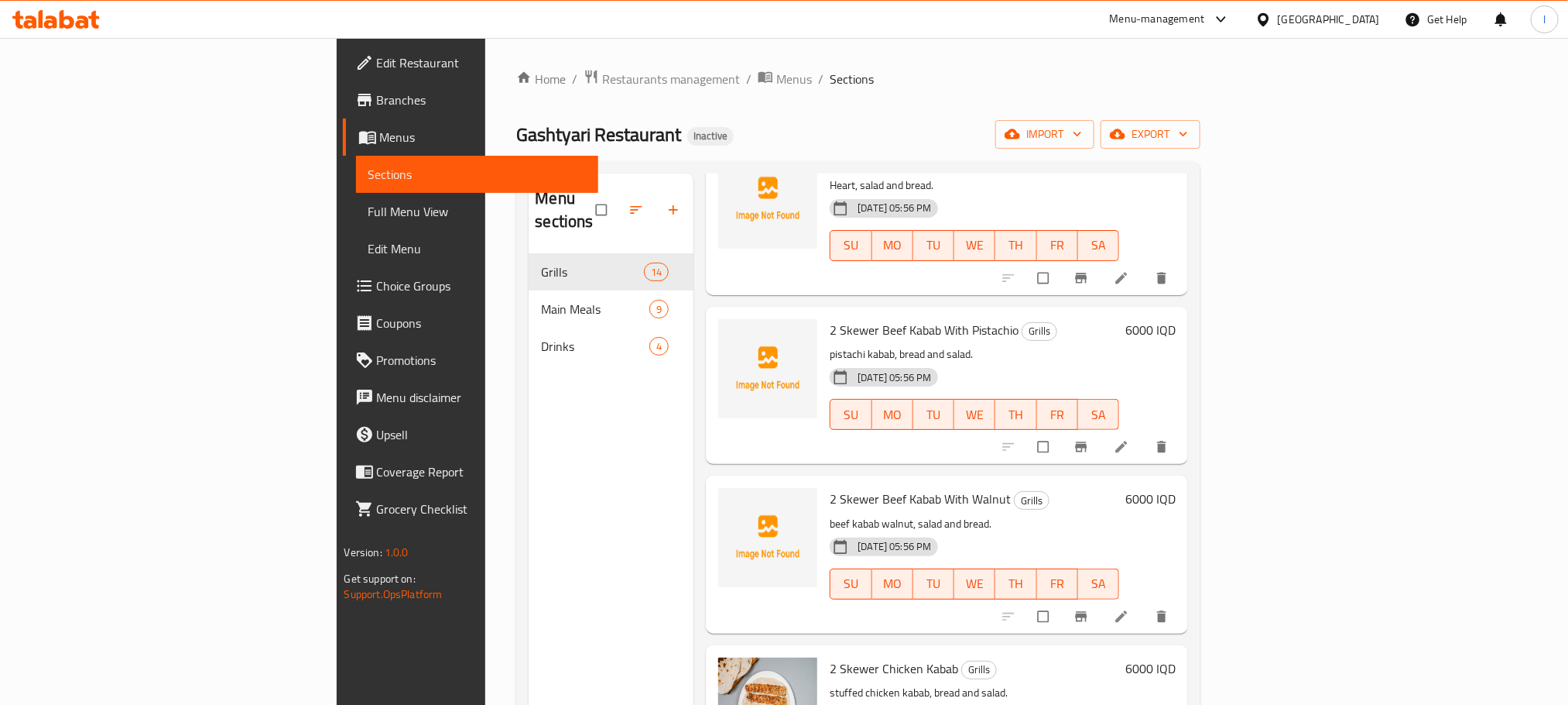
scroll to position [1273, 0]
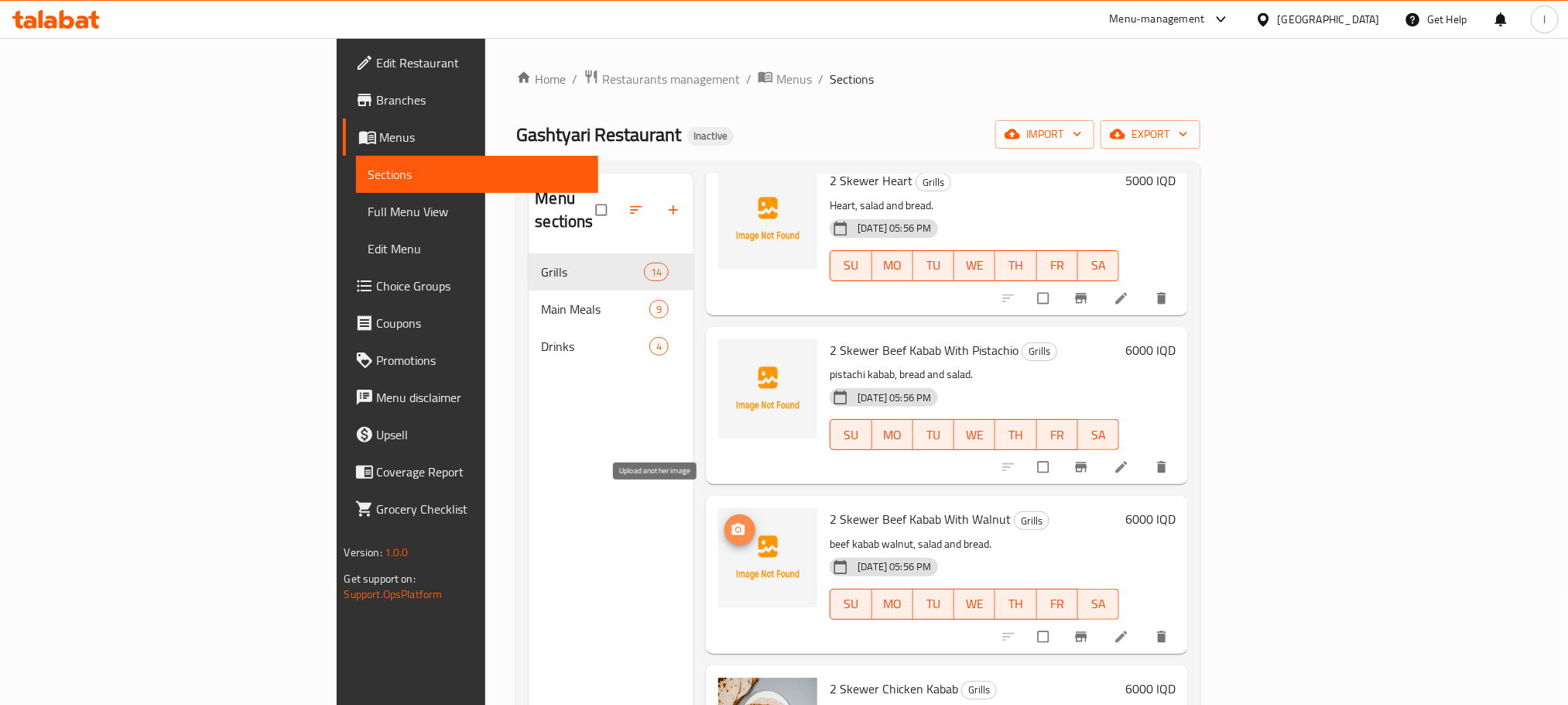
click at [731, 522] on icon "upload picture" at bounding box center [738, 530] width 15 height 15
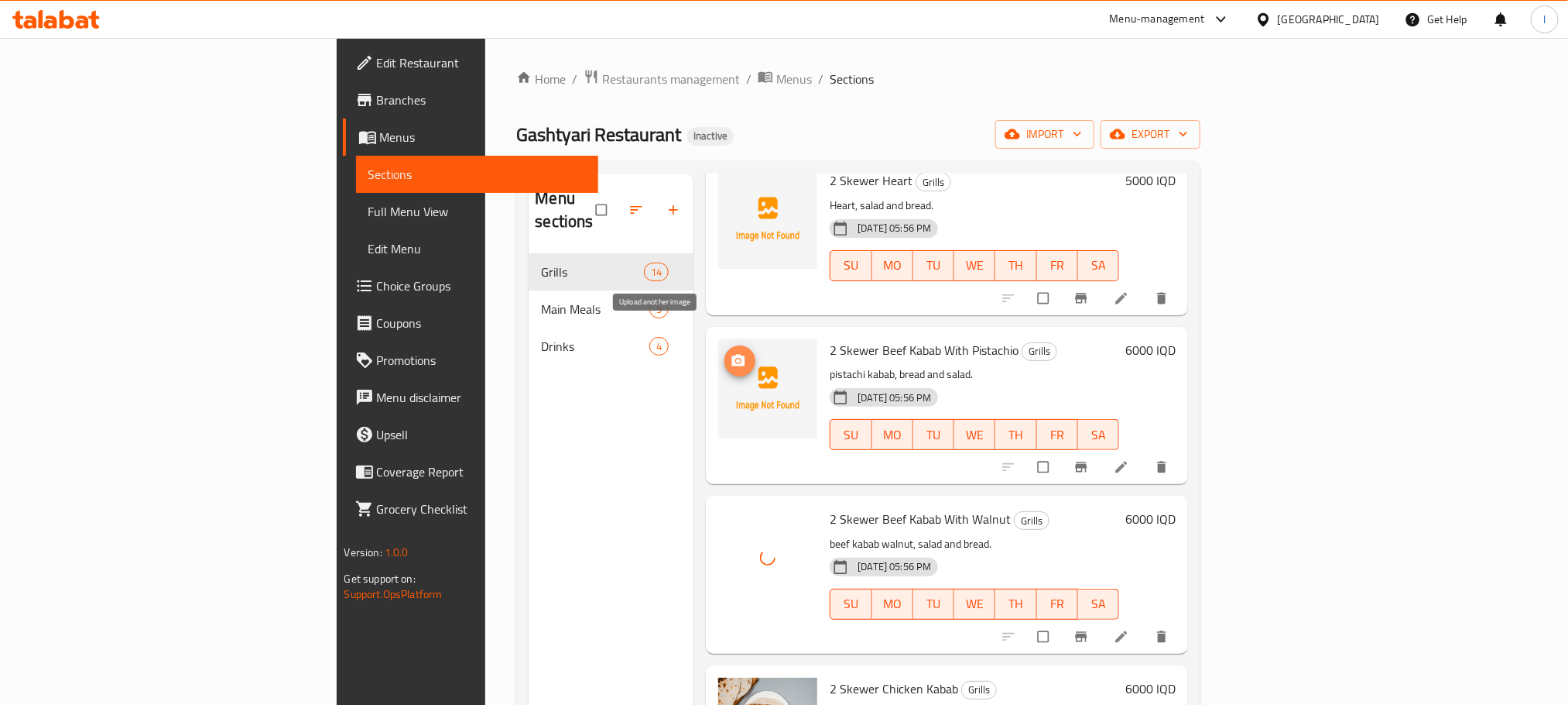
click at [731, 353] on icon "upload picture" at bounding box center [738, 361] width 15 height 15
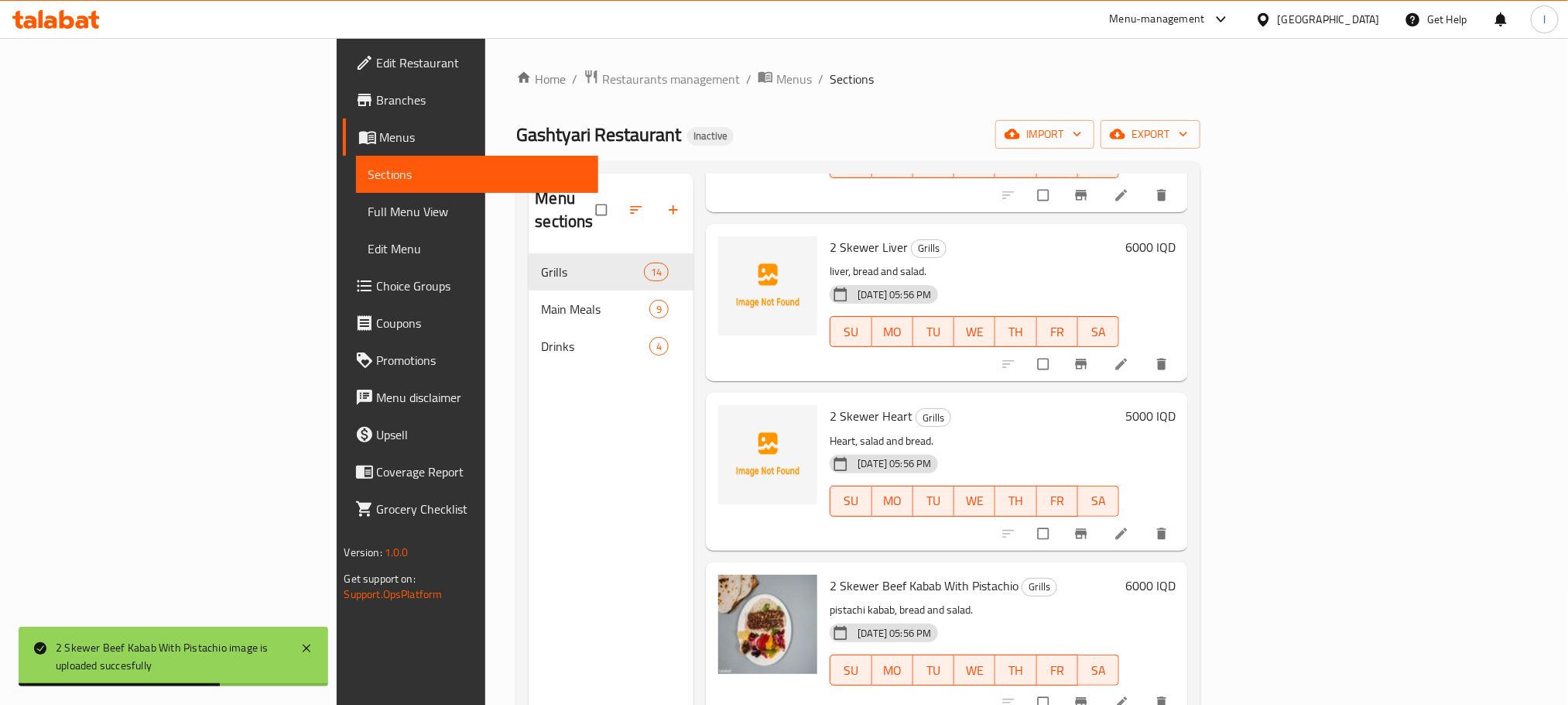
scroll to position [1027, 0]
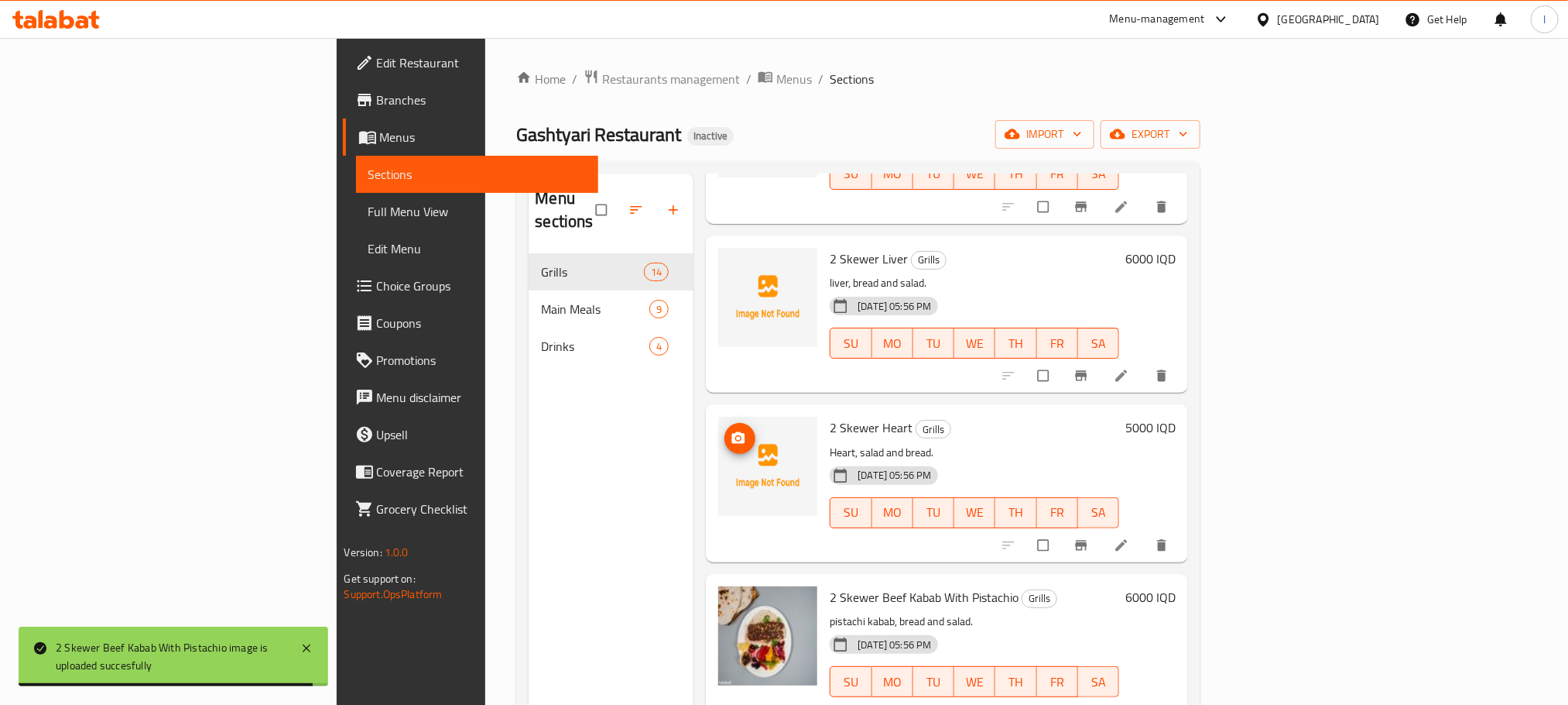
click at [733, 432] on icon "upload picture" at bounding box center [739, 438] width 13 height 12
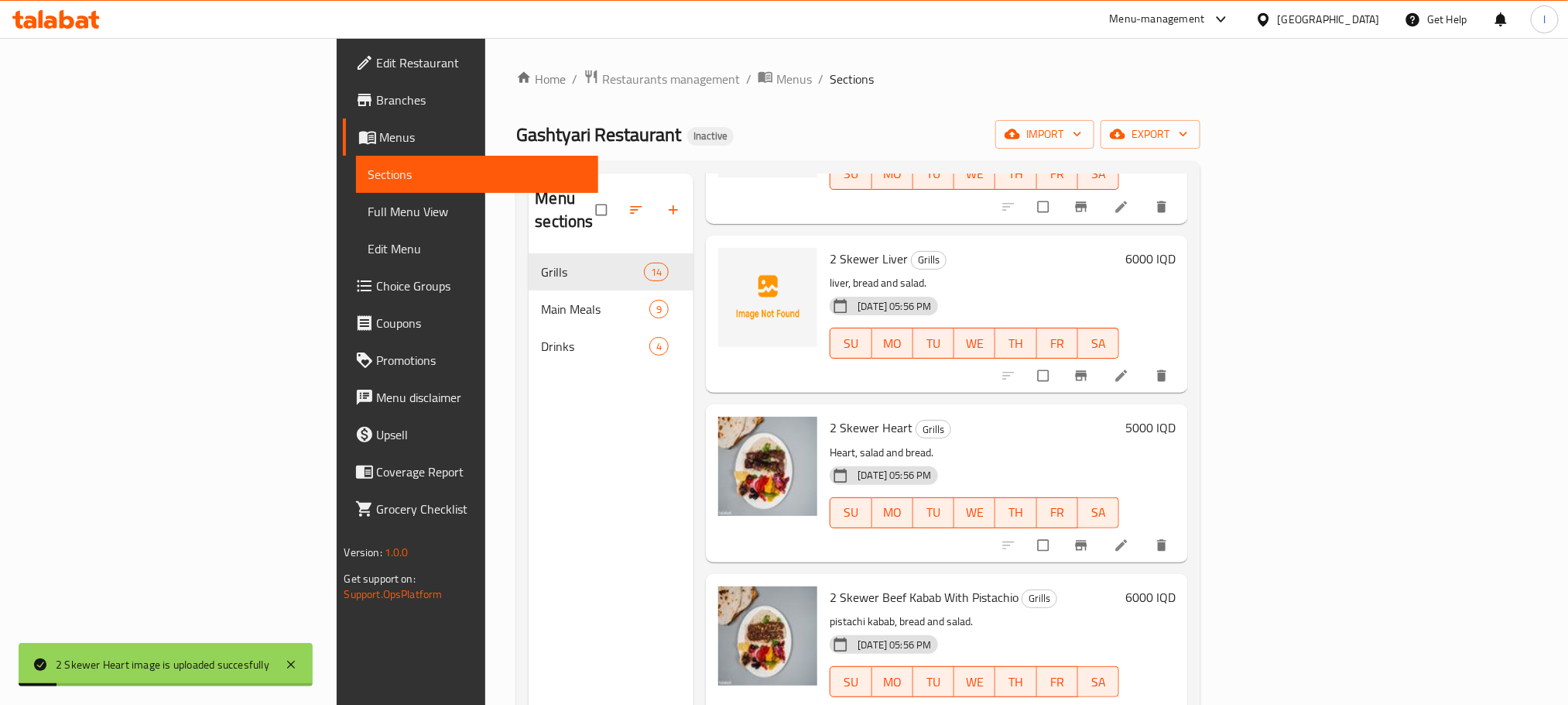
scroll to position [600, 0]
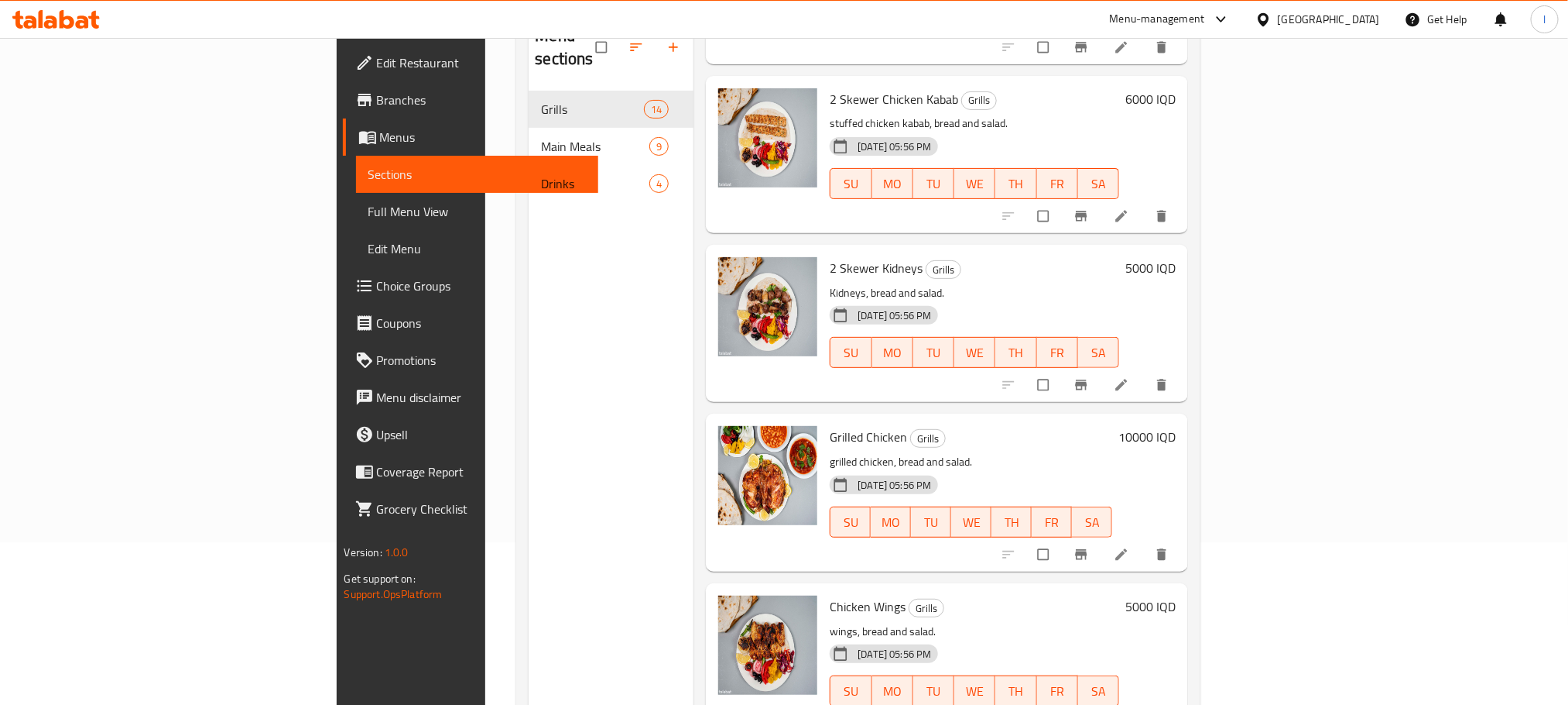
scroll to position [216, 0]
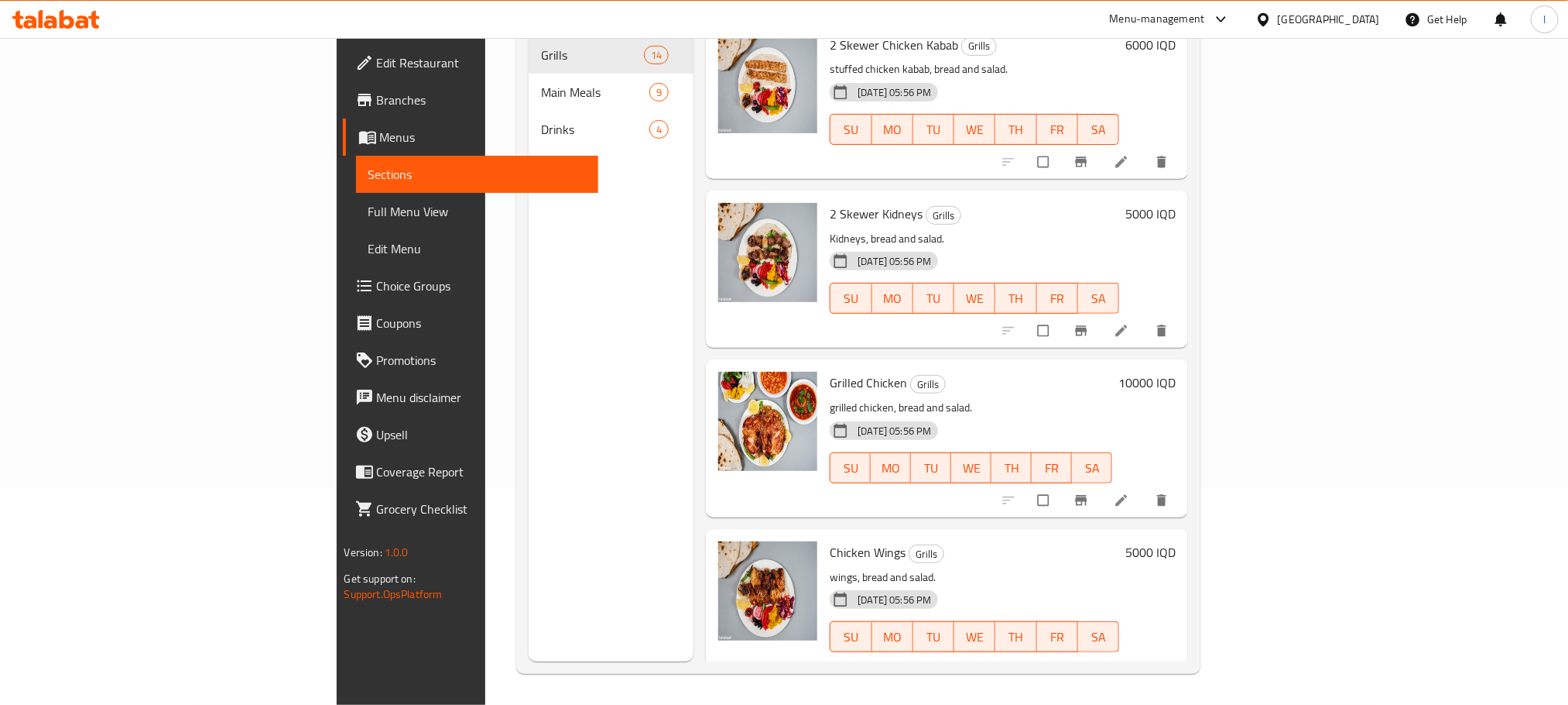
click at [368, 214] on span "Full Menu View" at bounding box center [477, 211] width 217 height 18
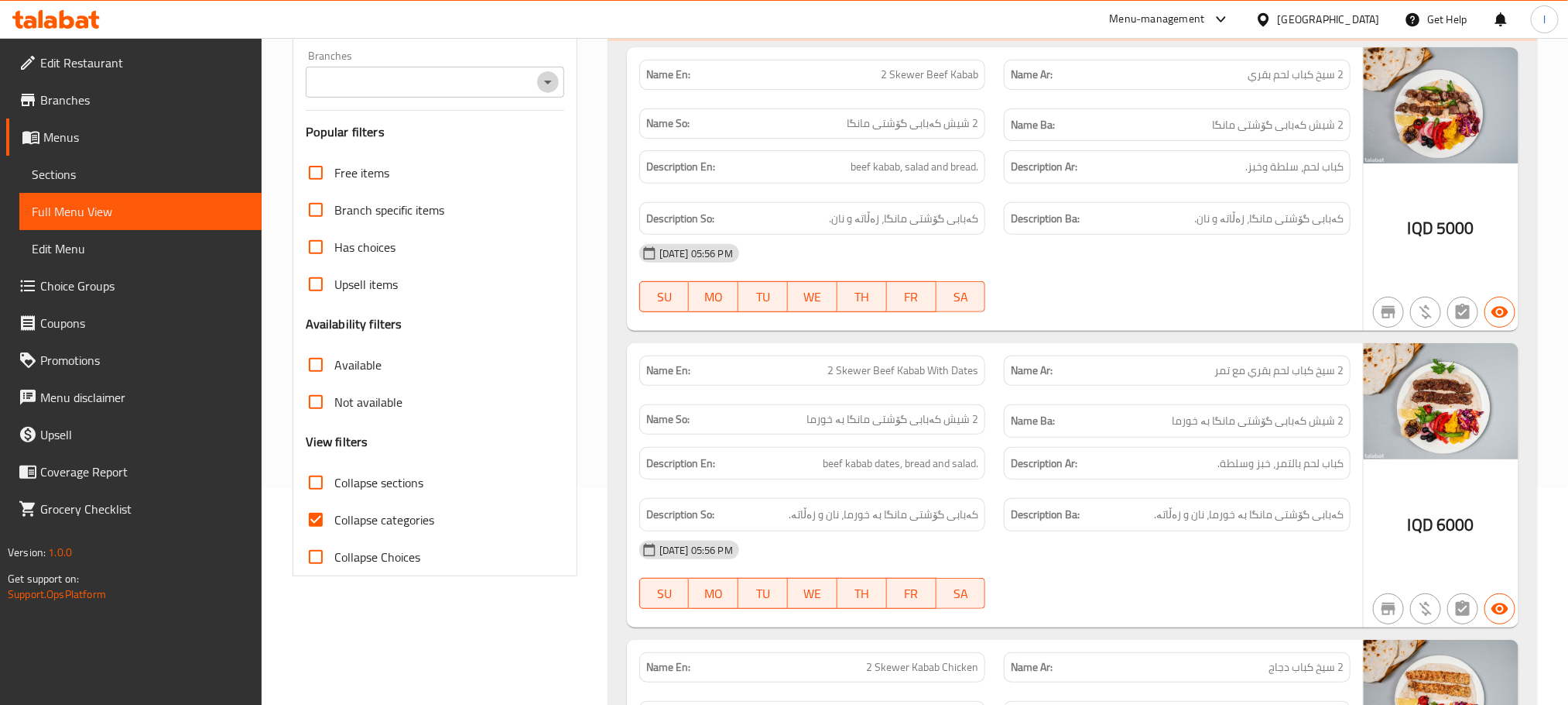
click at [551, 72] on button "Open" at bounding box center [548, 82] width 22 height 22
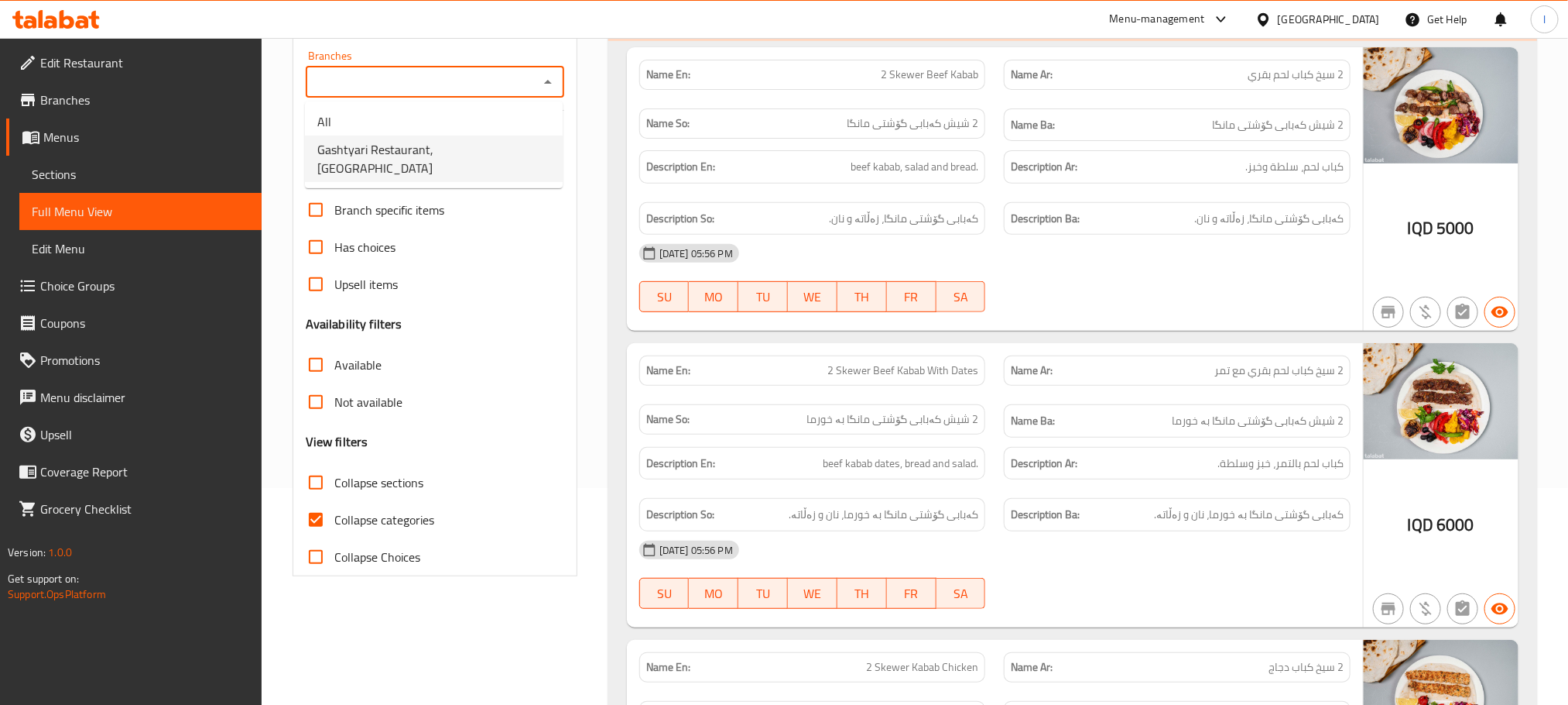
click at [500, 158] on li "Gashtyari Restaurant, [GEOGRAPHIC_DATA]" at bounding box center [434, 159] width 258 height 46
type input "Gashtyari Restaurant, [GEOGRAPHIC_DATA]"
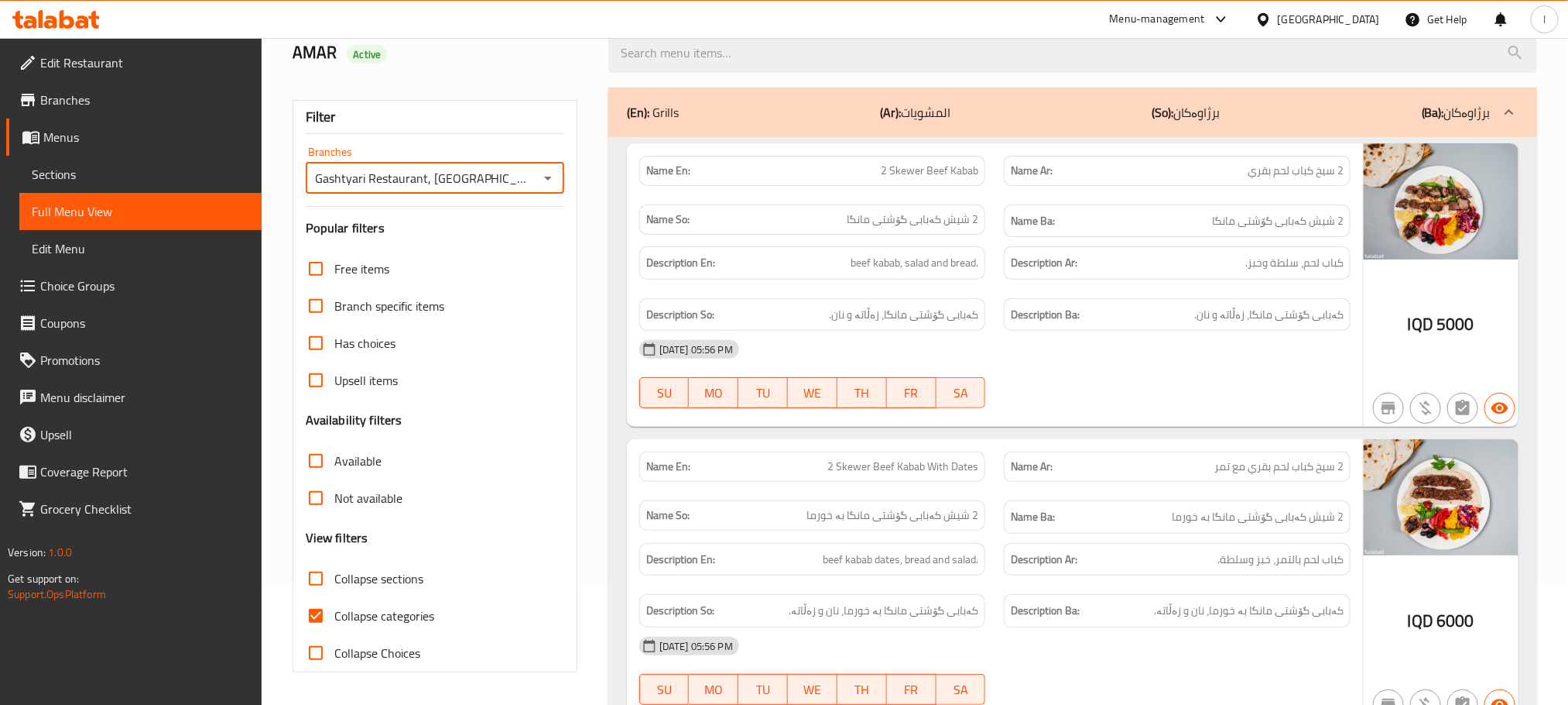
scroll to position [216, 0]
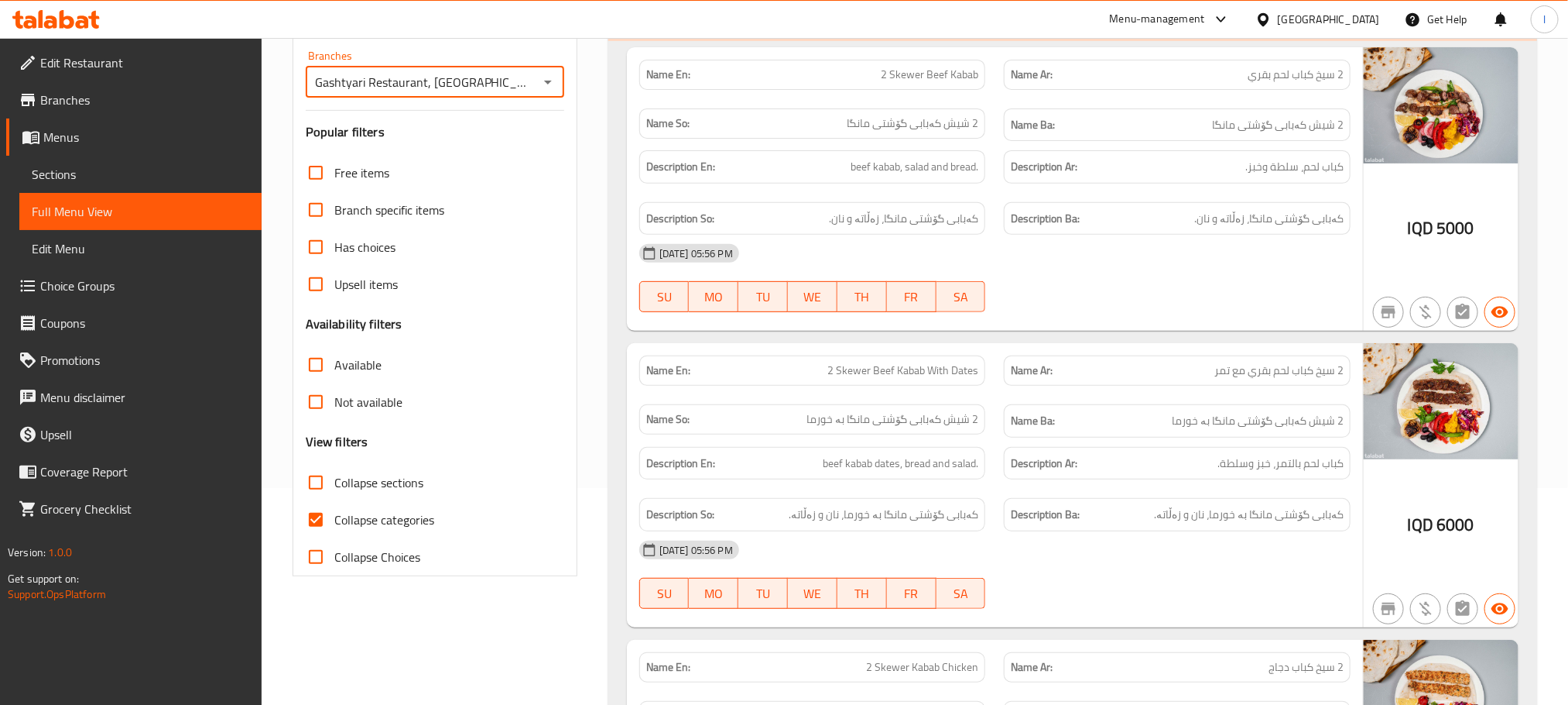
click at [298, 516] on input "Collapse categories" at bounding box center [315, 519] width 37 height 38
checkbox input "false"
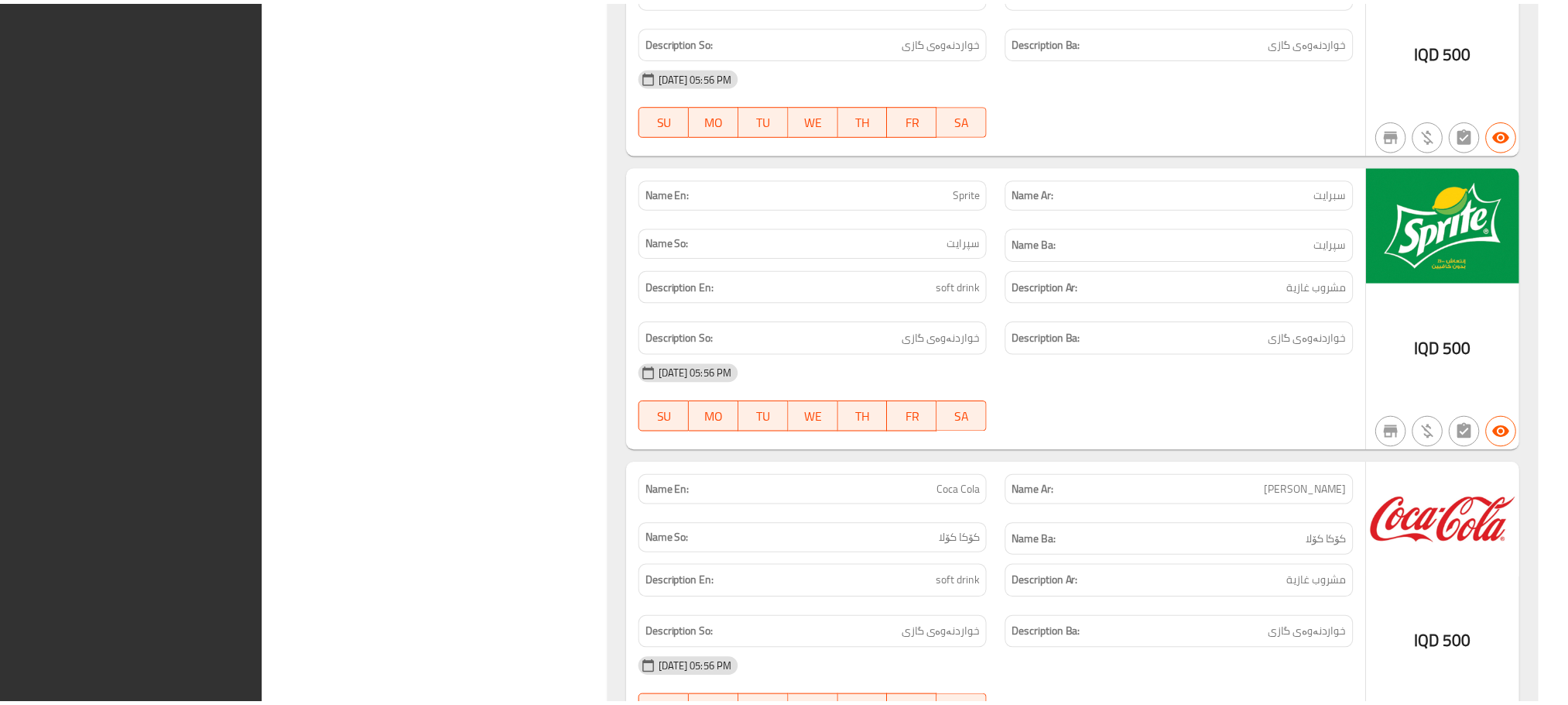
scroll to position [7859, 0]
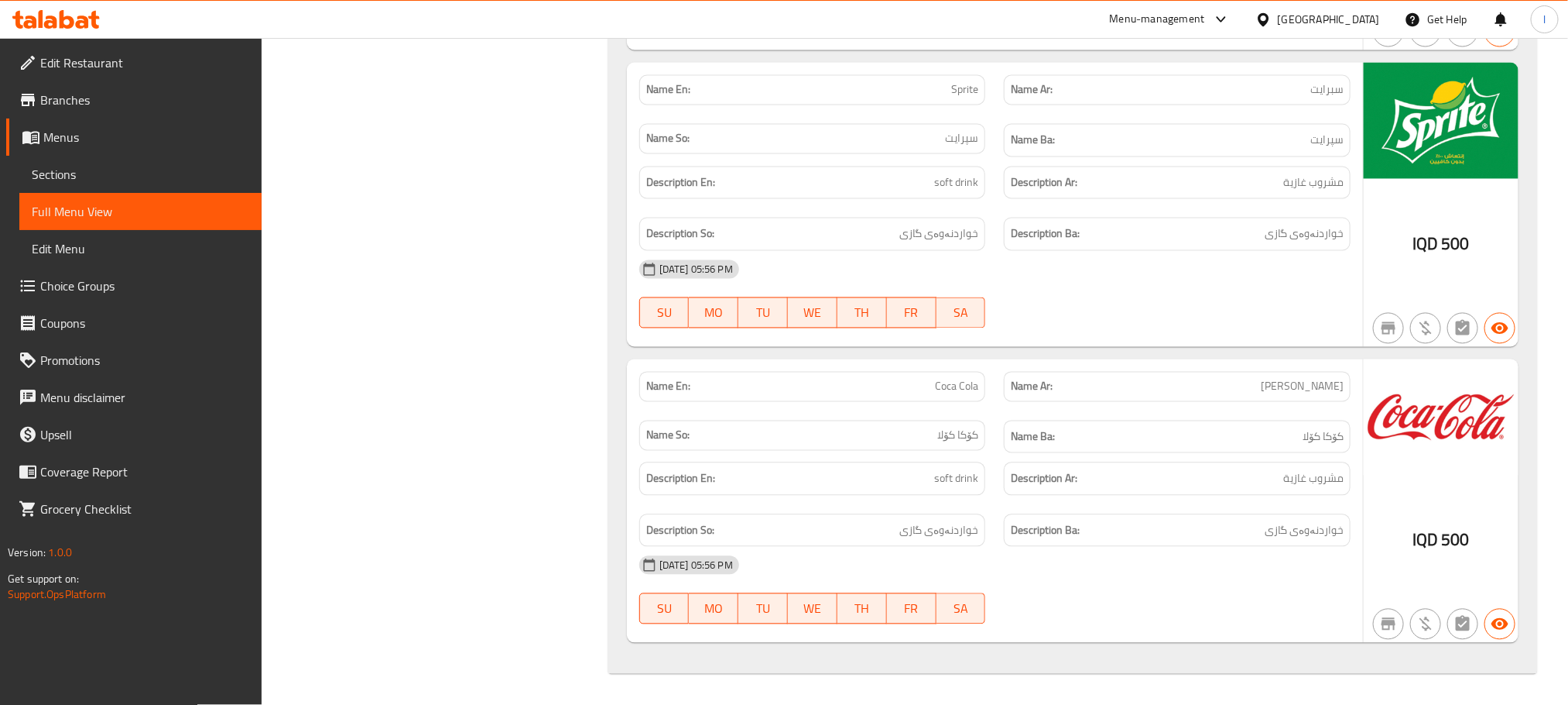
click at [93, 187] on link "Sections" at bounding box center [140, 174] width 242 height 38
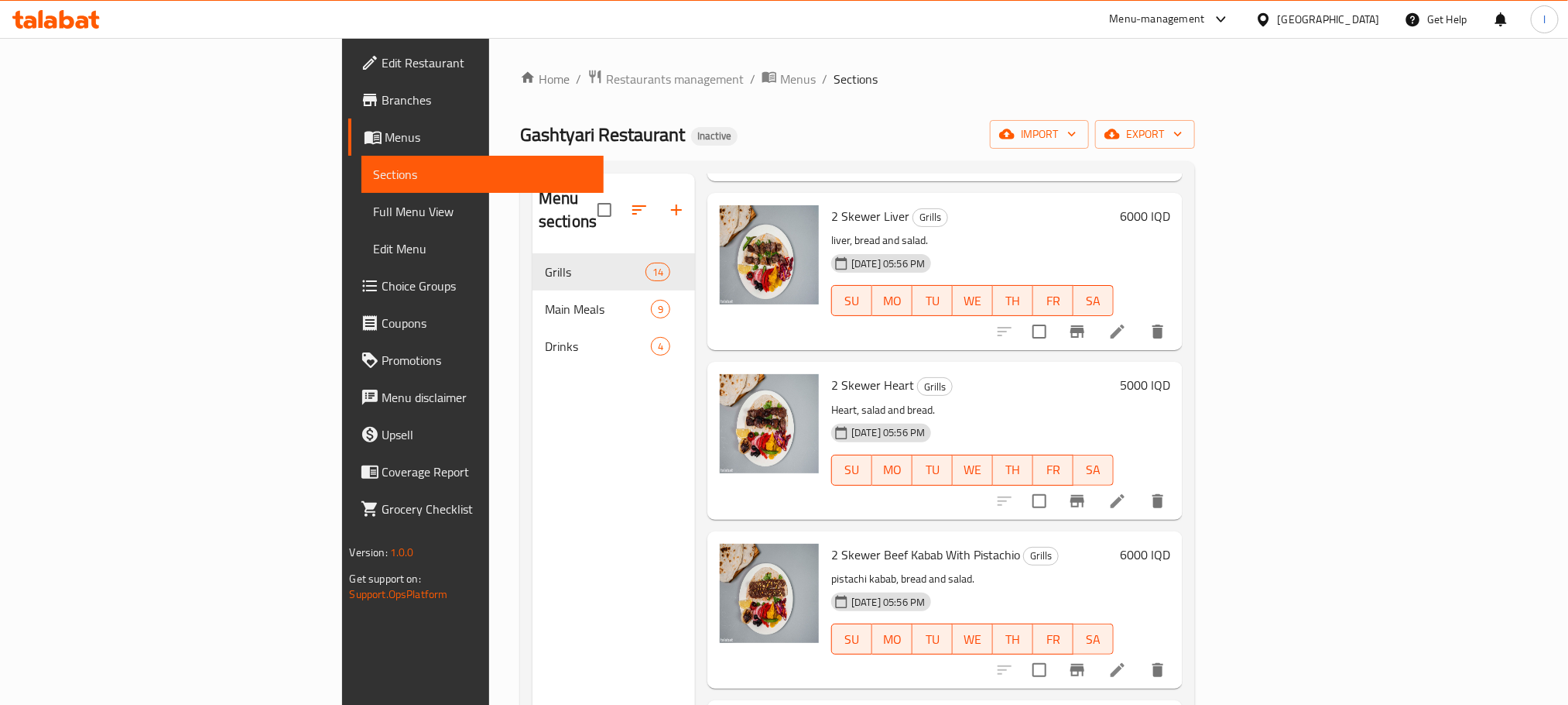
scroll to position [1083, 0]
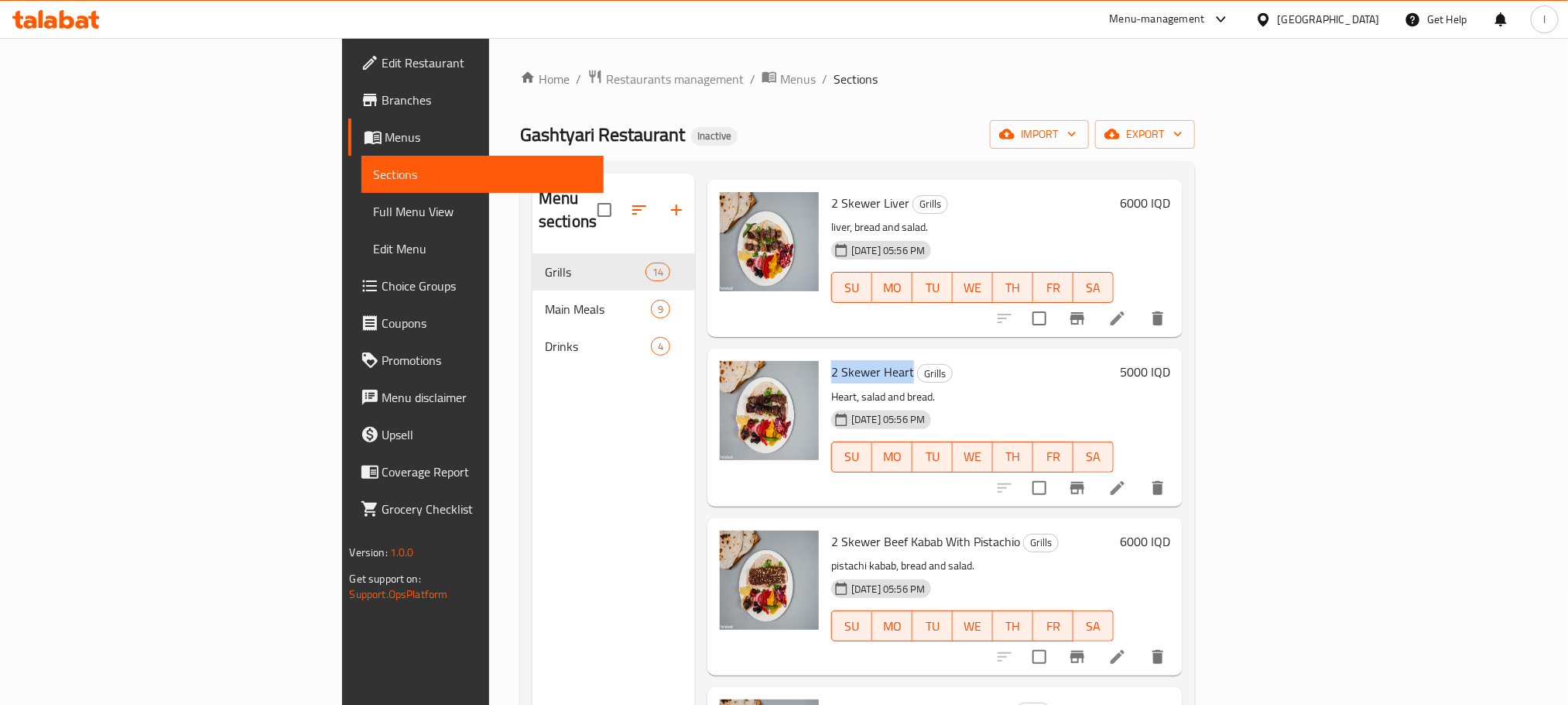
drag, startPoint x: 825, startPoint y: 351, endPoint x: 748, endPoint y: 349, distance: 77.0
click at [832, 360] on span "2 Skewer Heart" at bounding box center [873, 371] width 83 height 23
copy span "2 Skewer Heart"
